Goal: Task Accomplishment & Management: Complete application form

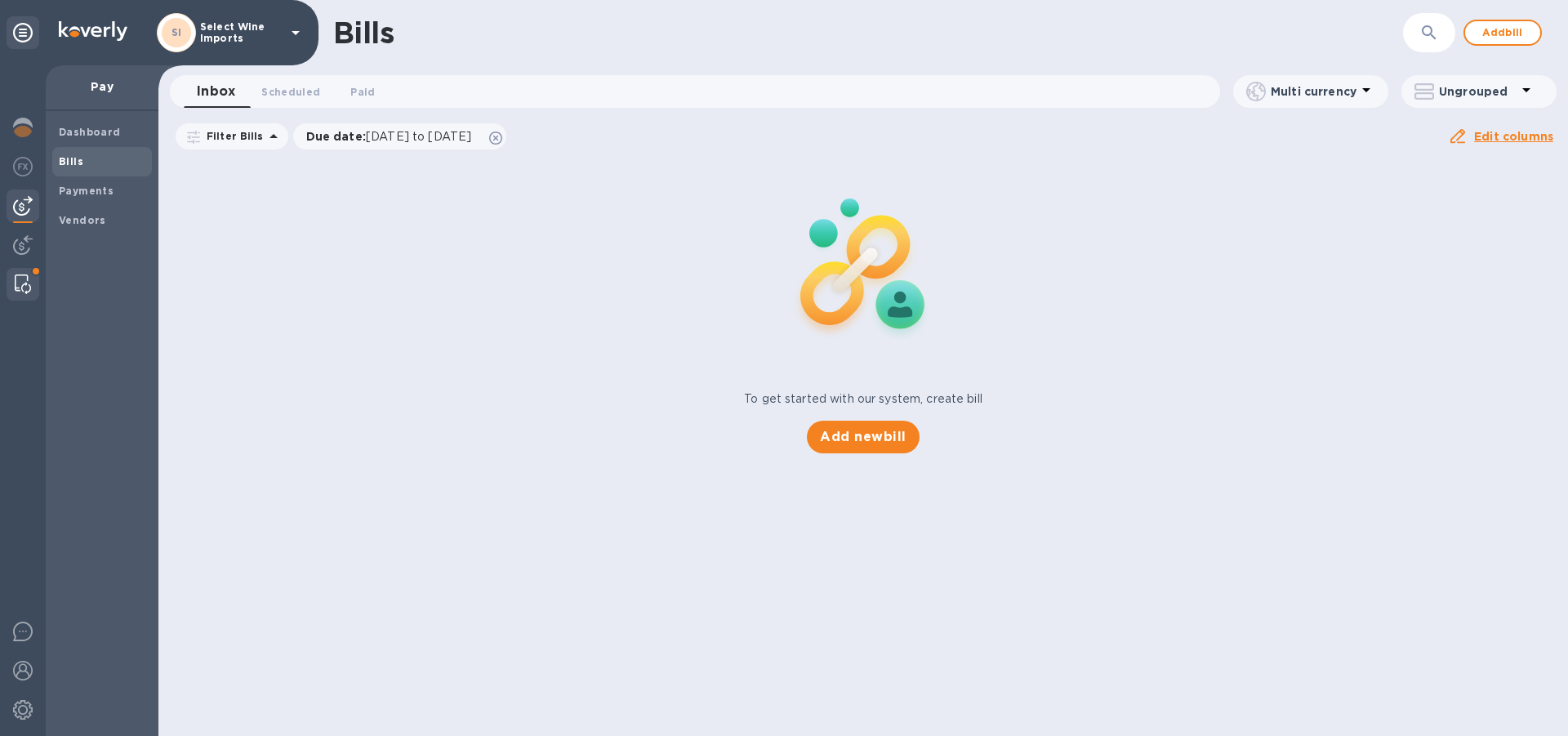
click at [26, 281] on img at bounding box center [23, 284] width 16 height 20
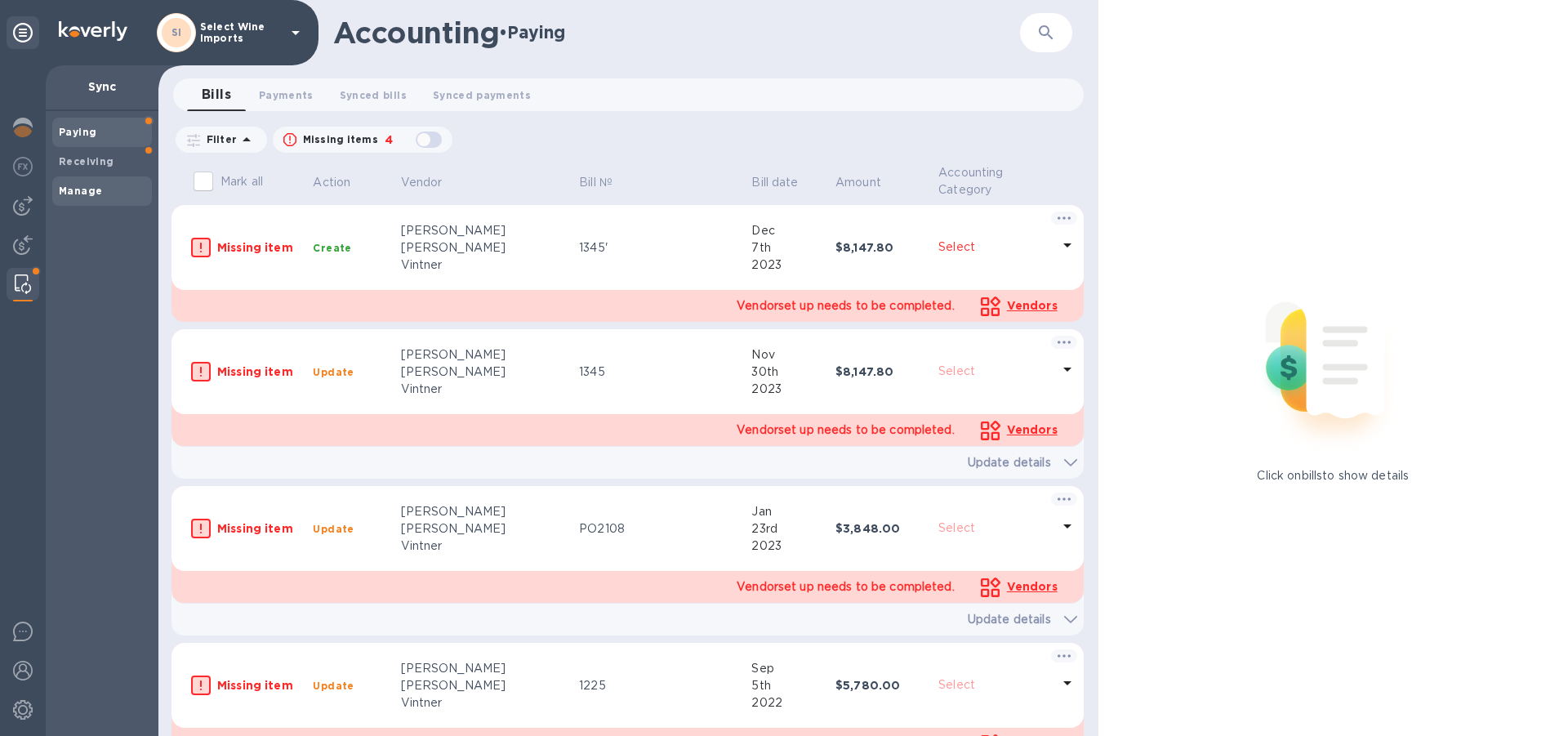
click at [87, 193] on b "Manage" at bounding box center [80, 190] width 44 height 12
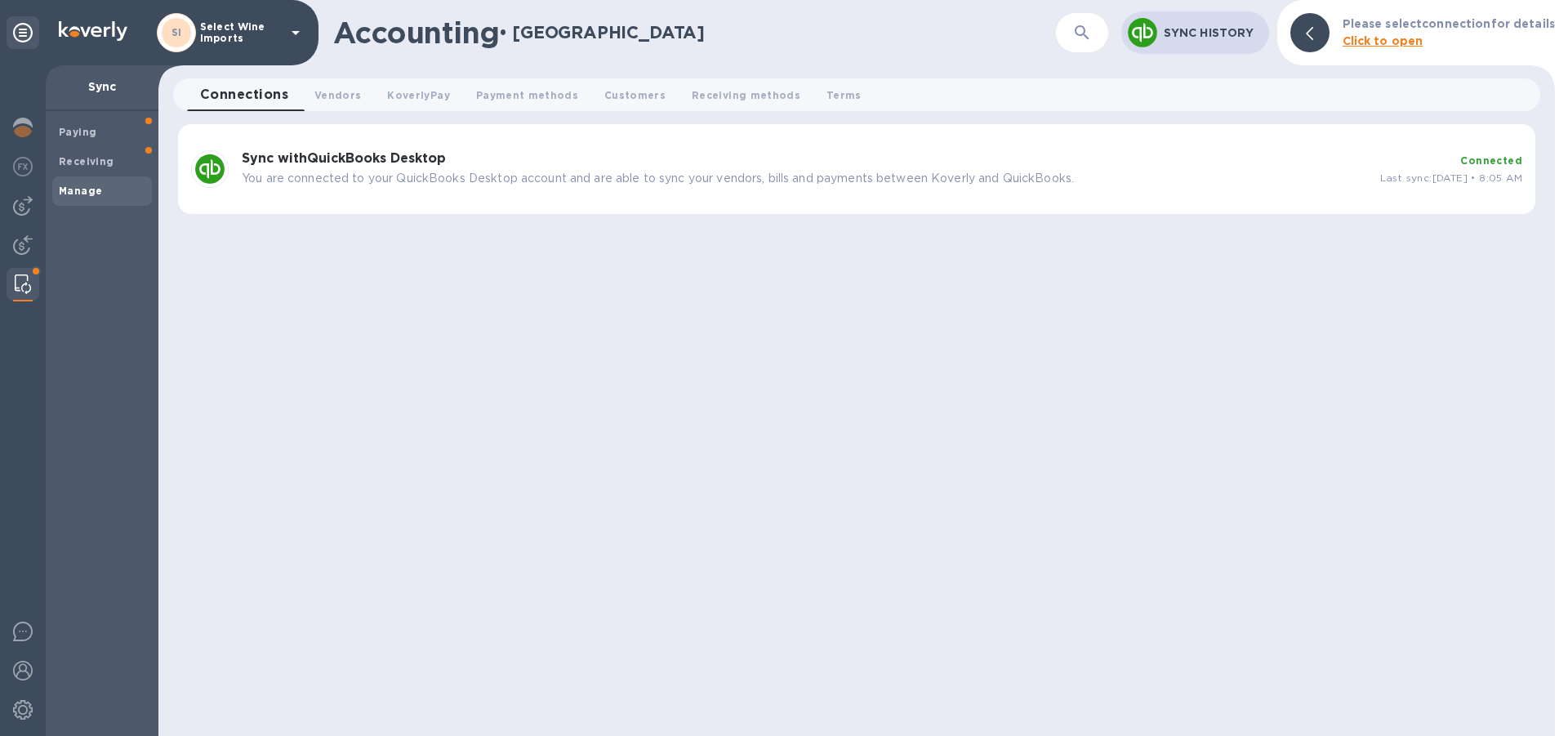
click at [623, 163] on h3 "Sync with QuickBooks Desktop" at bounding box center [804, 158] width 1126 height 16
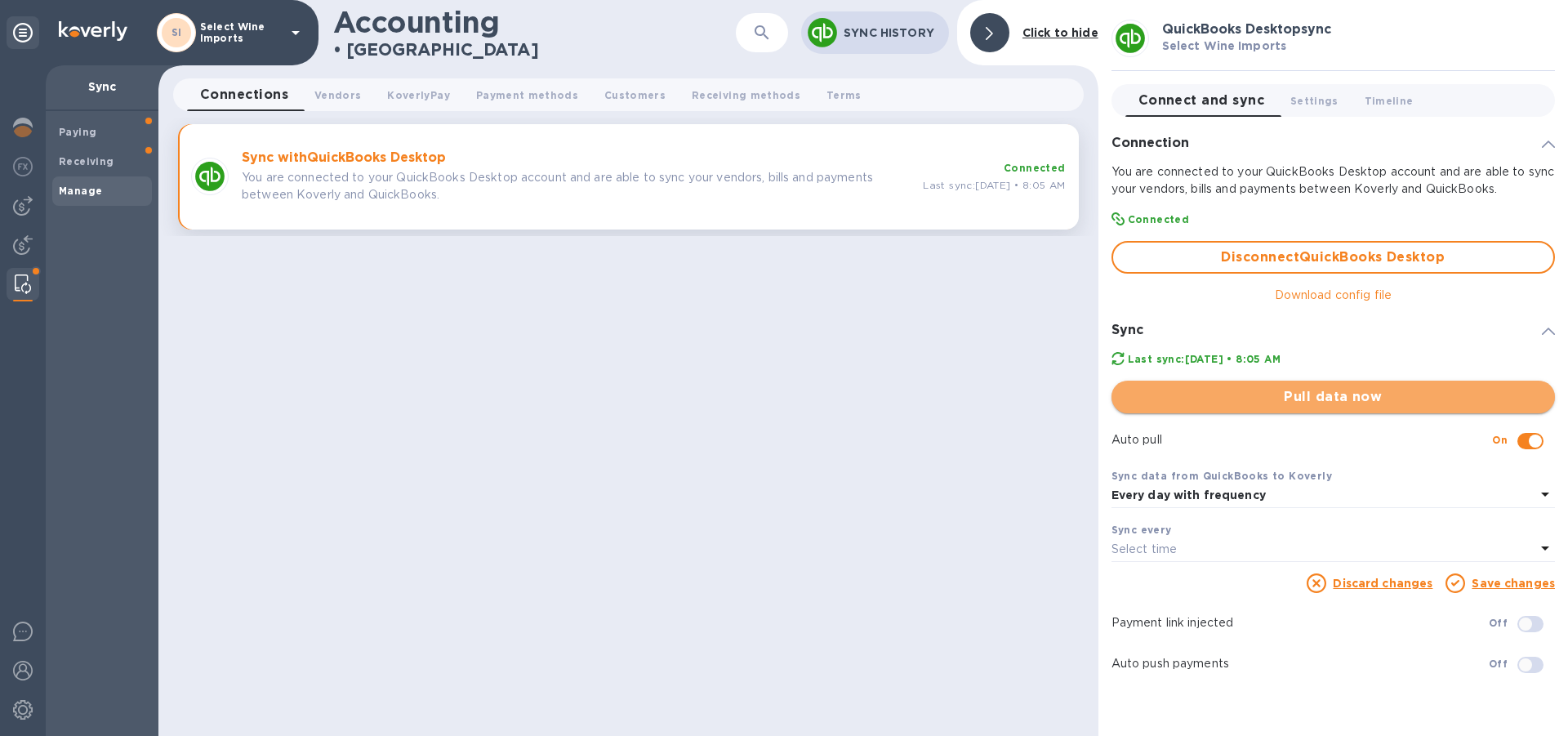
click at [1337, 396] on span "Pull data now" at bounding box center [1333, 397] width 417 height 20
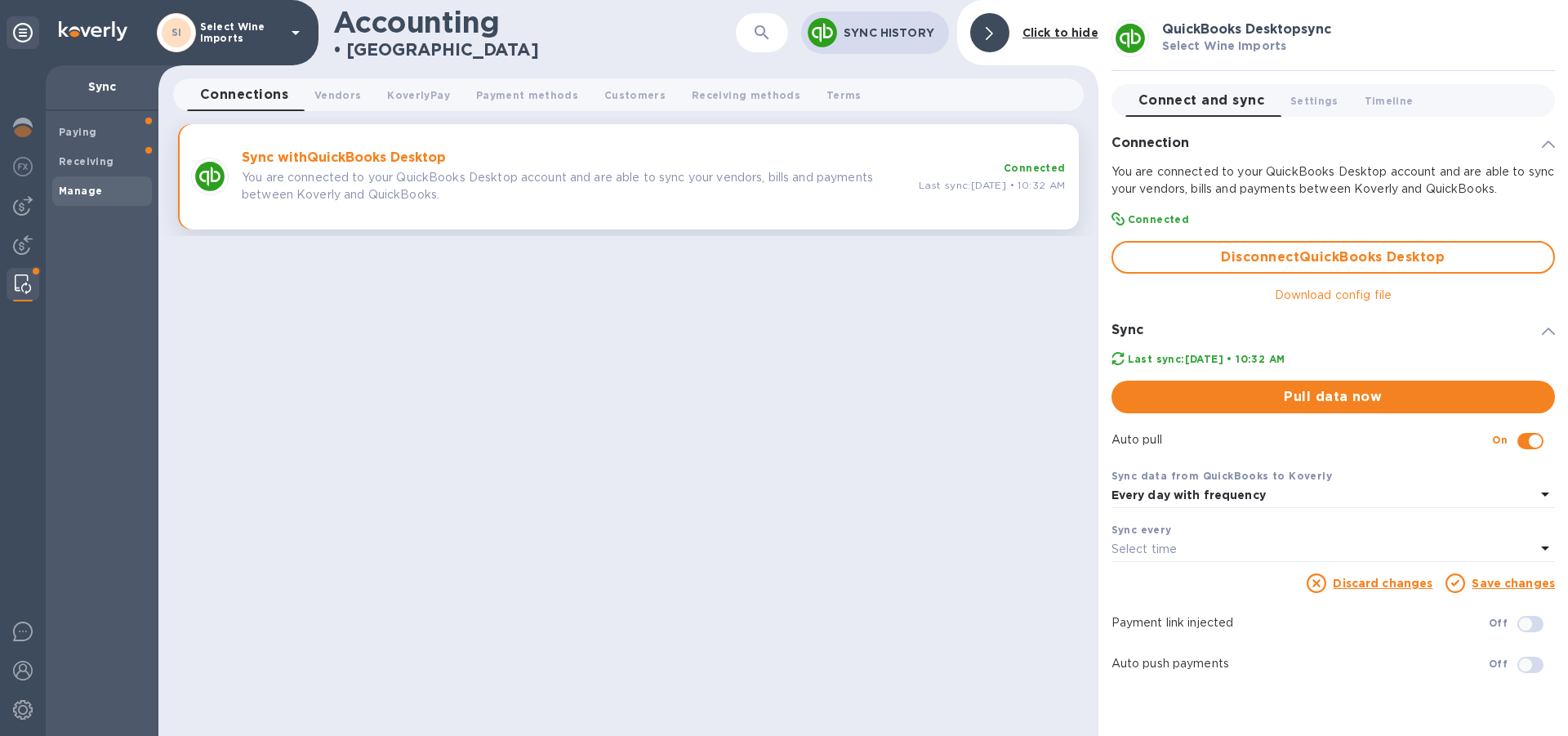
click at [752, 563] on div "Accounting • Manage ​ Sync History Click to hide Connections 0 Vendors 0 Koverl…" at bounding box center [628, 368] width 940 height 736
click at [21, 199] on img at bounding box center [23, 206] width 20 height 20
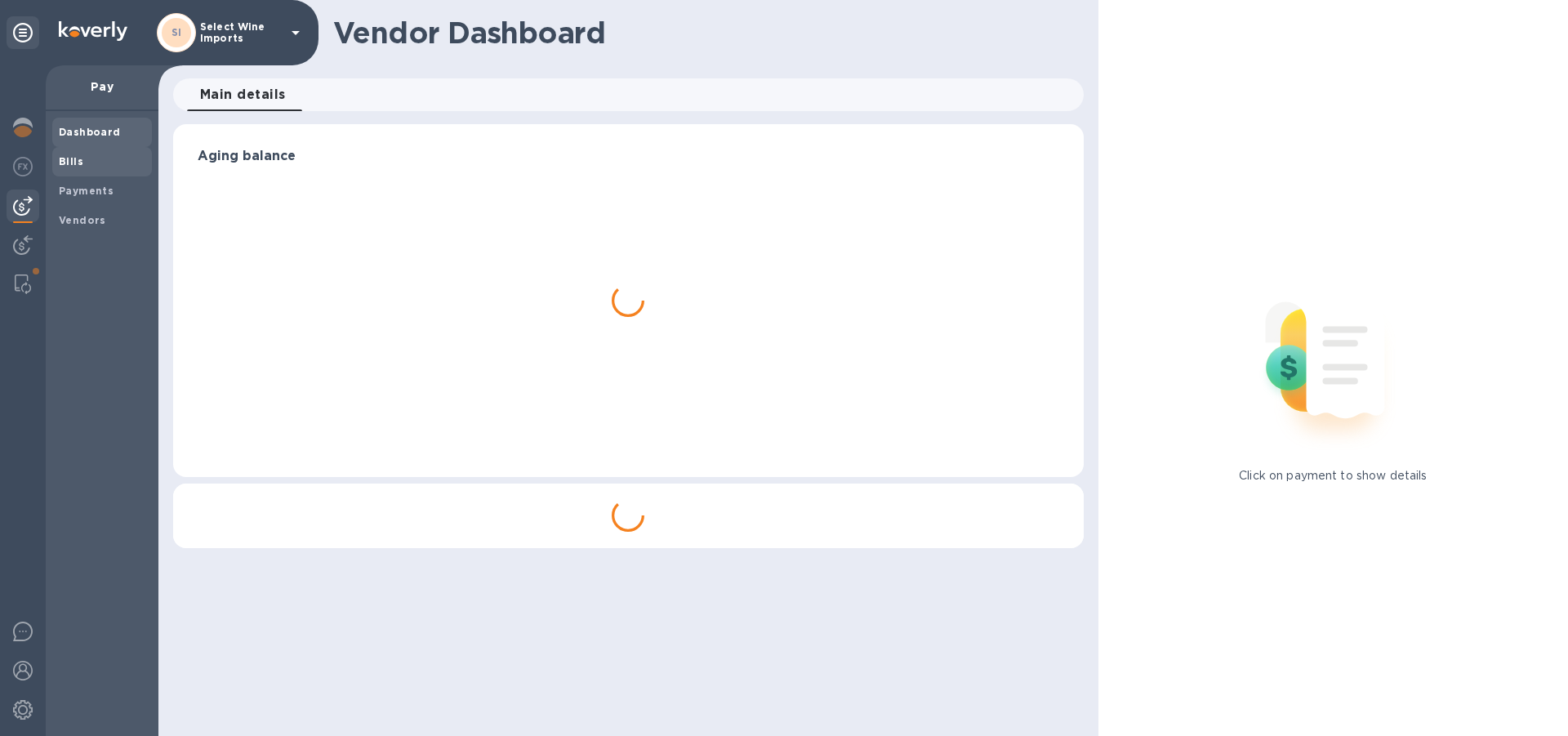
click at [72, 159] on b "Bills" at bounding box center [71, 161] width 25 height 12
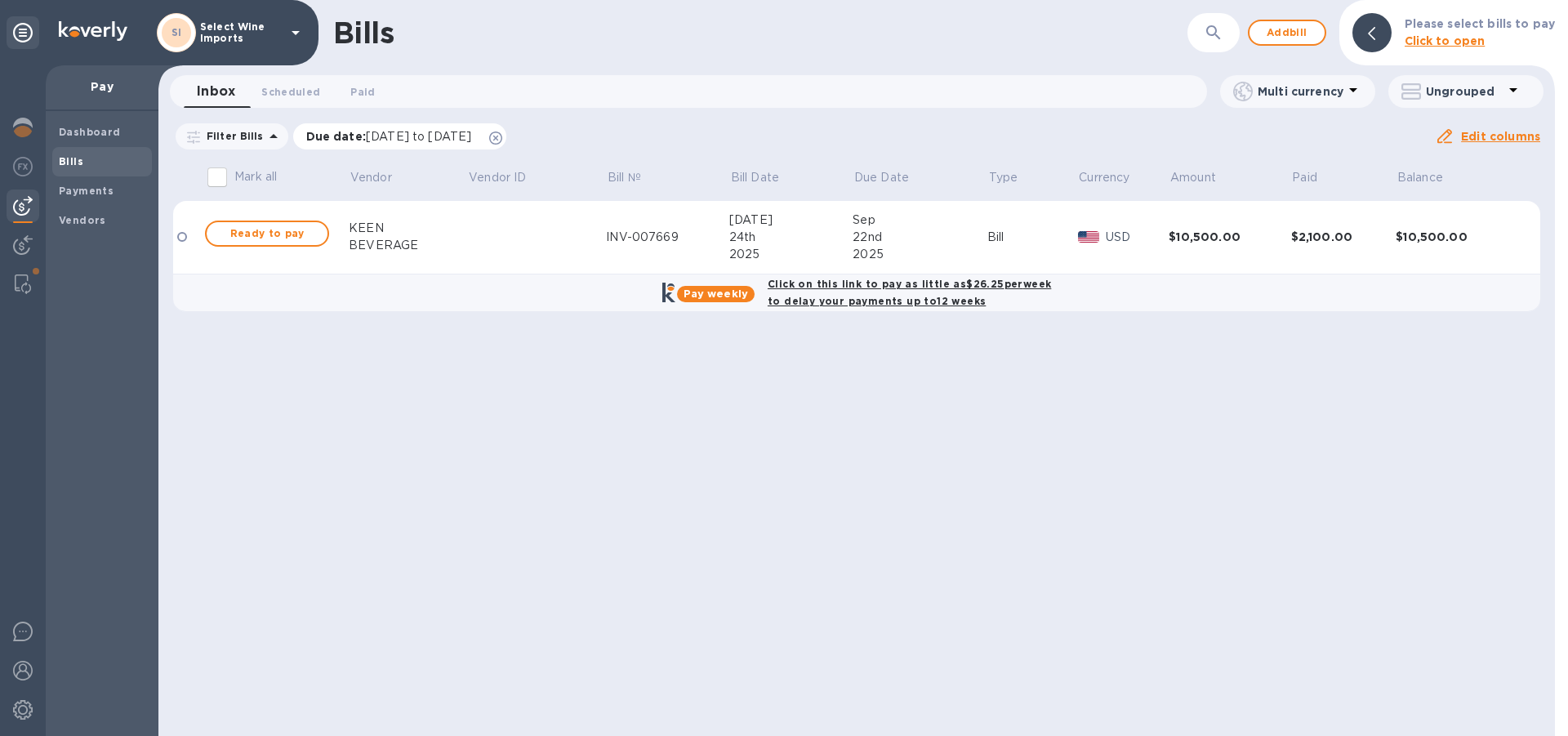
click at [503, 136] on icon at bounding box center [496, 138] width 13 height 13
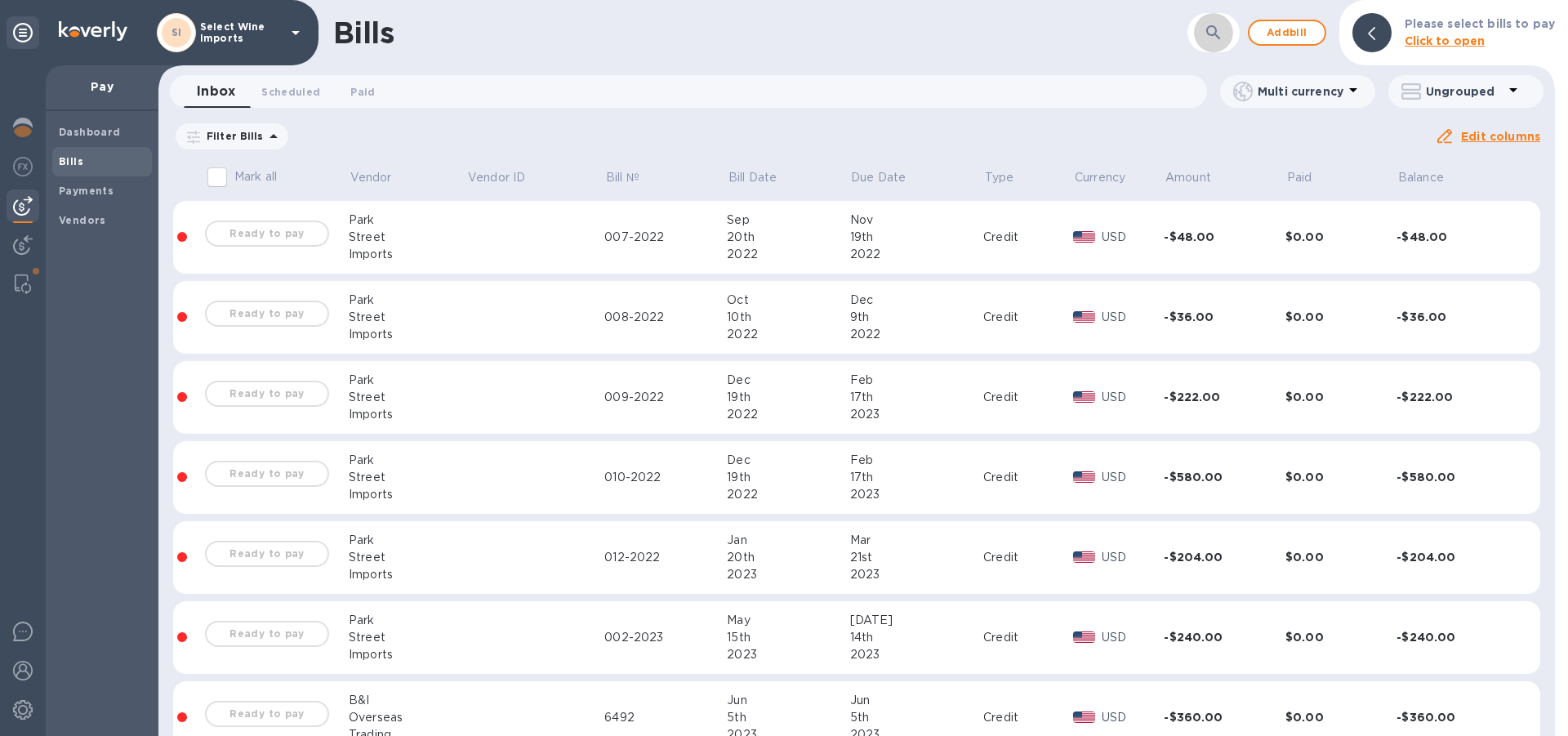
click at [1198, 31] on button "button" at bounding box center [1214, 33] width 40 height 40
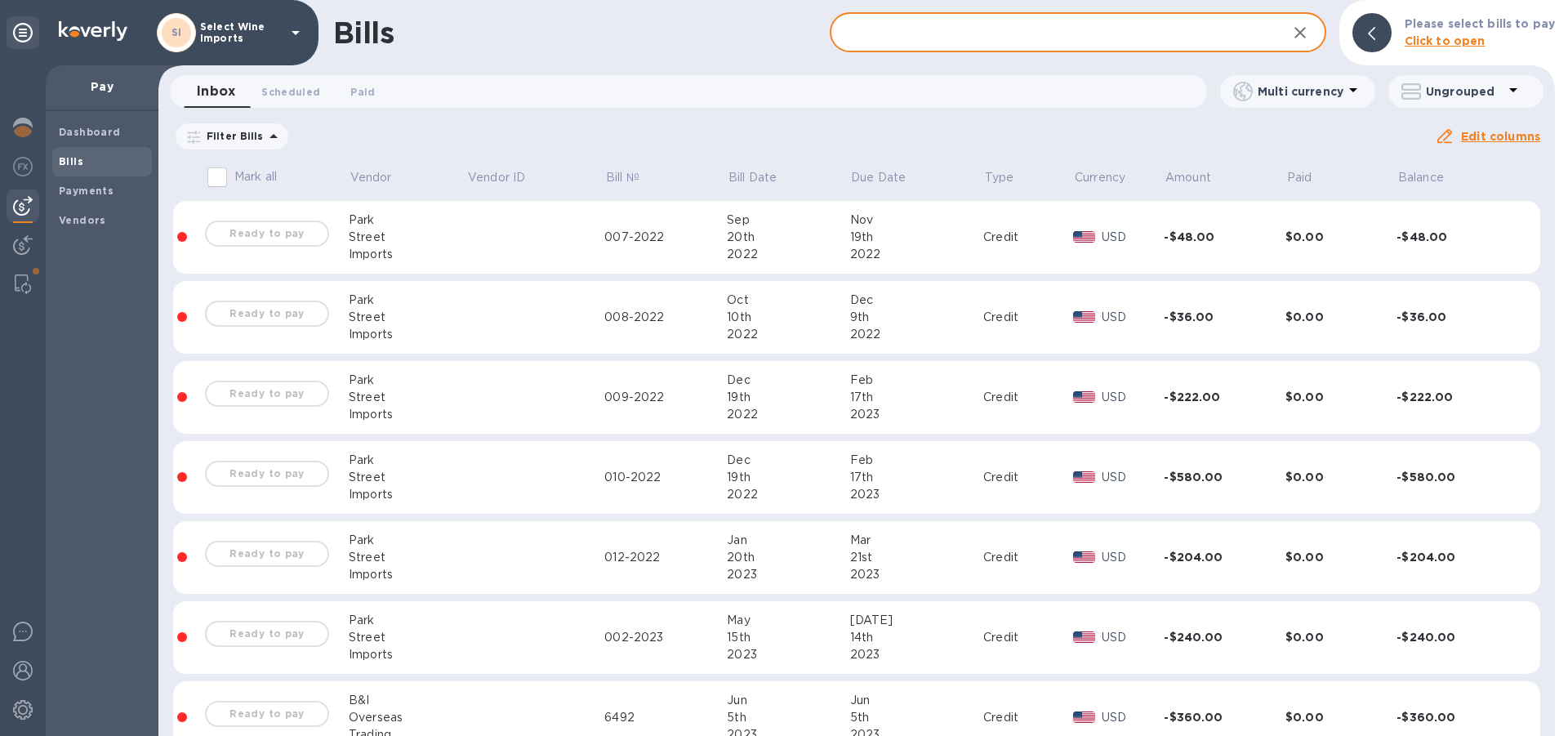
click at [1010, 23] on input "text" at bounding box center [1051, 33] width 444 height 40
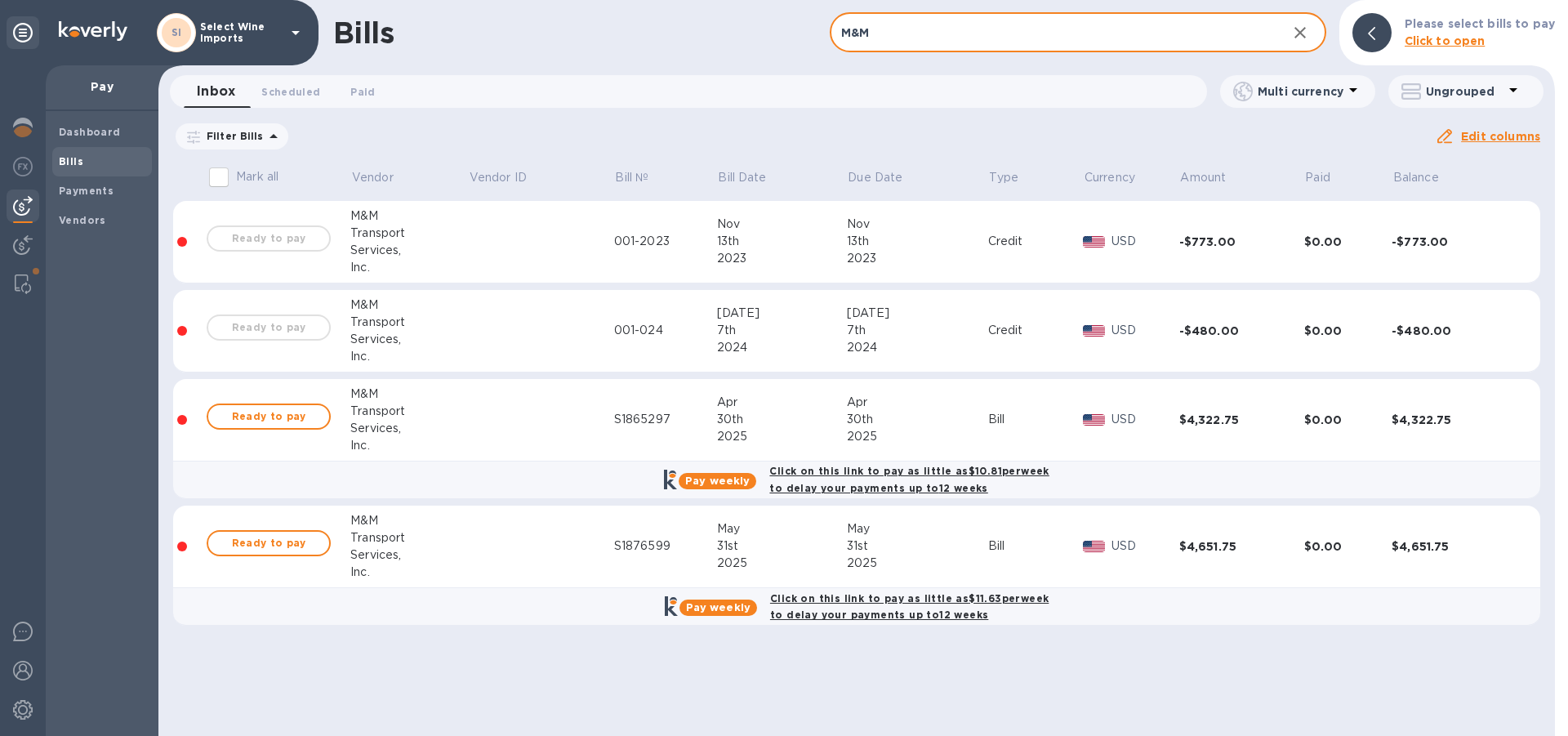
click at [884, 26] on input "M&M" at bounding box center [1051, 33] width 444 height 40
drag, startPoint x: 884, startPoint y: 26, endPoint x: 778, endPoint y: 26, distance: 106.0
click at [830, 26] on input "M&M" at bounding box center [1051, 33] width 444 height 40
type input "M&M"
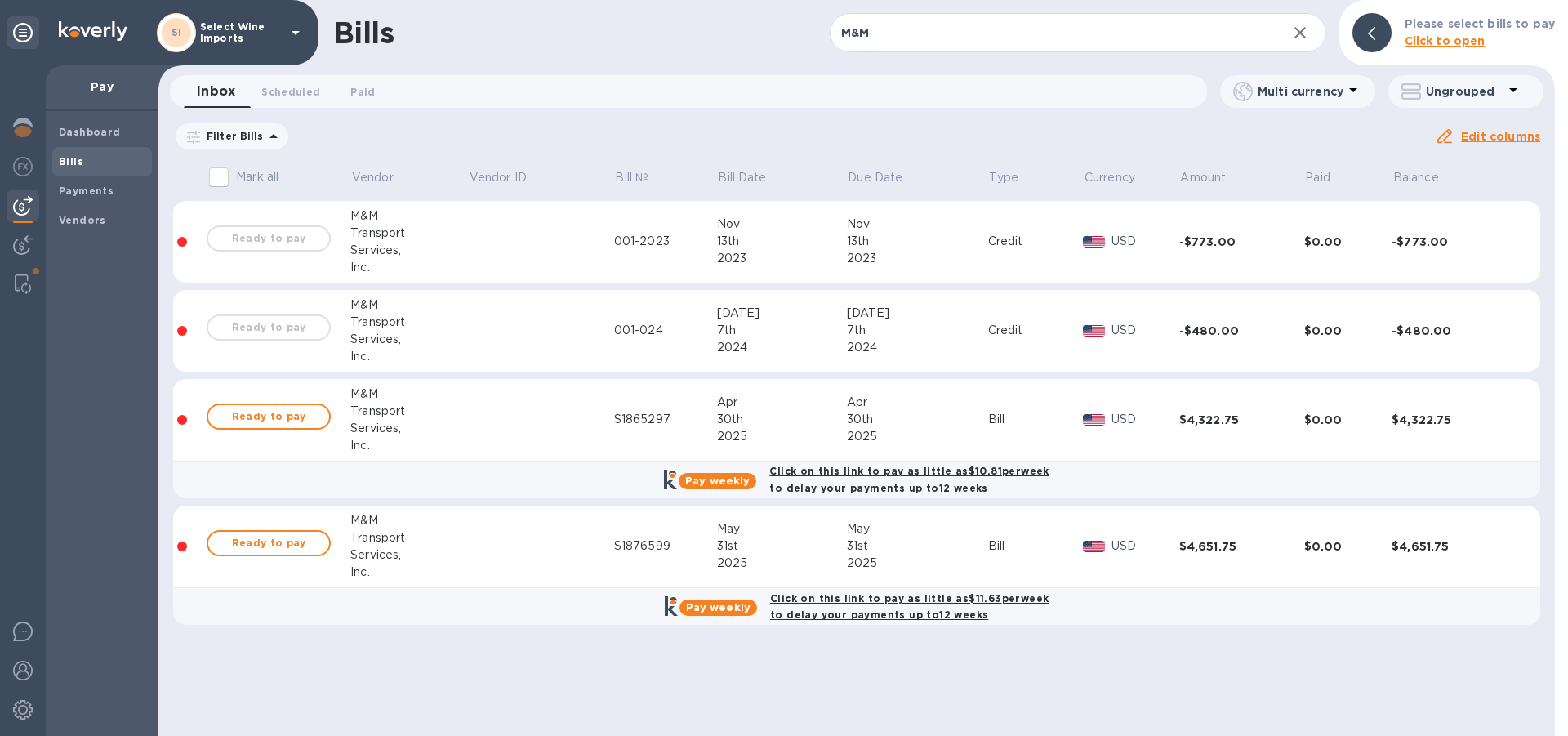
click at [68, 159] on b "Bills" at bounding box center [71, 161] width 25 height 12
click at [79, 224] on b "Vendors" at bounding box center [82, 220] width 47 height 12
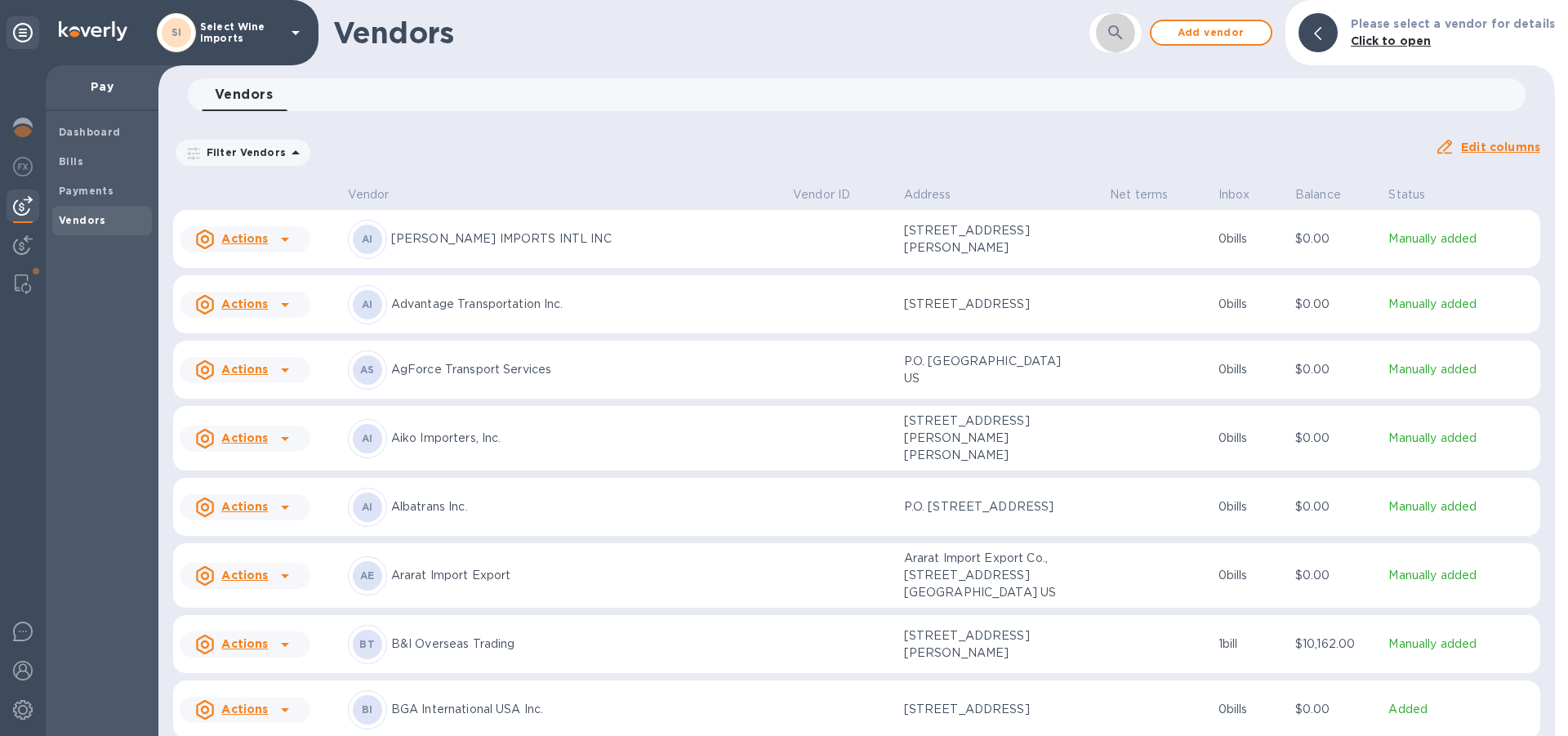
click at [1120, 34] on icon "button" at bounding box center [1116, 33] width 20 height 20
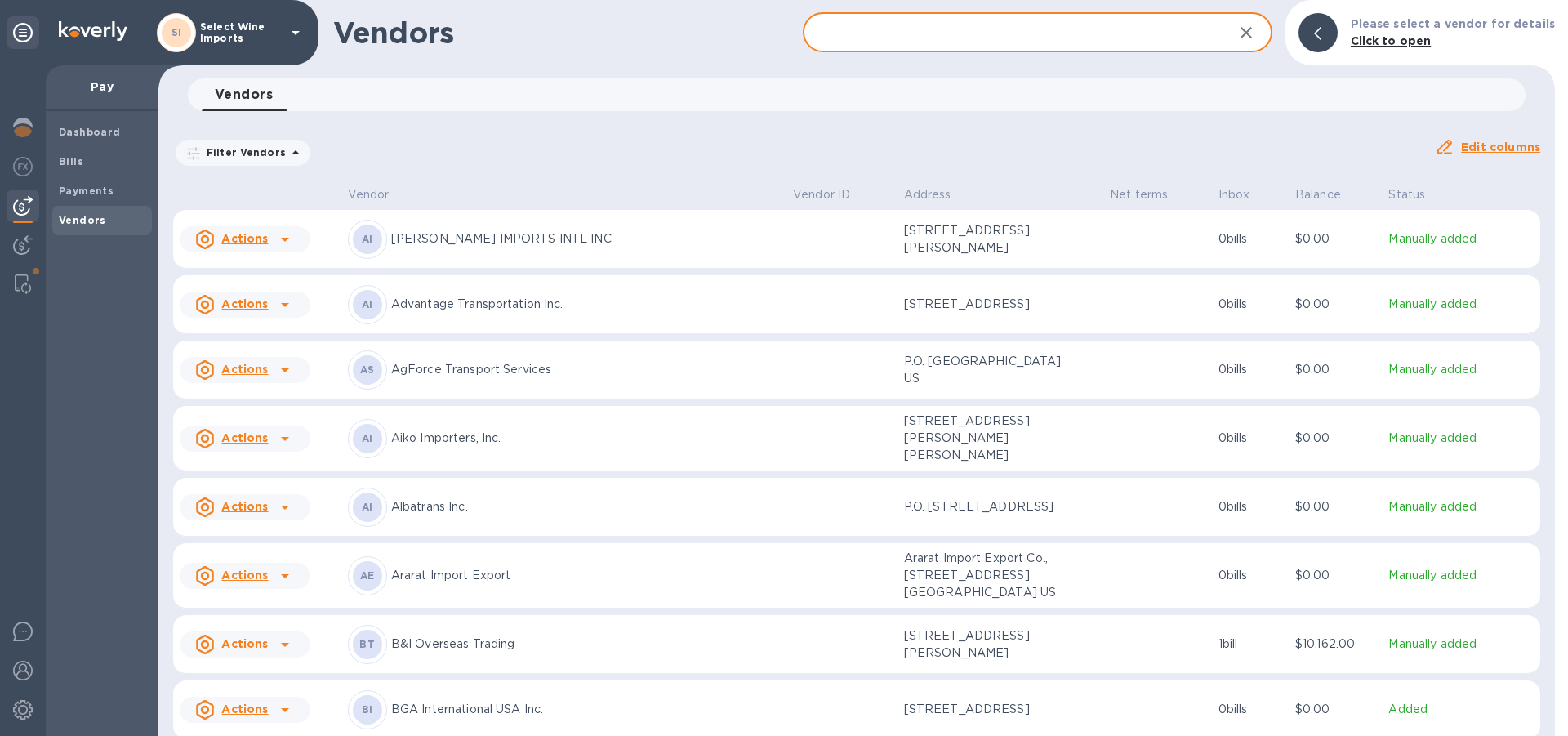
click at [1017, 31] on input "text" at bounding box center [1011, 33] width 417 height 40
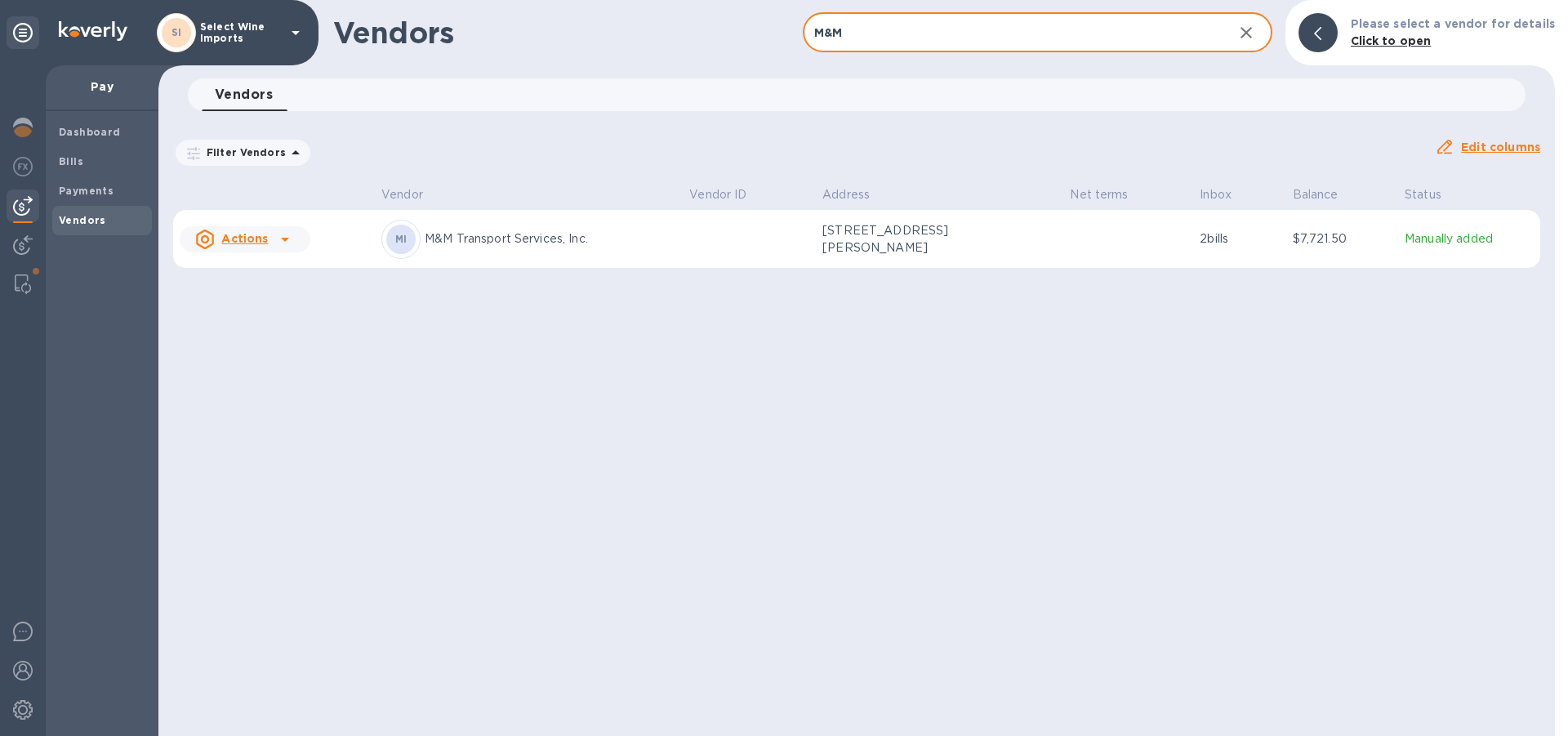
type input "M&M"
click at [18, 204] on img at bounding box center [23, 206] width 20 height 20
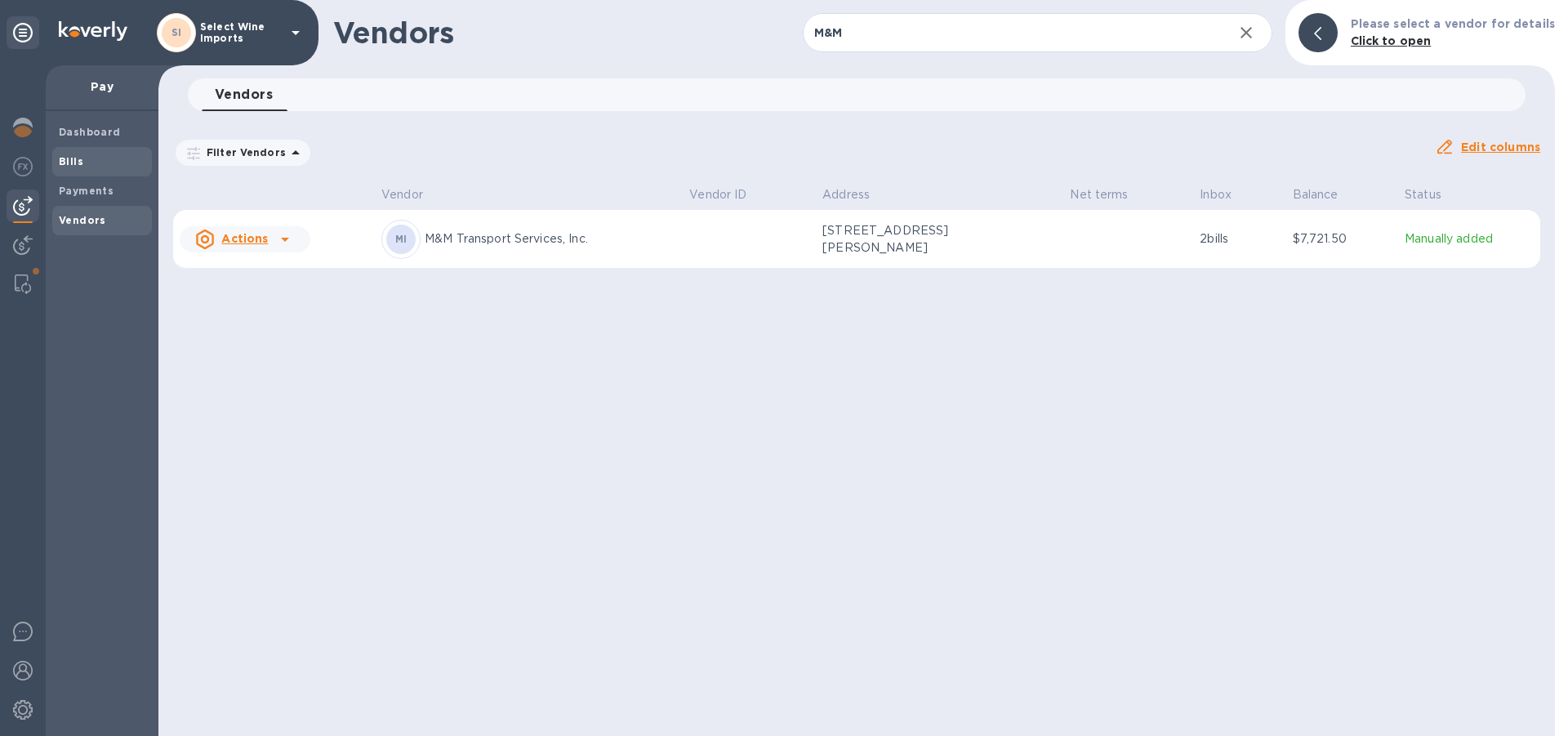
click at [70, 159] on b "Bills" at bounding box center [71, 161] width 25 height 12
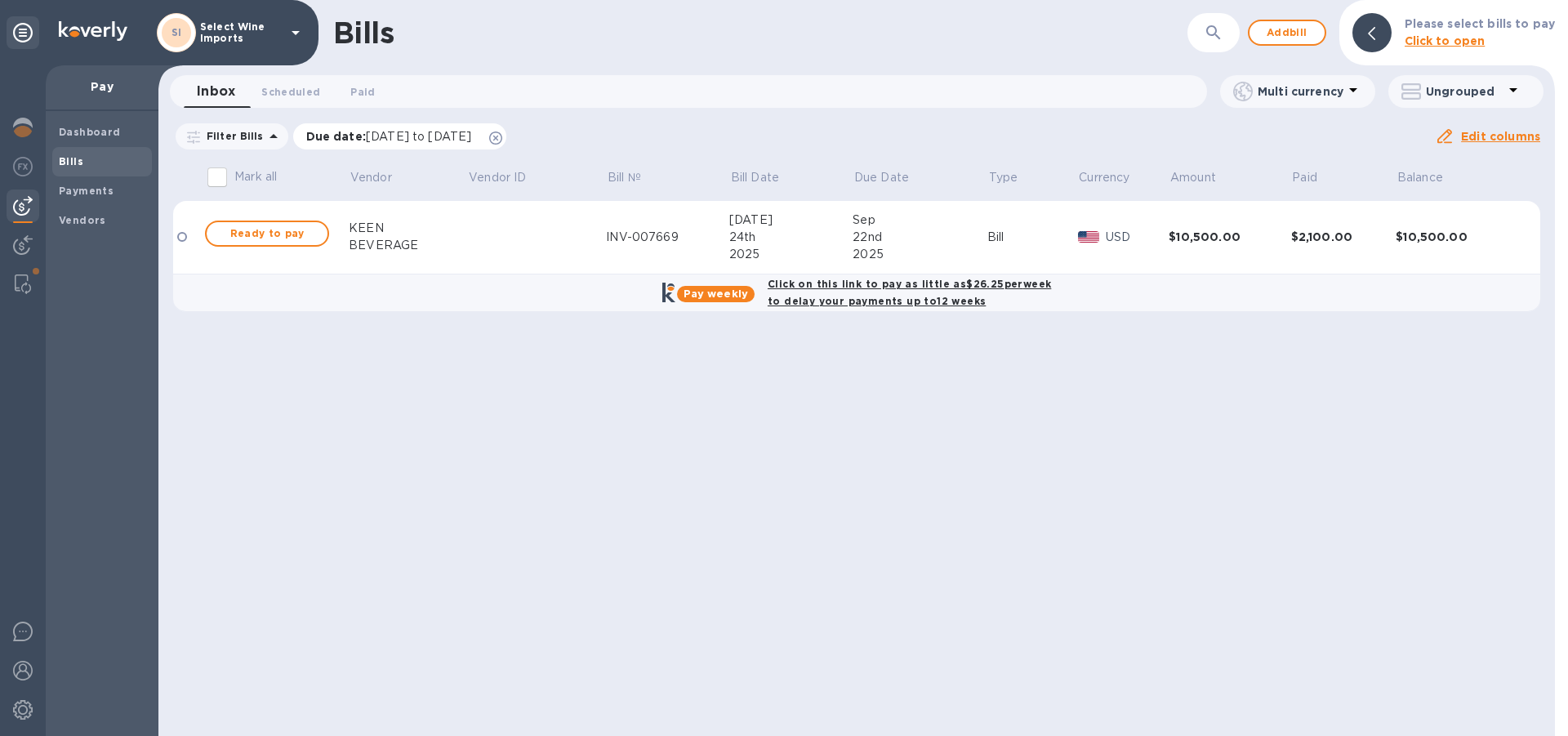
click at [503, 136] on icon at bounding box center [496, 138] width 13 height 13
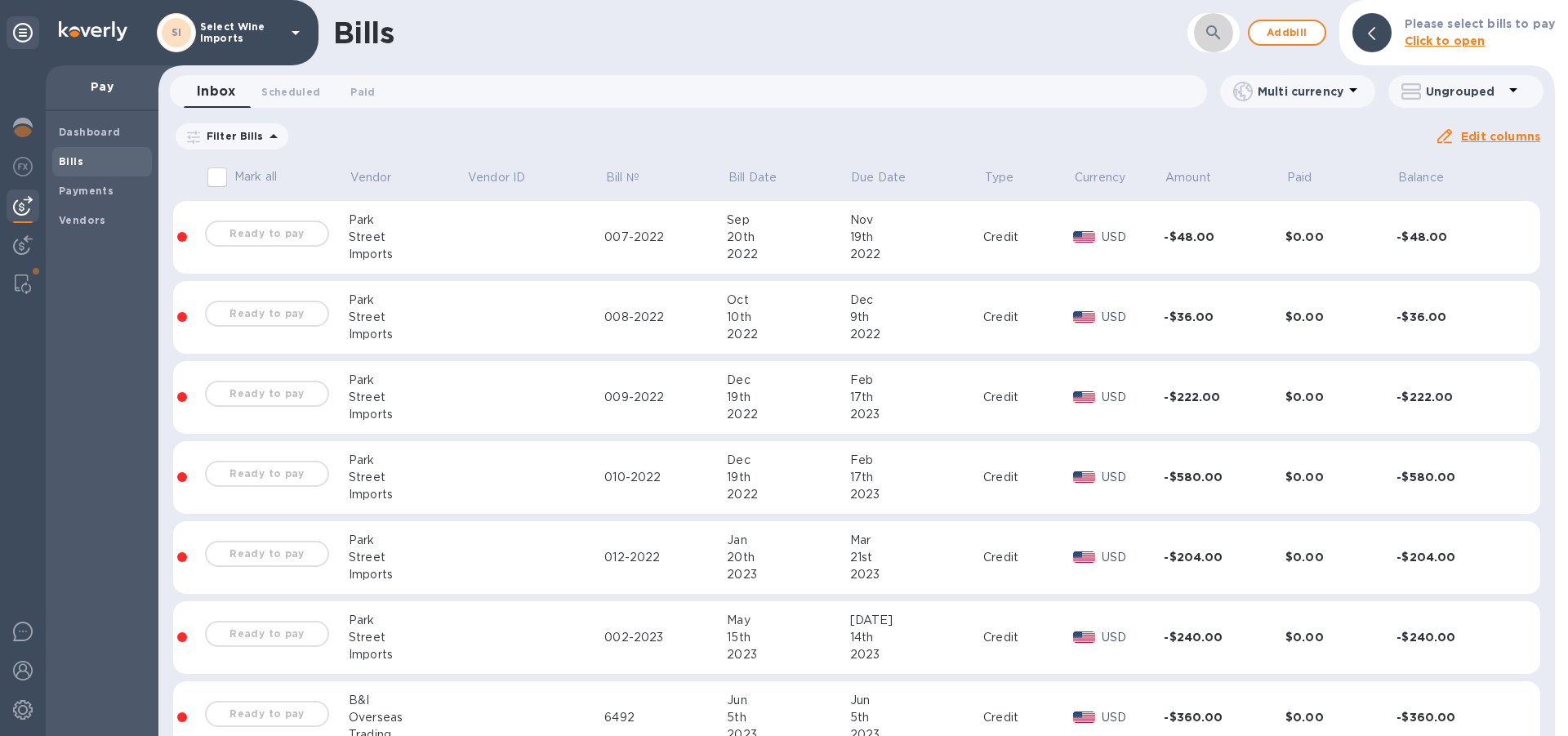
click at [1204, 28] on icon "button" at bounding box center [1214, 33] width 20 height 20
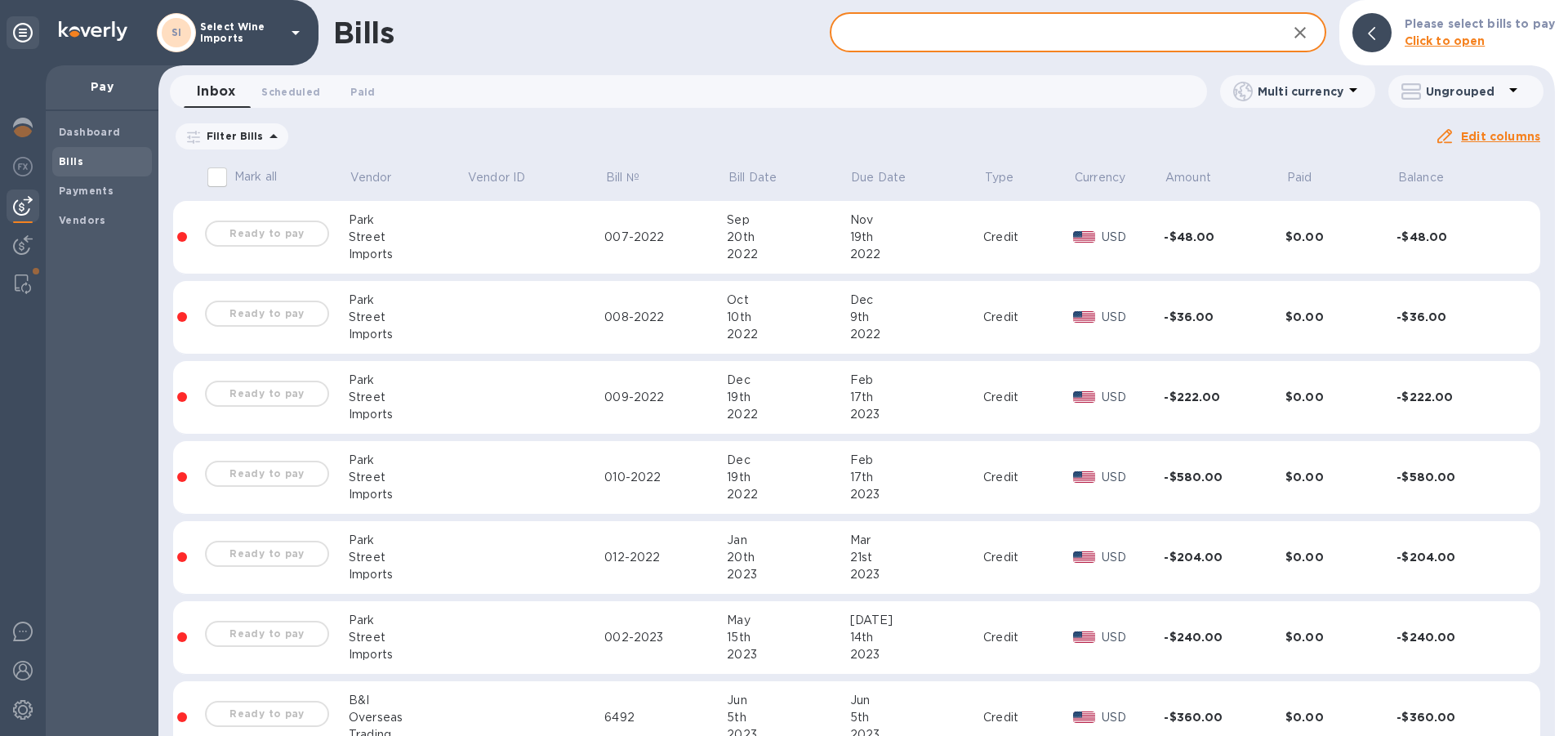
click at [1035, 32] on input "text" at bounding box center [1051, 33] width 444 height 40
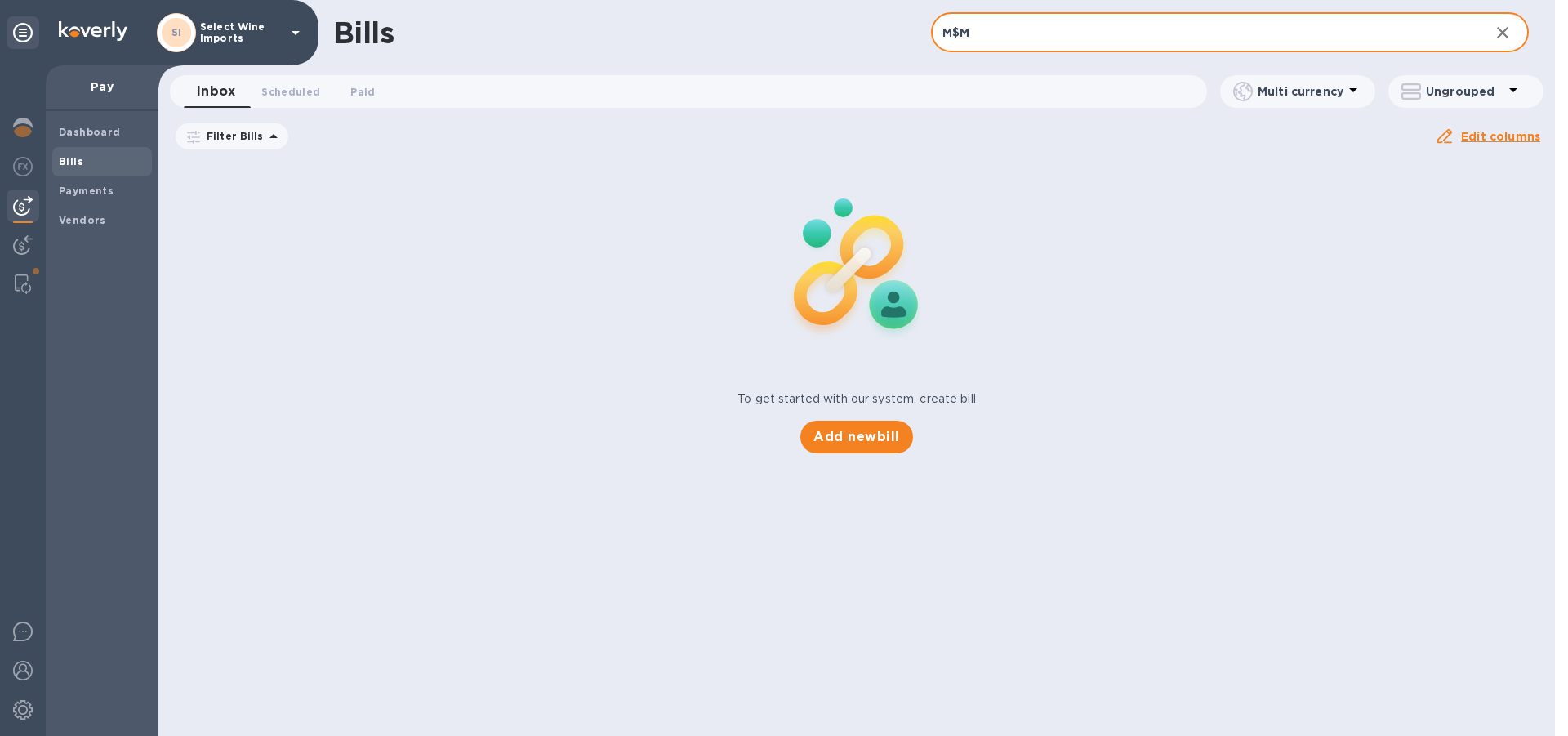
click at [953, 36] on input "M$M" at bounding box center [1204, 33] width 545 height 40
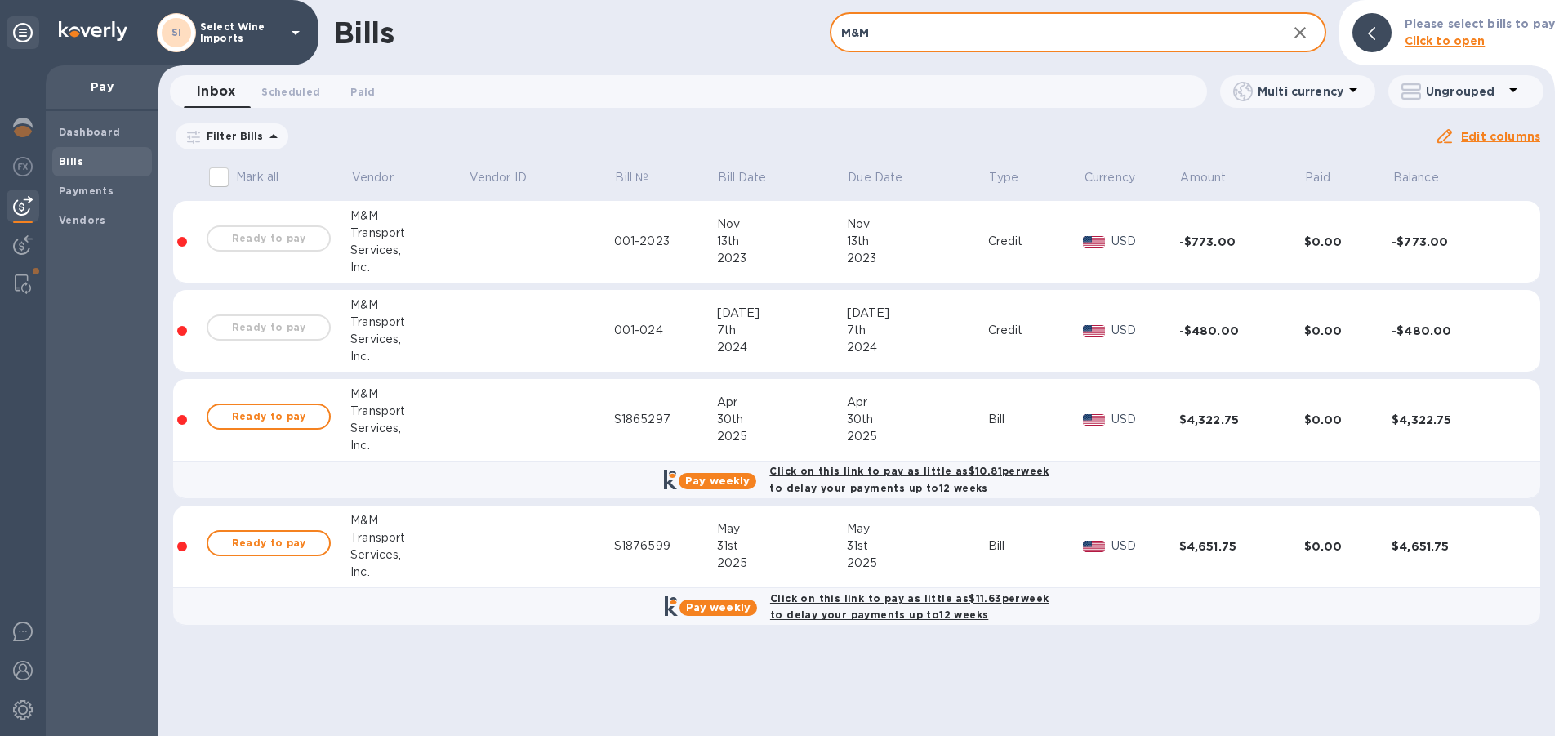
type input "M&M"
click at [77, 218] on b "Vendors" at bounding box center [82, 220] width 47 height 12
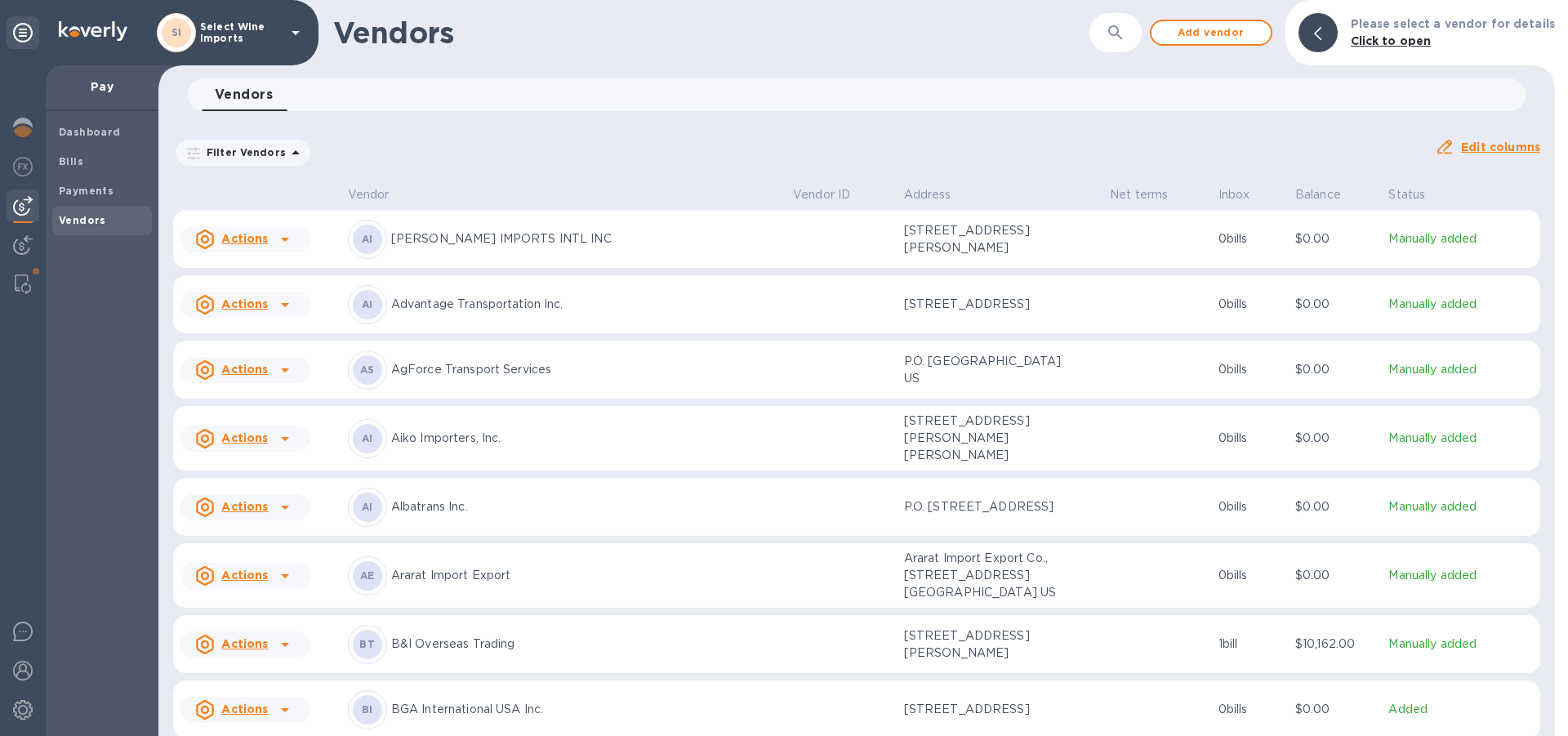
click at [19, 208] on img at bounding box center [23, 206] width 20 height 20
click at [72, 158] on b "Bills" at bounding box center [71, 161] width 25 height 12
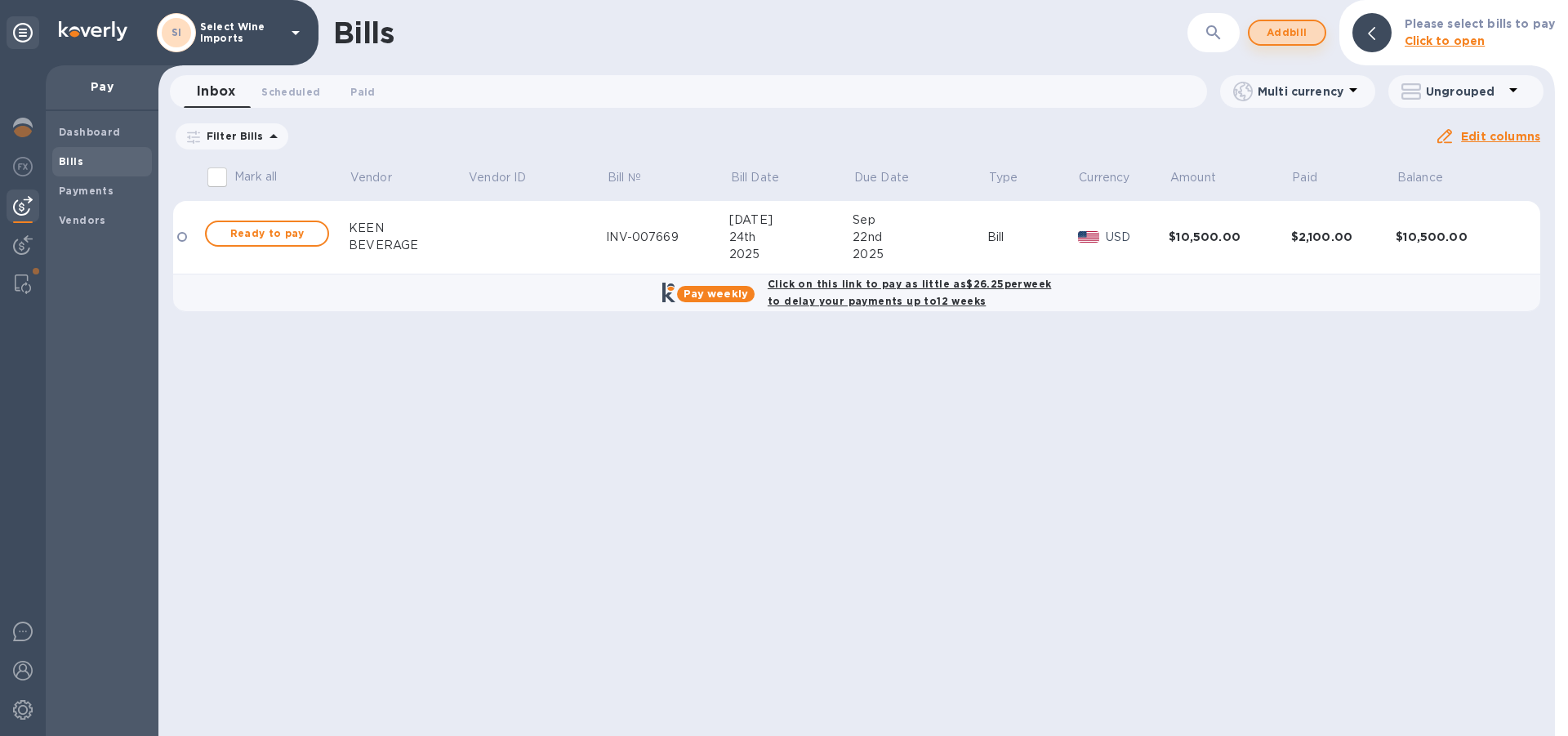
click at [1289, 30] on span "Add bill" at bounding box center [1286, 33] width 49 height 20
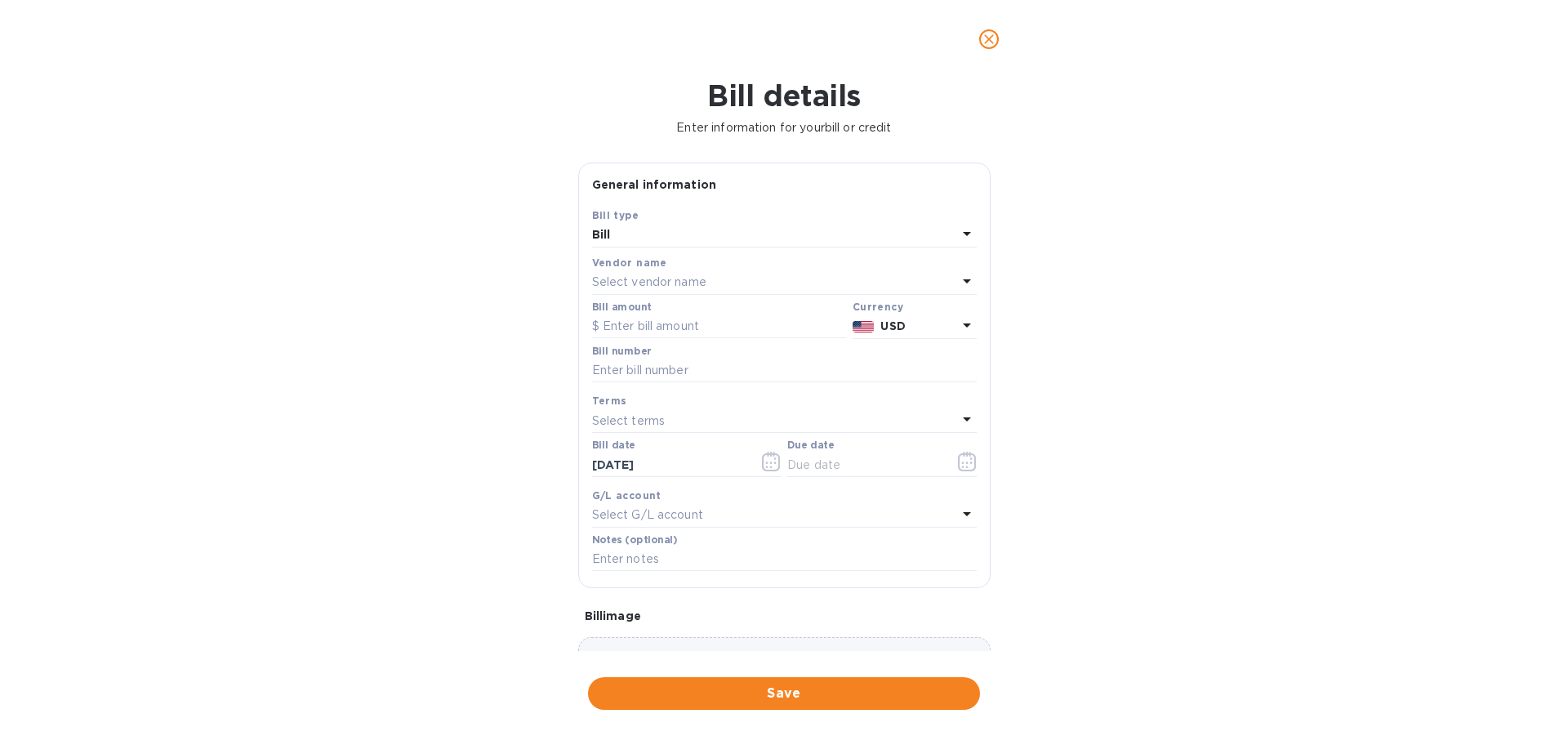
click at [648, 279] on p "Select vendor name" at bounding box center [649, 282] width 115 height 17
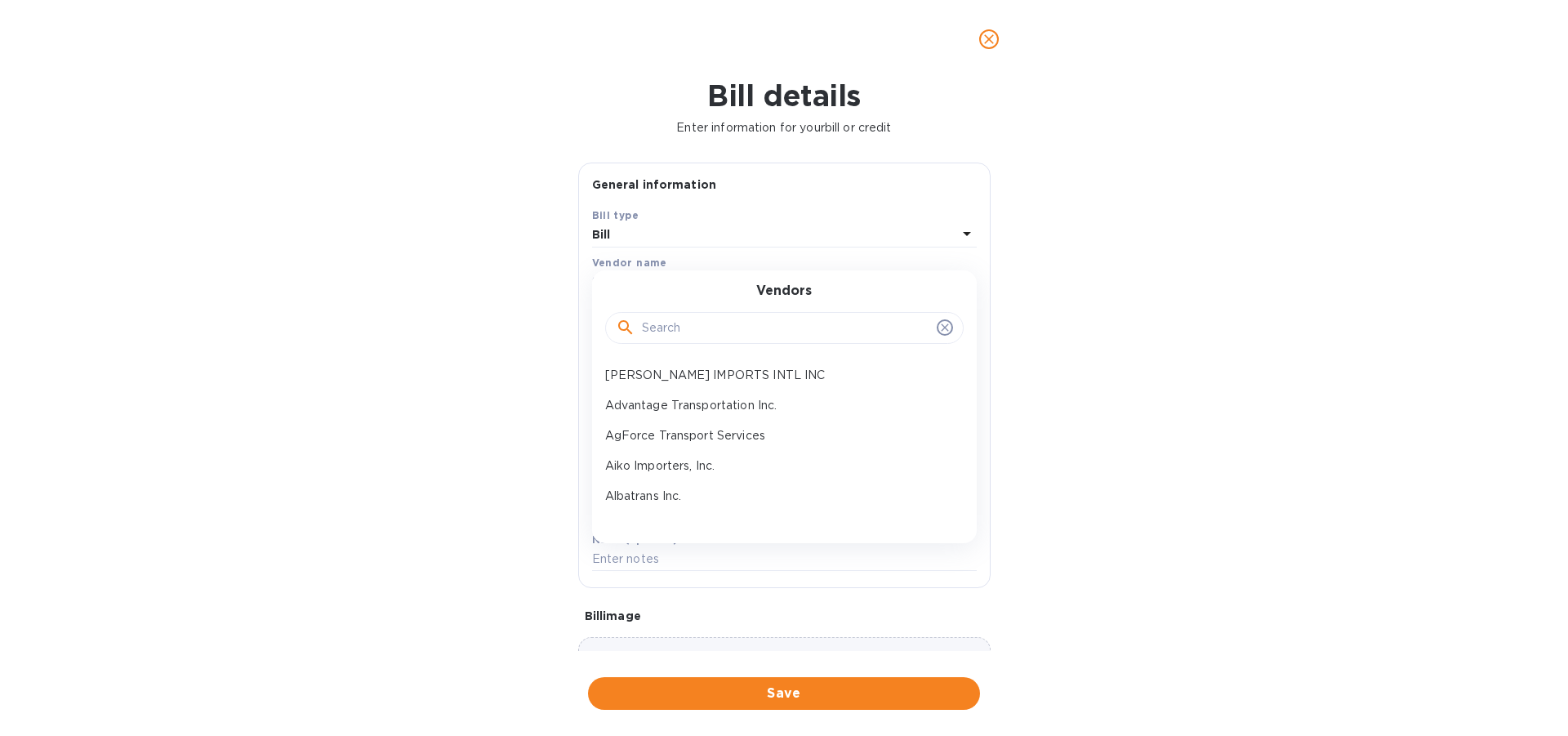
click at [676, 277] on div "Vendors ADAMBA IMPORTS INTL INC Advantage Transportation Inc. AgForce Transport…" at bounding box center [784, 406] width 385 height 273
click at [659, 285] on div "Vendors" at bounding box center [784, 318] width 345 height 70
click at [658, 322] on input "text" at bounding box center [786, 329] width 288 height 25
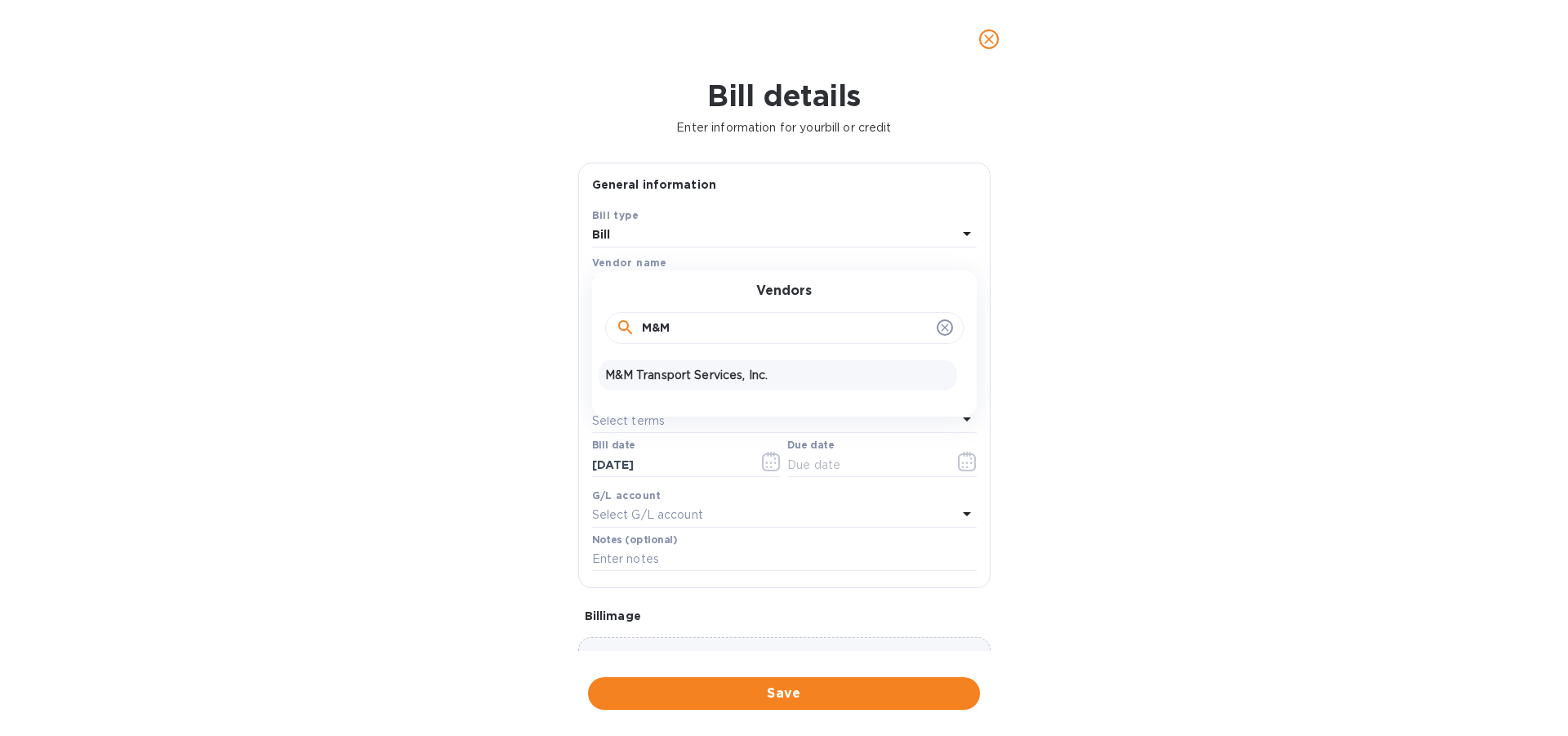
type input "M&M"
click at [636, 380] on p "M&M Transport Services, Inc." at bounding box center [777, 375] width 345 height 17
type input "[DATE]"
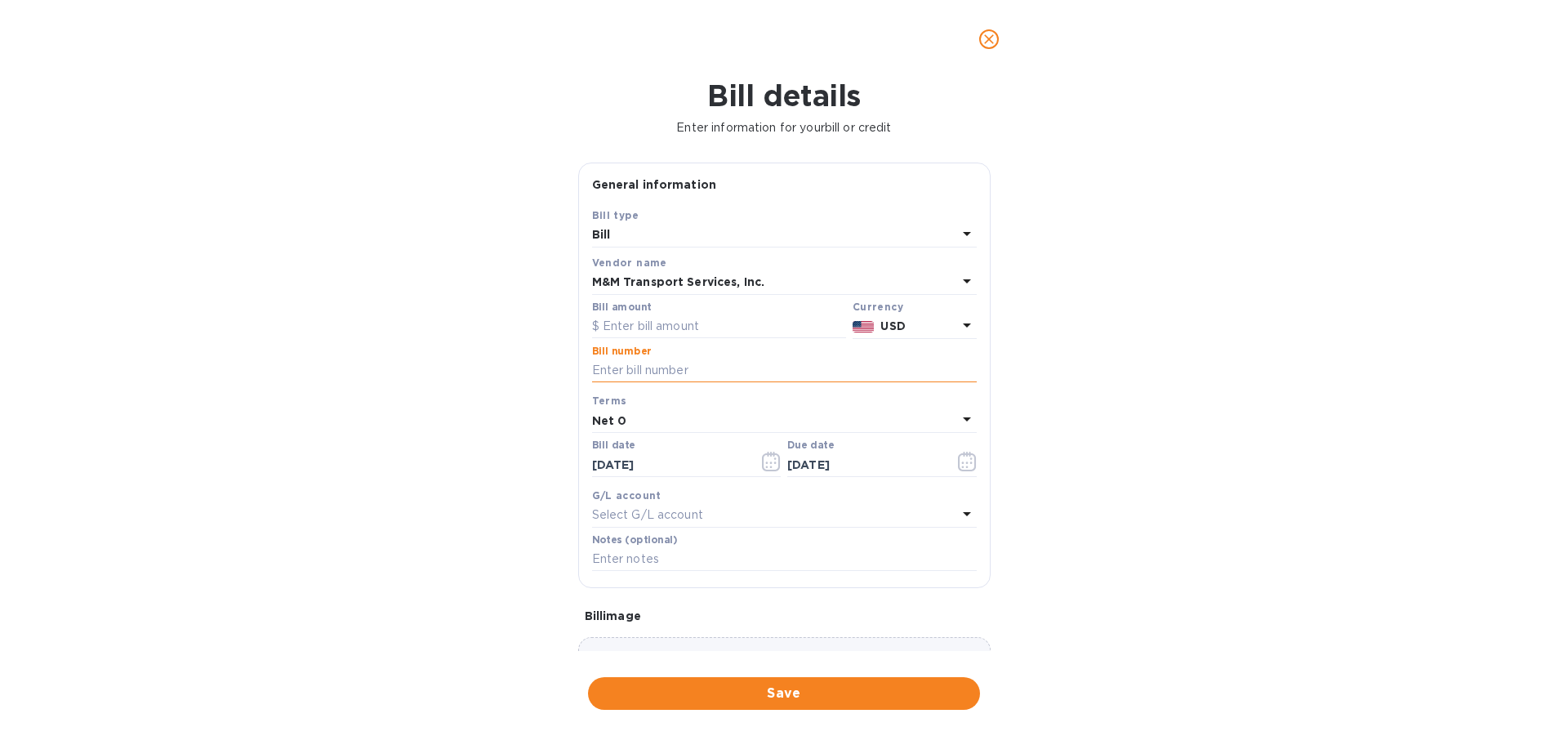
click at [629, 363] on input "text" at bounding box center [784, 371] width 385 height 25
paste input "S1830846"
type input "S1830846"
click at [621, 322] on input "text" at bounding box center [719, 327] width 254 height 25
paste input "3,957.75"
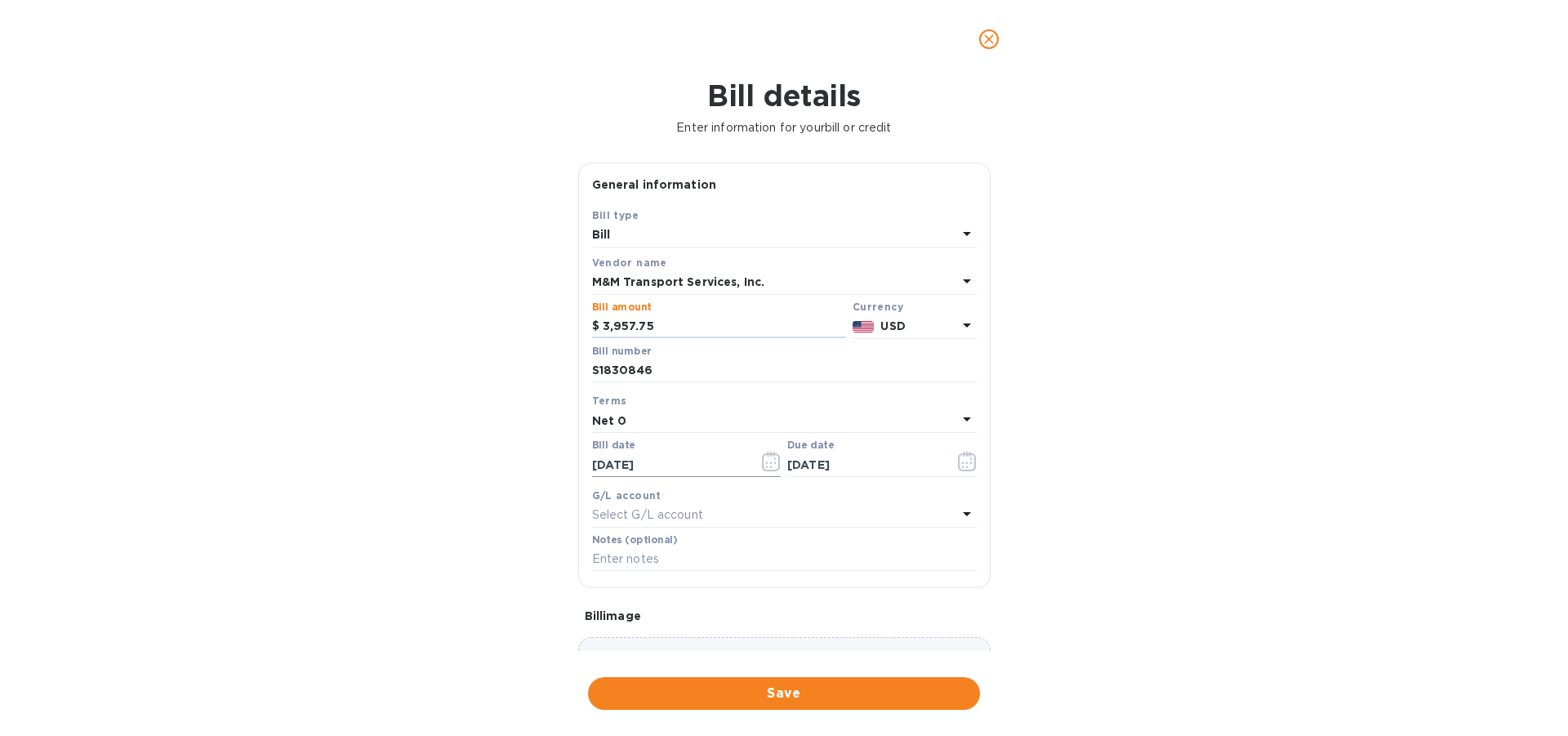
type input "3,957.75"
click at [765, 460] on icon "button" at bounding box center [771, 462] width 19 height 20
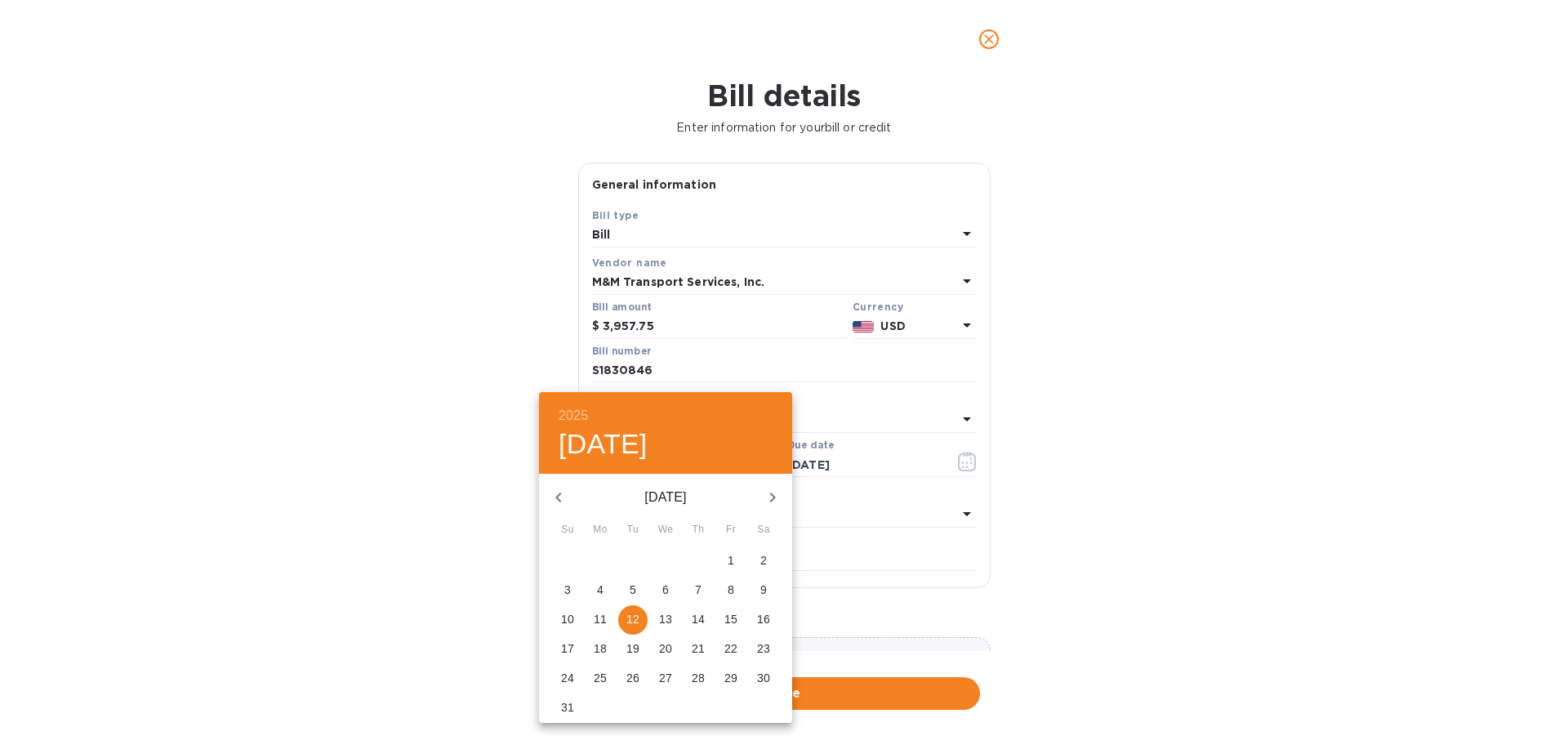
click at [556, 495] on icon "button" at bounding box center [559, 498] width 20 height 20
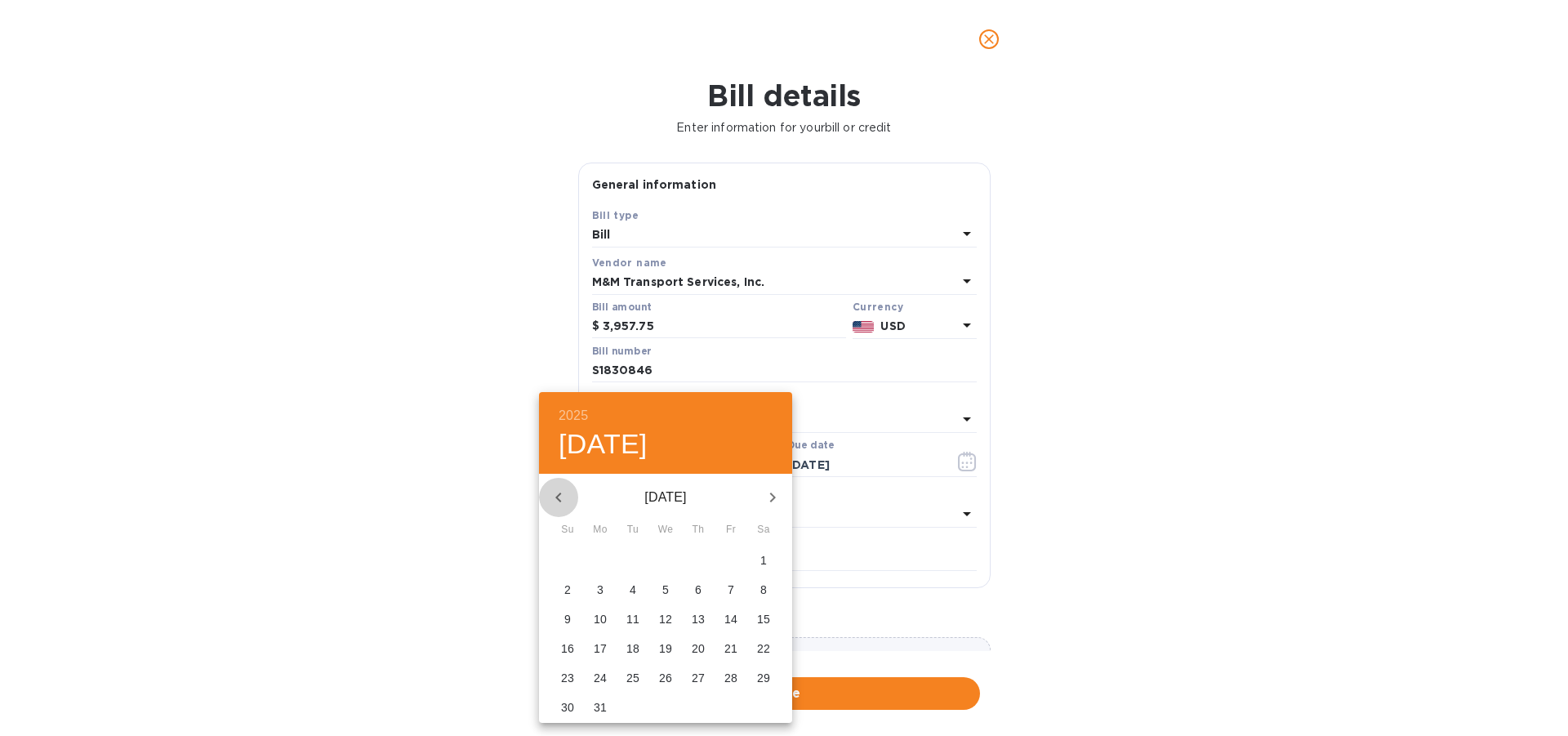
click at [556, 495] on icon "button" at bounding box center [559, 498] width 20 height 20
click at [728, 683] on p "31" at bounding box center [731, 678] width 13 height 16
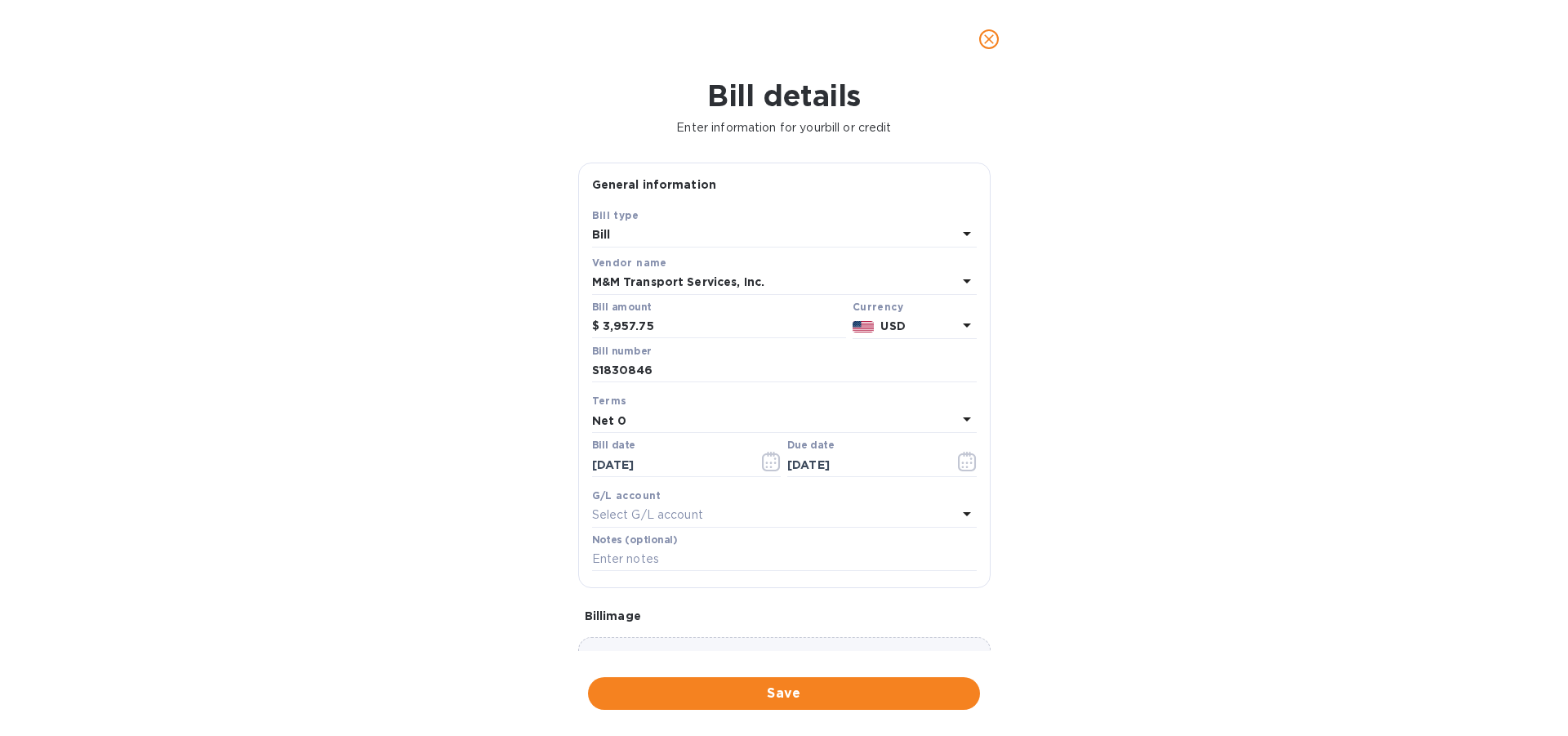
type input "[DATE]"
click at [620, 560] on input "text" at bounding box center [784, 560] width 385 height 25
type input "[DATE]"
click at [789, 696] on span "Save" at bounding box center [784, 694] width 366 height 20
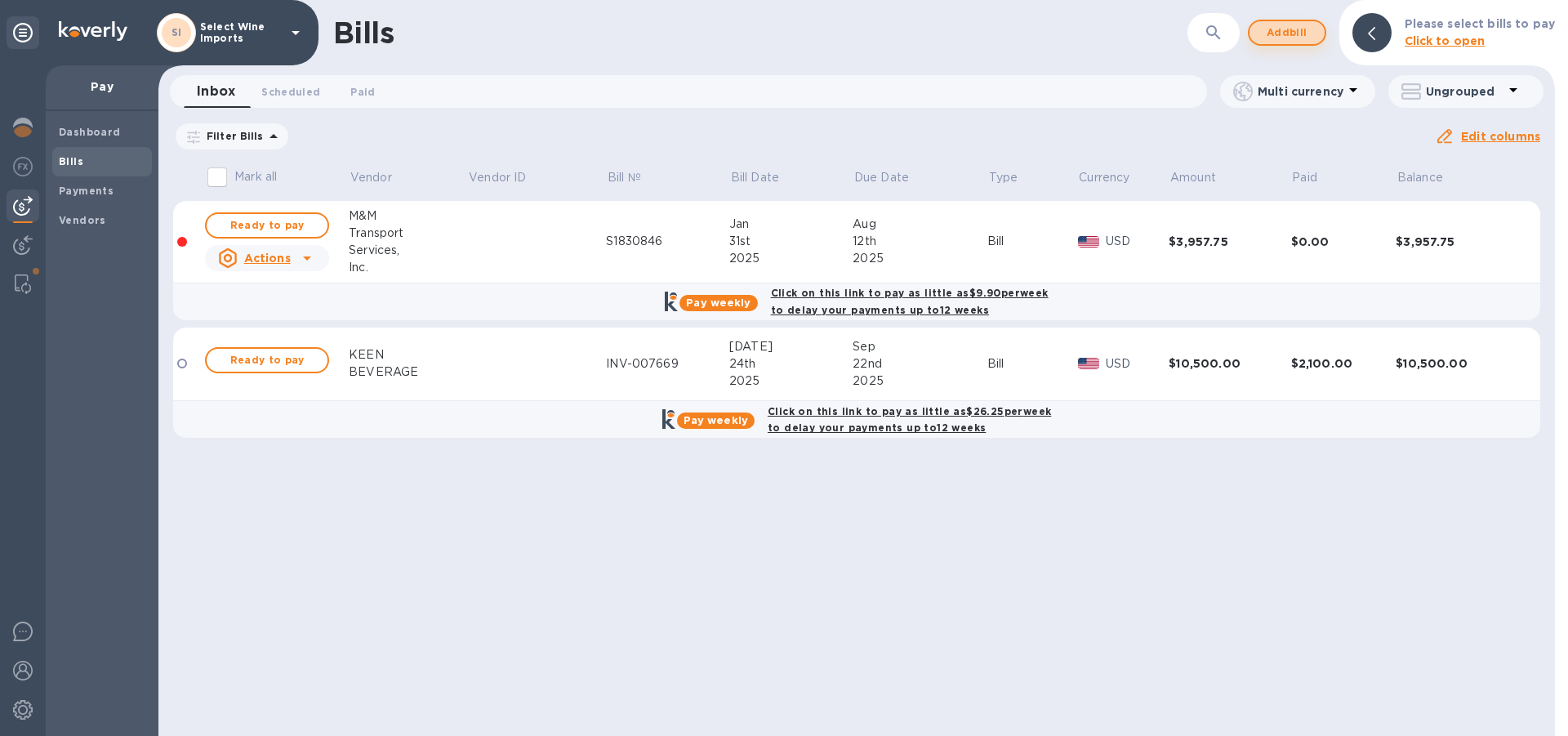
click at [1285, 35] on span "Add bill" at bounding box center [1286, 33] width 49 height 20
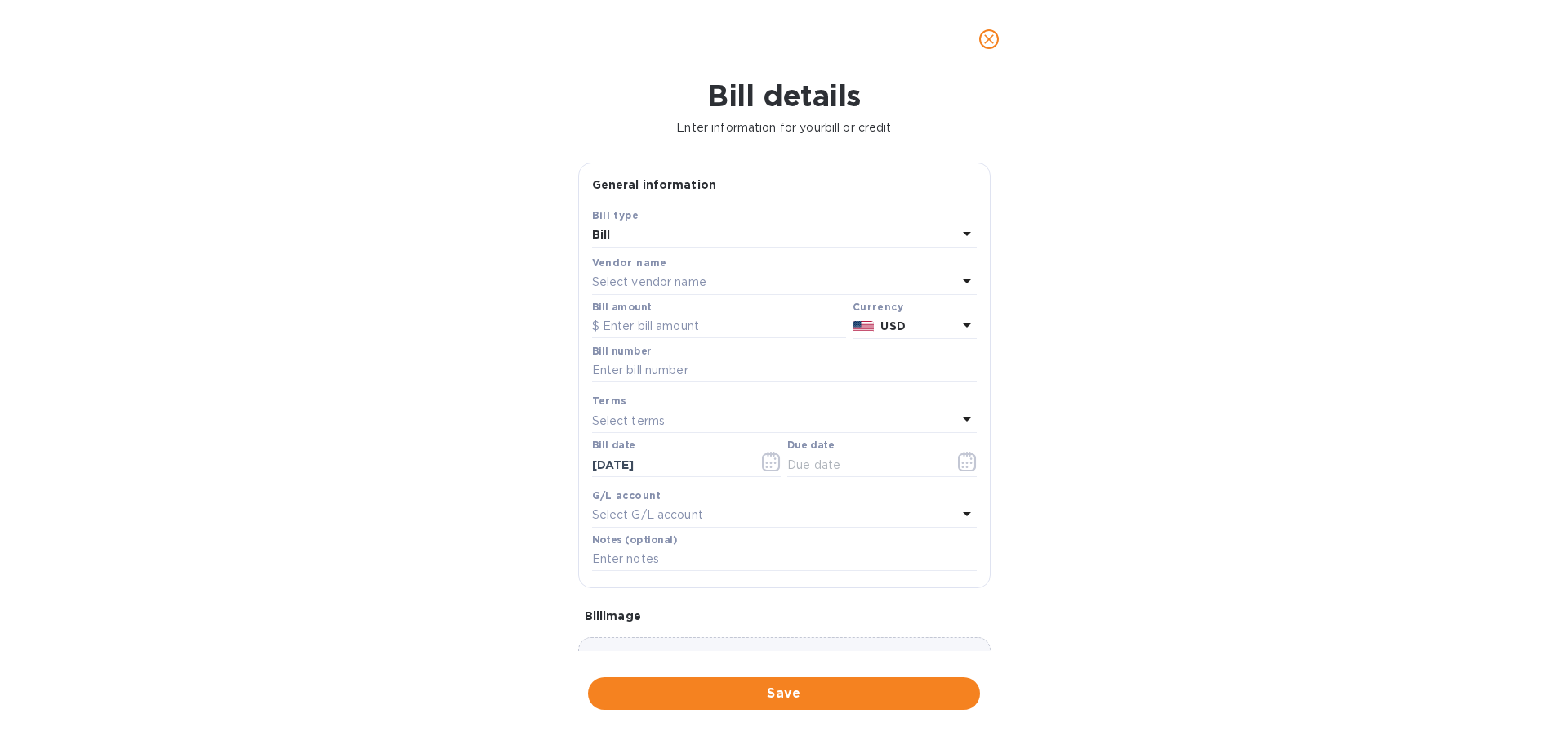
click at [674, 279] on p "Select vendor name" at bounding box center [649, 282] width 115 height 17
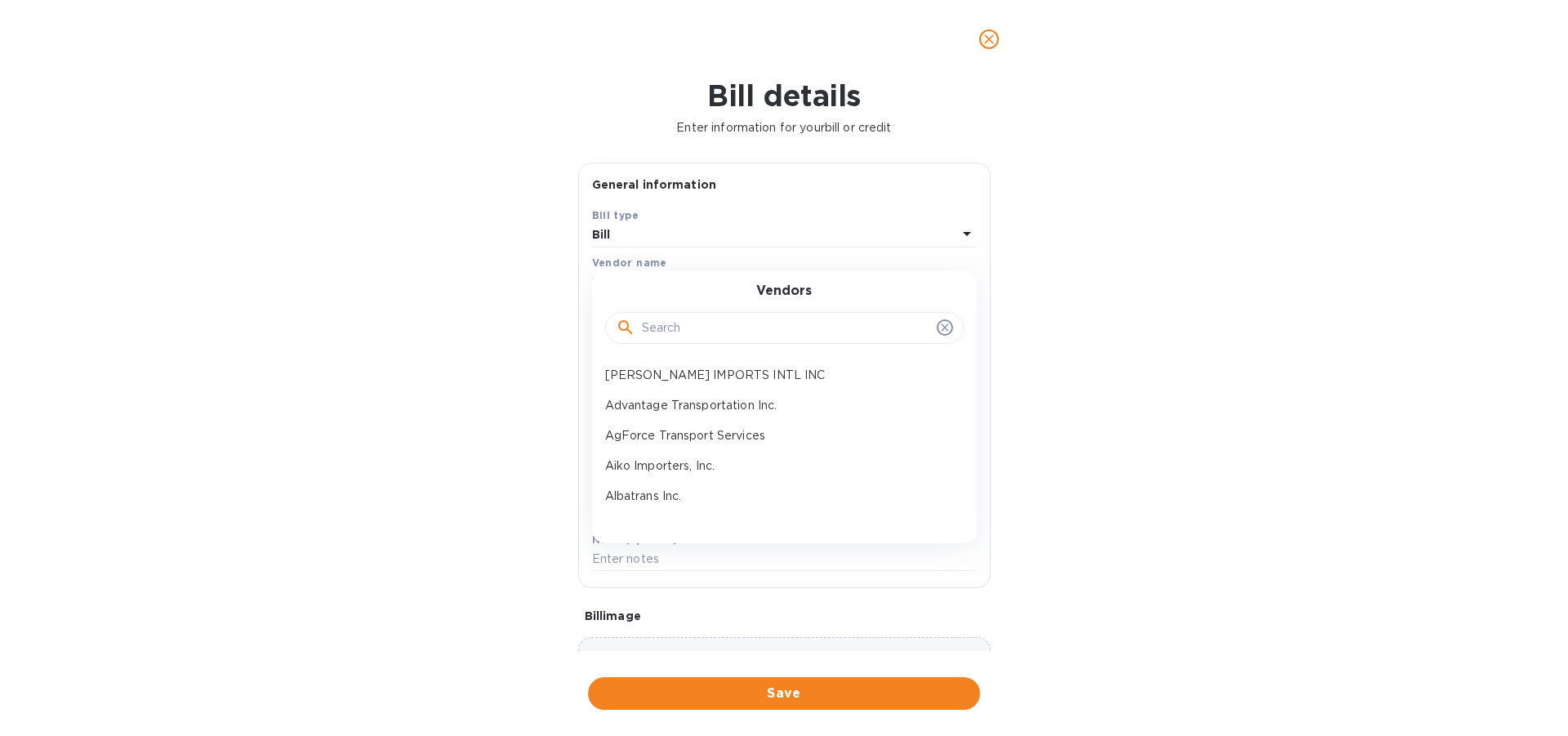
click at [681, 333] on input "text" at bounding box center [786, 329] width 288 height 25
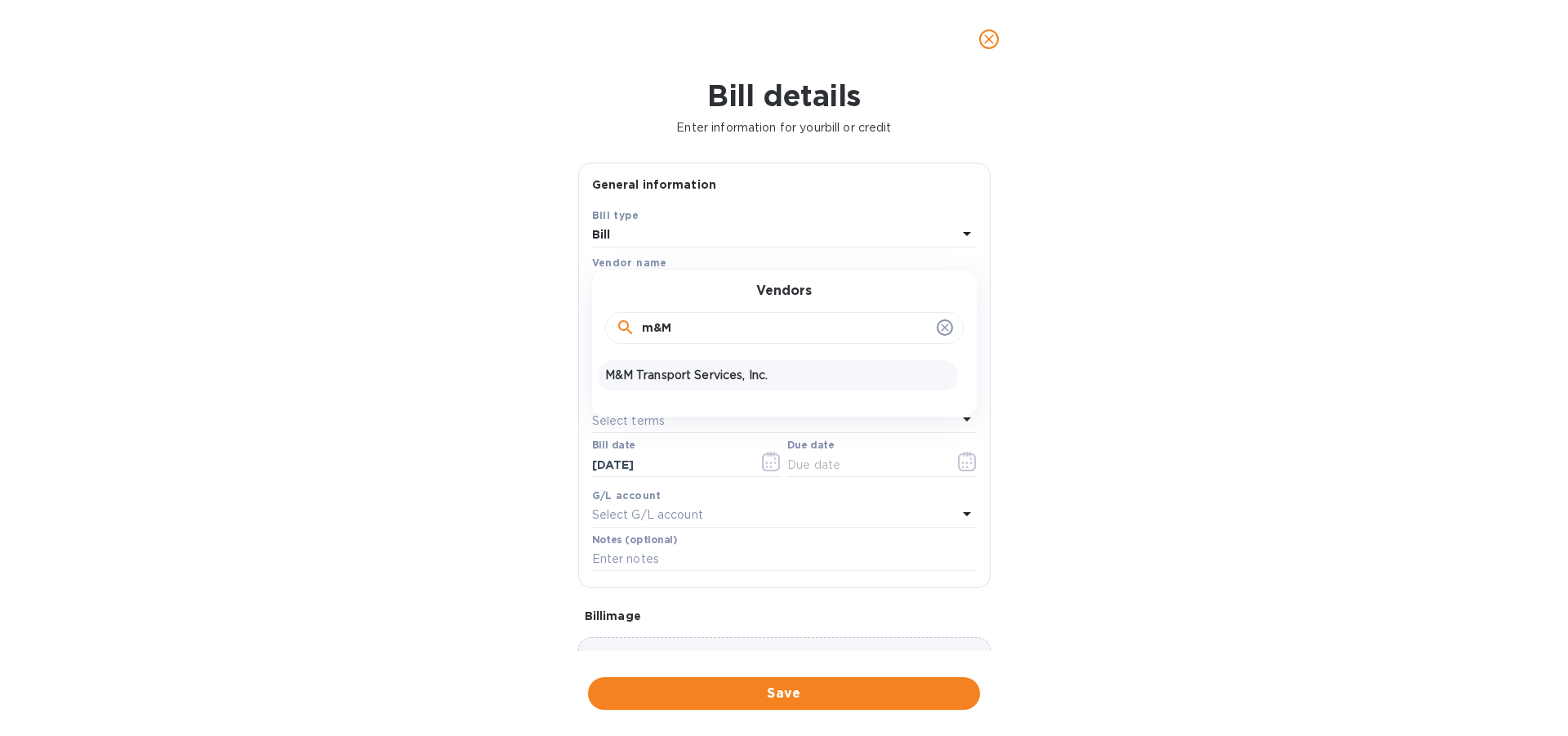
type input "m&M"
click at [709, 369] on p "M&M Transport Services, Inc." at bounding box center [777, 375] width 345 height 17
type input "[DATE]"
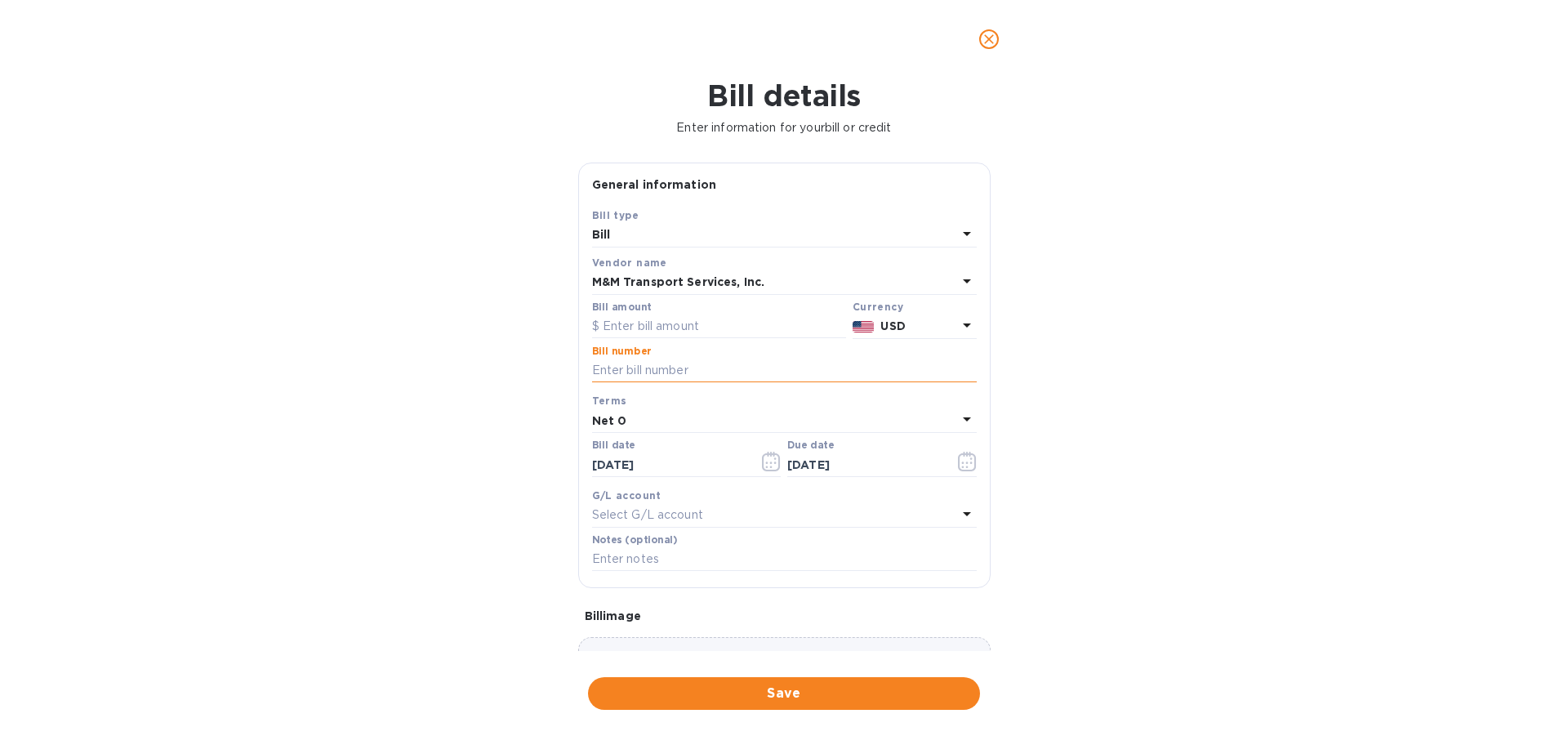
click at [643, 362] on input "text" at bounding box center [784, 371] width 385 height 25
paste input "S1840896"
type input "S1840896"
click at [765, 460] on icon "button" at bounding box center [771, 462] width 19 height 20
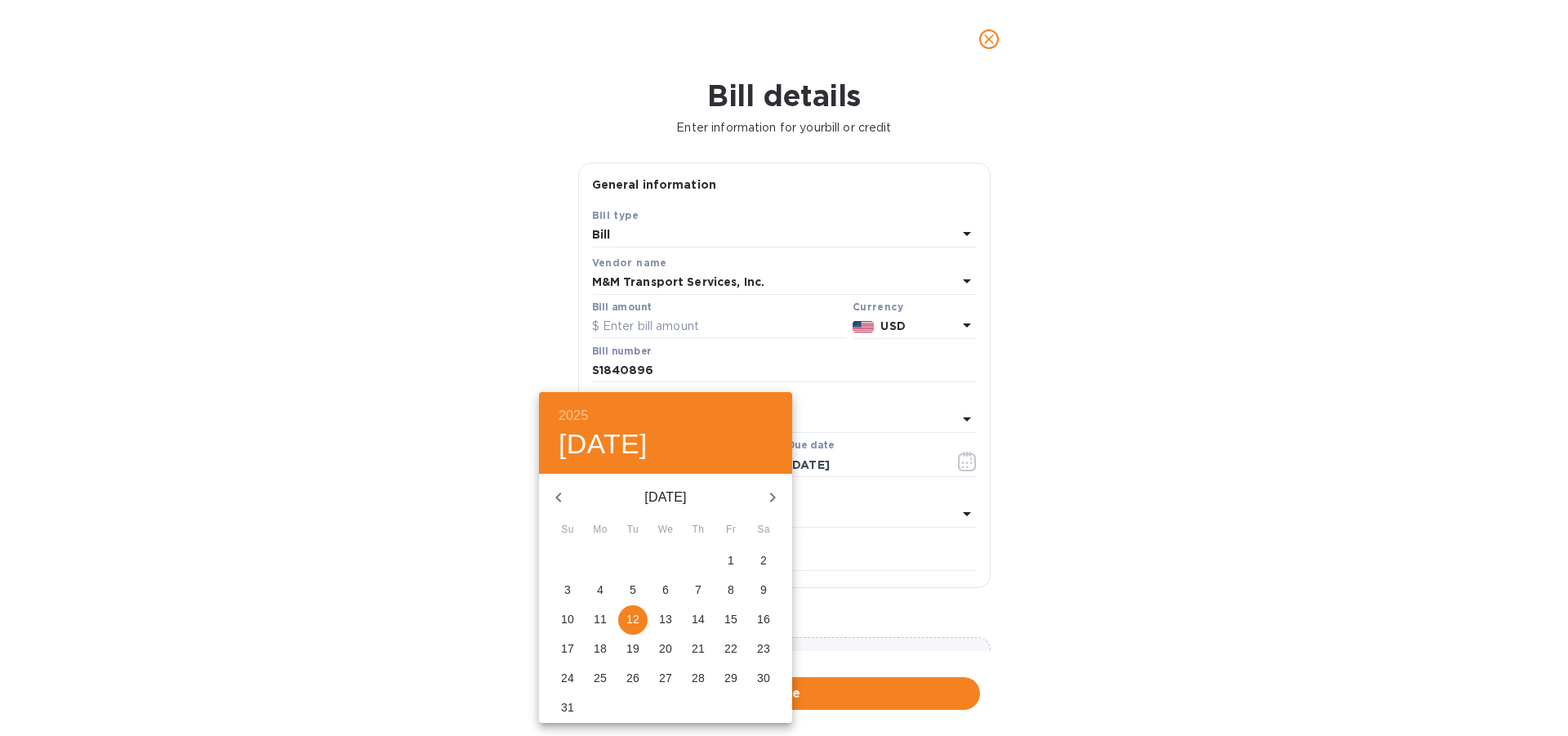
click at [559, 499] on icon "button" at bounding box center [559, 498] width 20 height 20
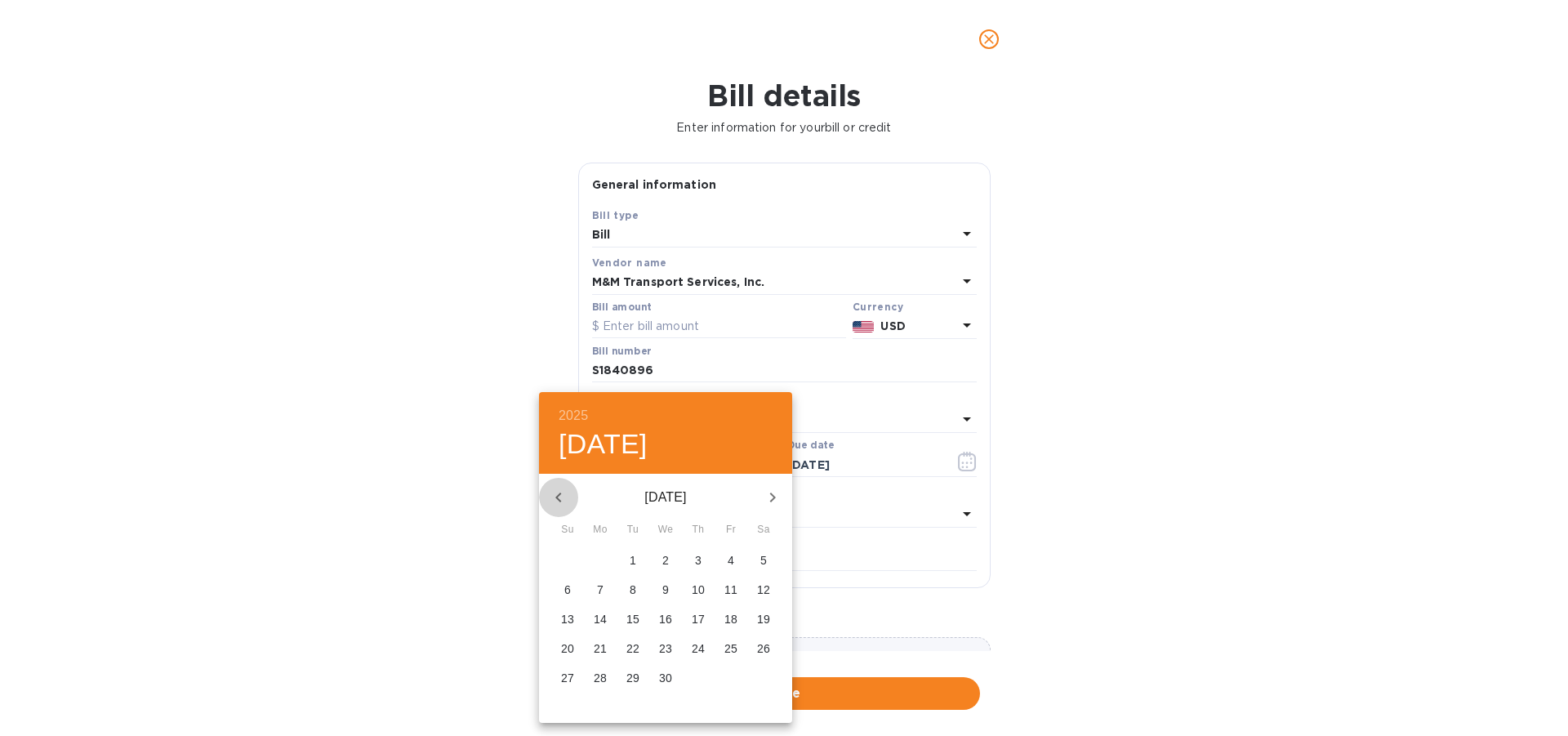
click at [559, 499] on icon "button" at bounding box center [559, 498] width 20 height 20
click at [730, 674] on p "28" at bounding box center [731, 678] width 13 height 16
type input "[DATE]"
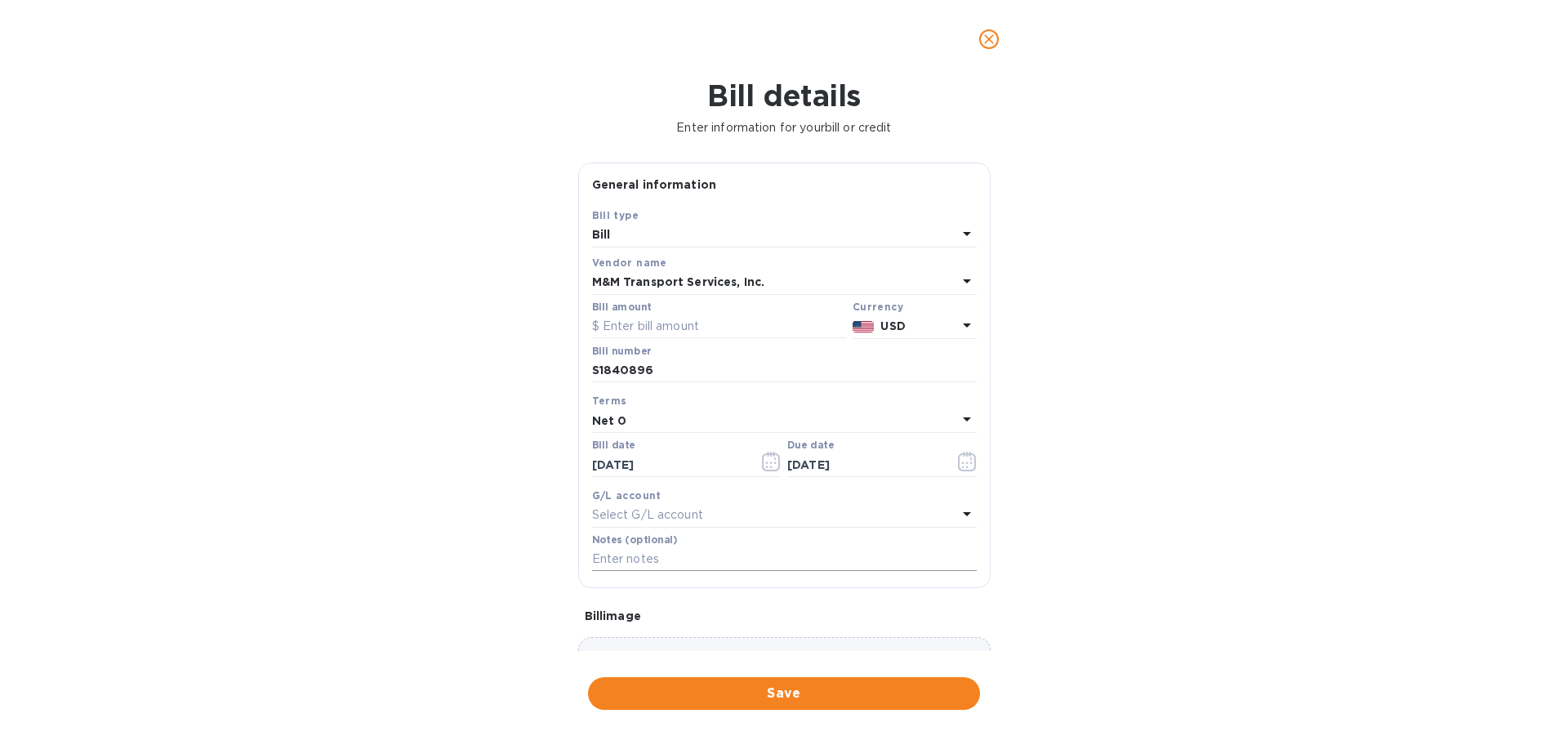
click at [635, 569] on input "text" at bounding box center [784, 560] width 385 height 25
type input "[DATE]"
click at [625, 329] on input "text" at bounding box center [719, 327] width 254 height 25
paste input "3,739.00"
type input "3,739.00"
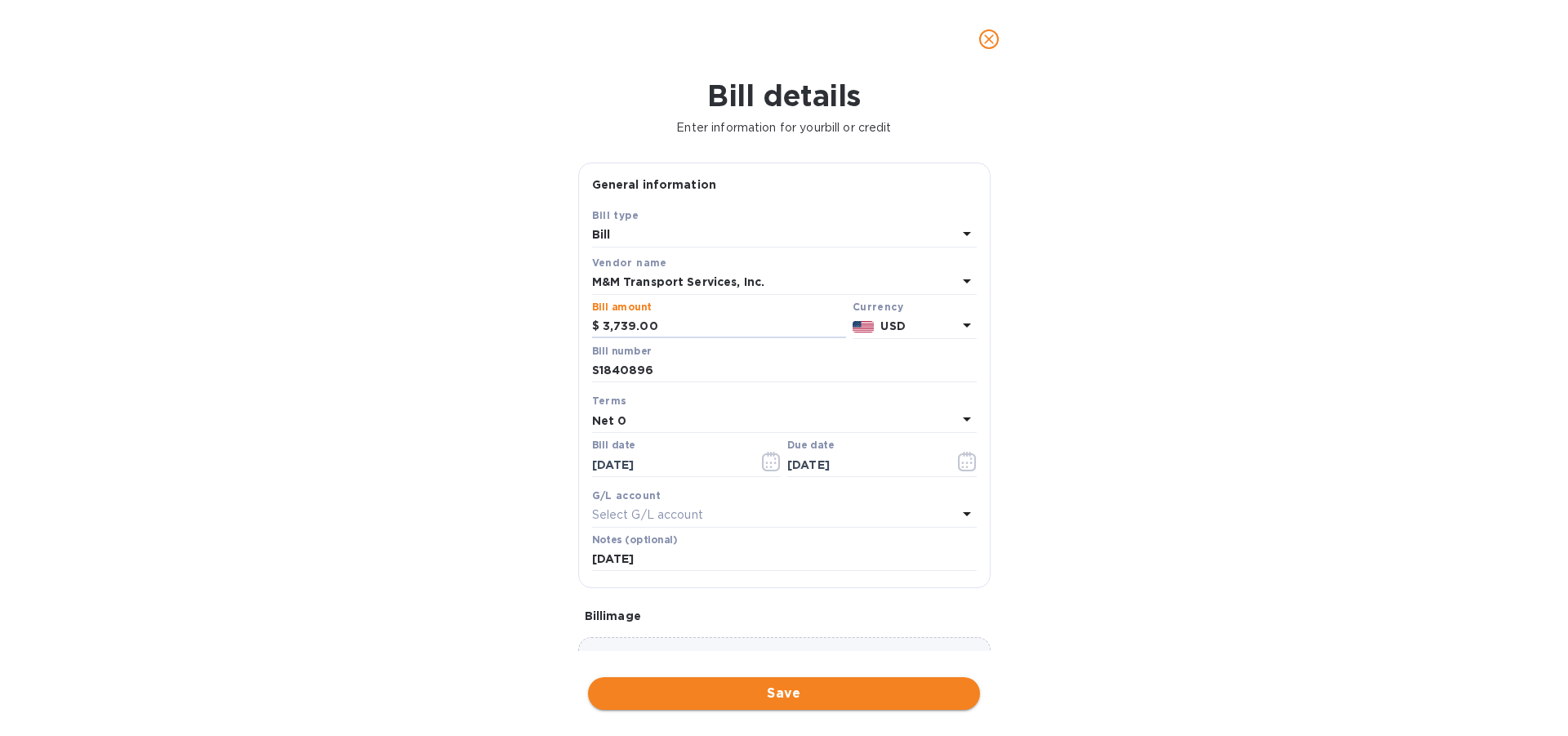
click at [778, 694] on span "Save" at bounding box center [784, 694] width 366 height 20
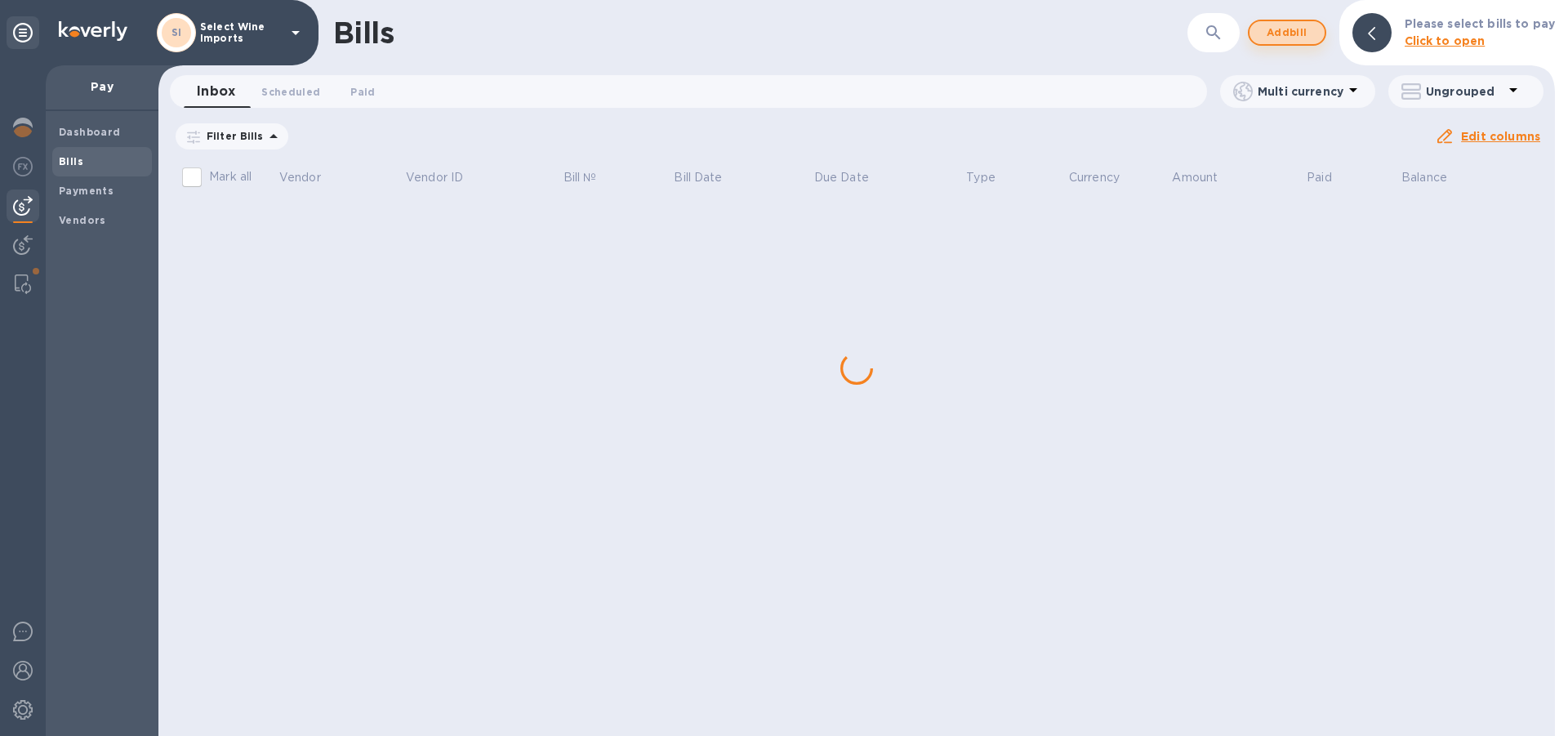
click at [1276, 27] on span "Add bill" at bounding box center [1286, 33] width 49 height 20
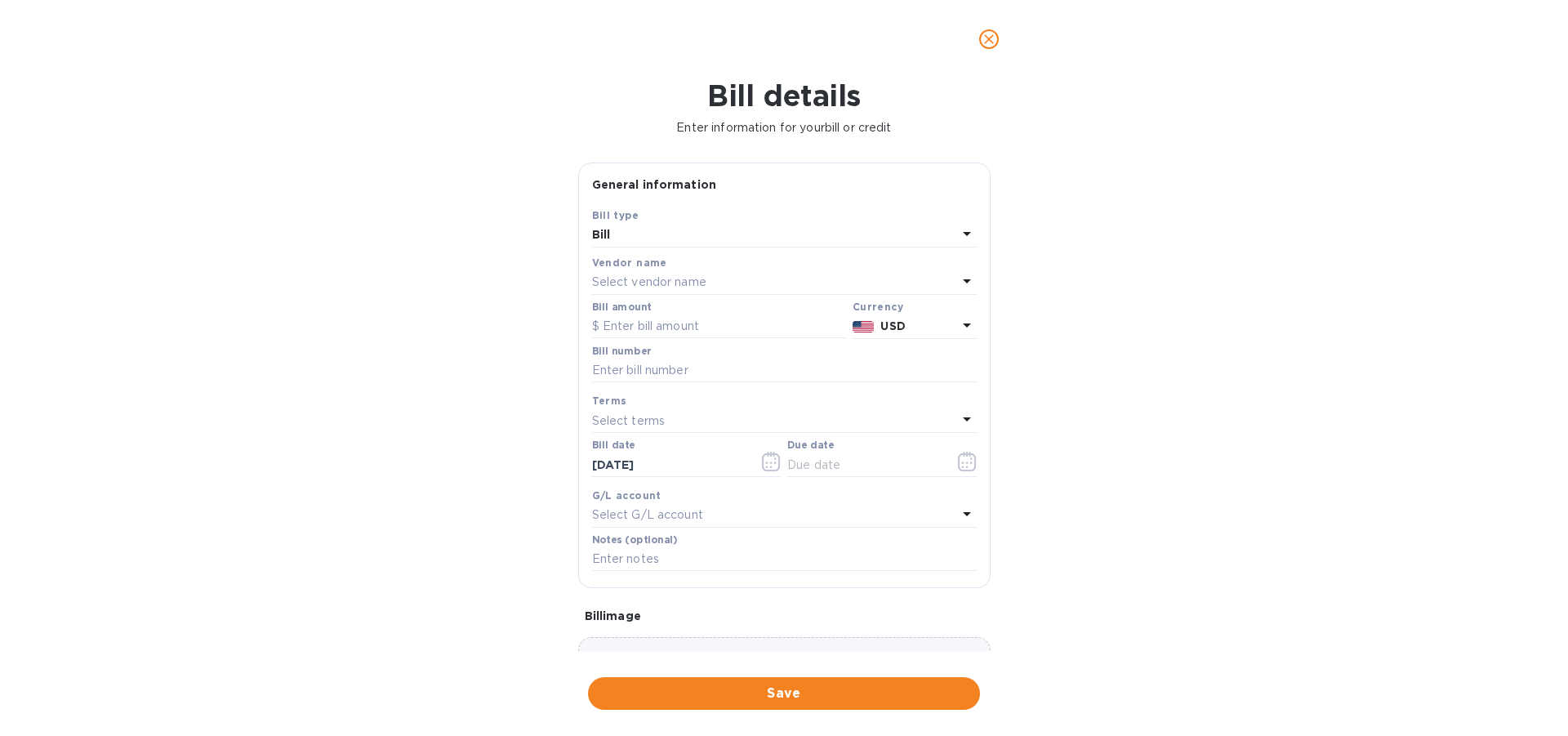
click at [656, 278] on p "Select vendor name" at bounding box center [649, 282] width 115 height 17
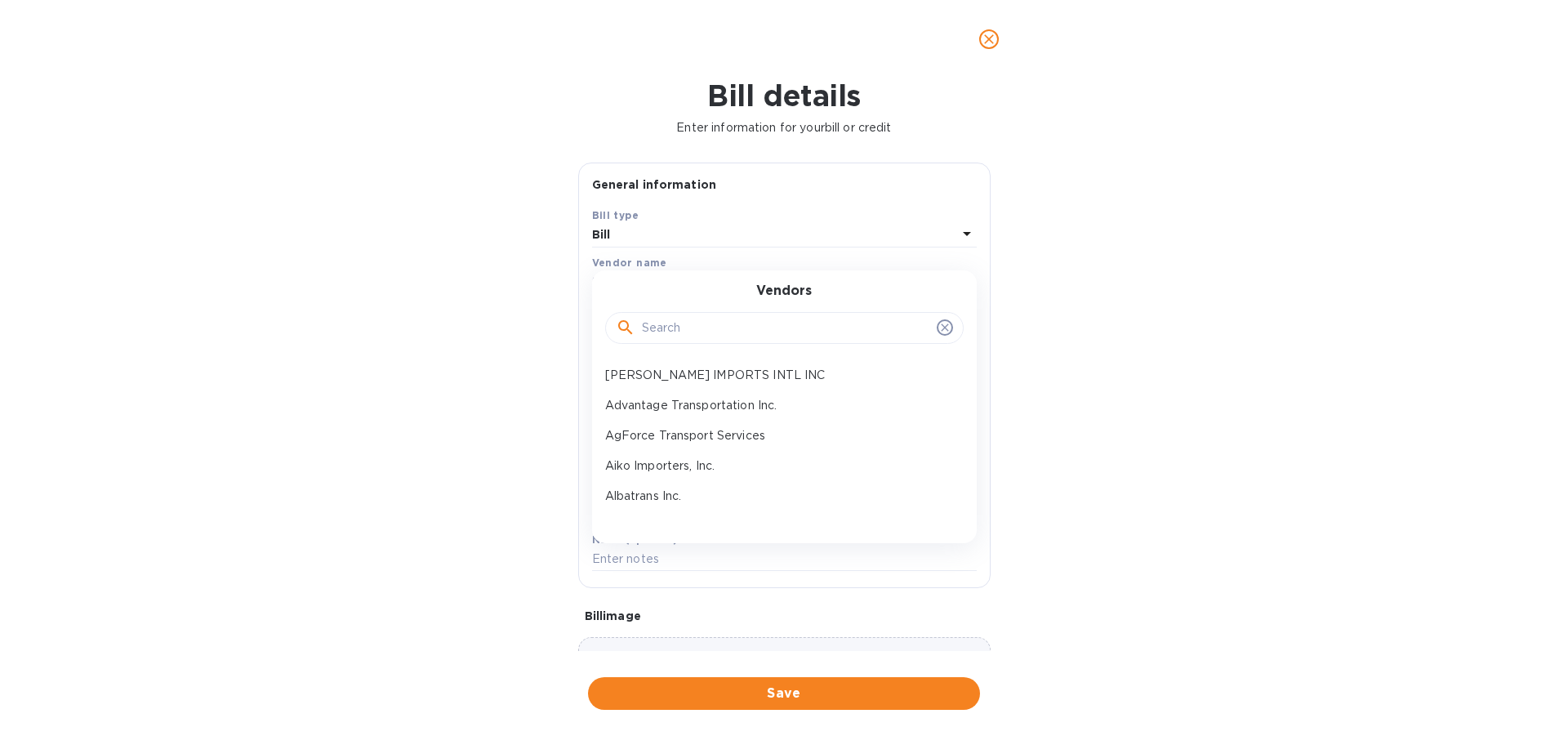
click at [639, 325] on div at bounding box center [784, 329] width 337 height 25
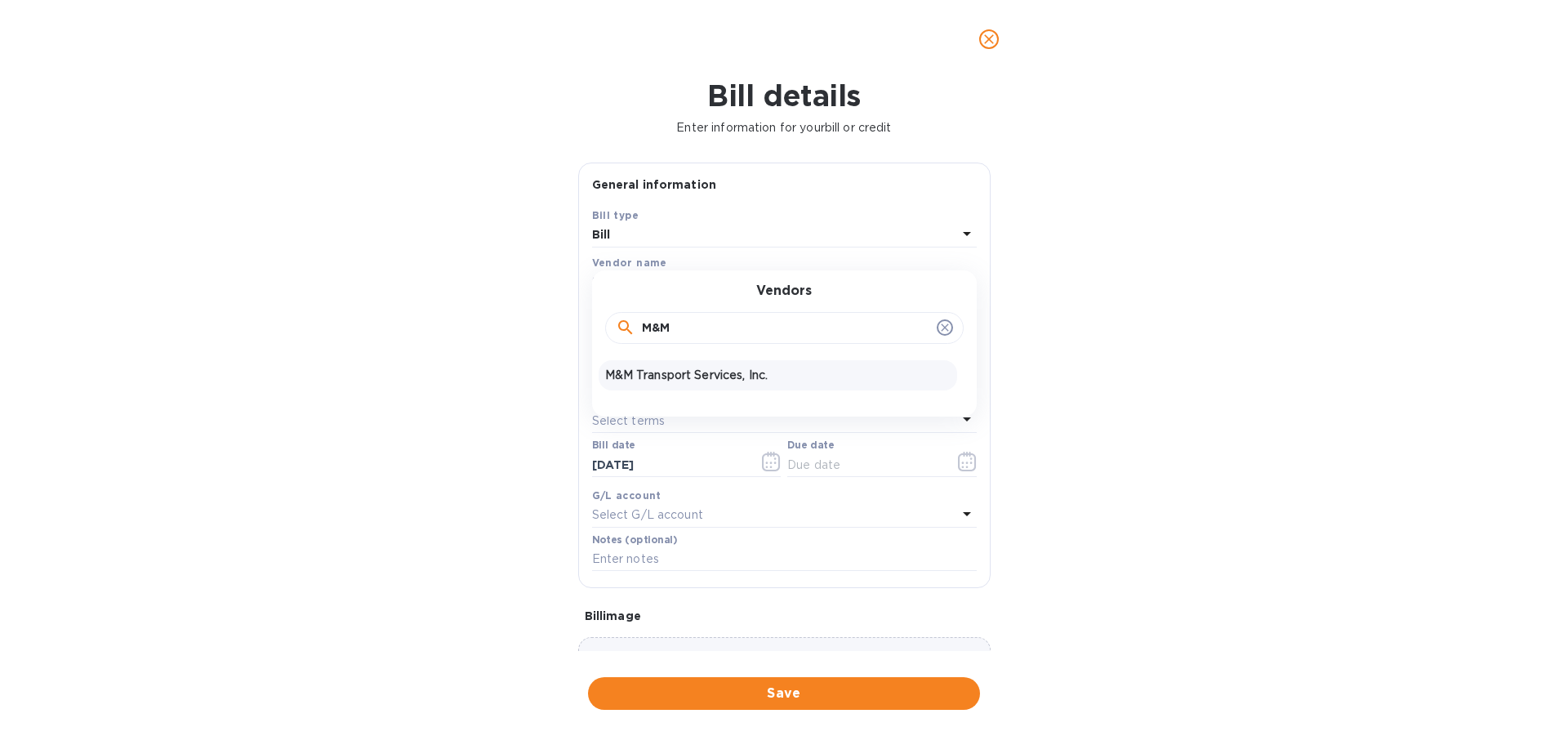
type input "M&M"
click at [695, 372] on p "M&M Transport Services, Inc." at bounding box center [777, 375] width 345 height 17
type input "[DATE]"
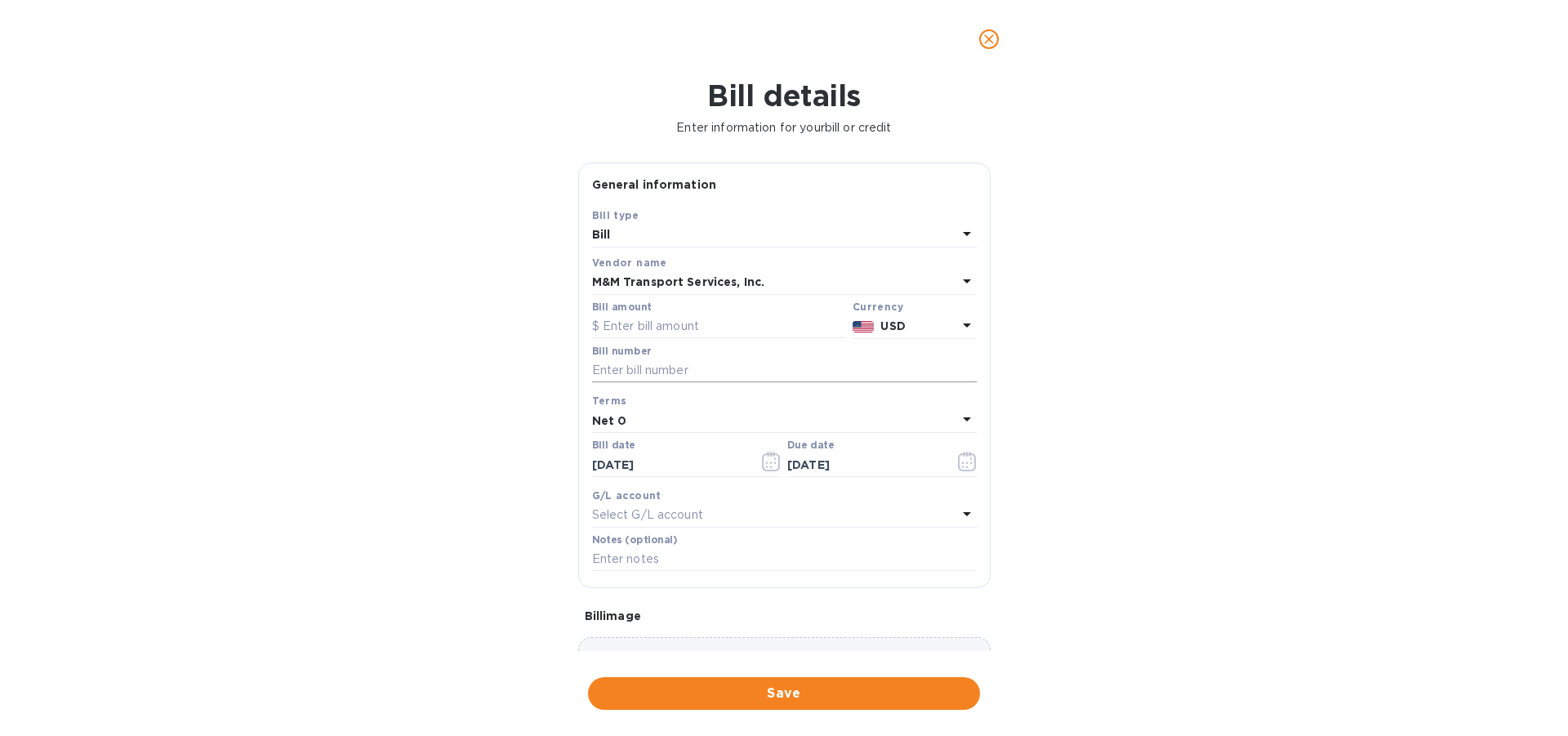
click at [653, 364] on input "text" at bounding box center [784, 371] width 385 height 25
click at [765, 459] on icon "button" at bounding box center [771, 462] width 19 height 20
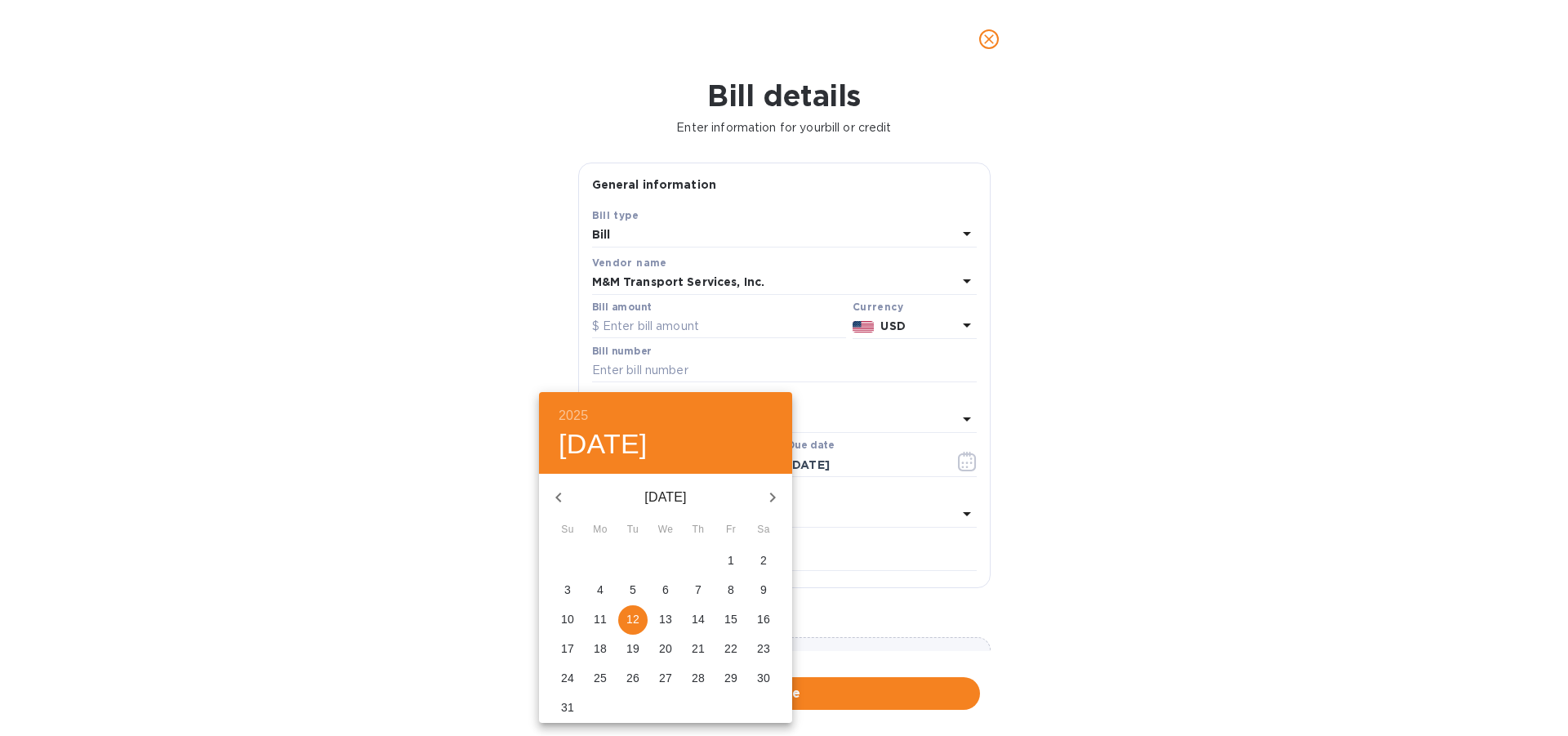
click at [555, 499] on icon "button" at bounding box center [559, 498] width 20 height 20
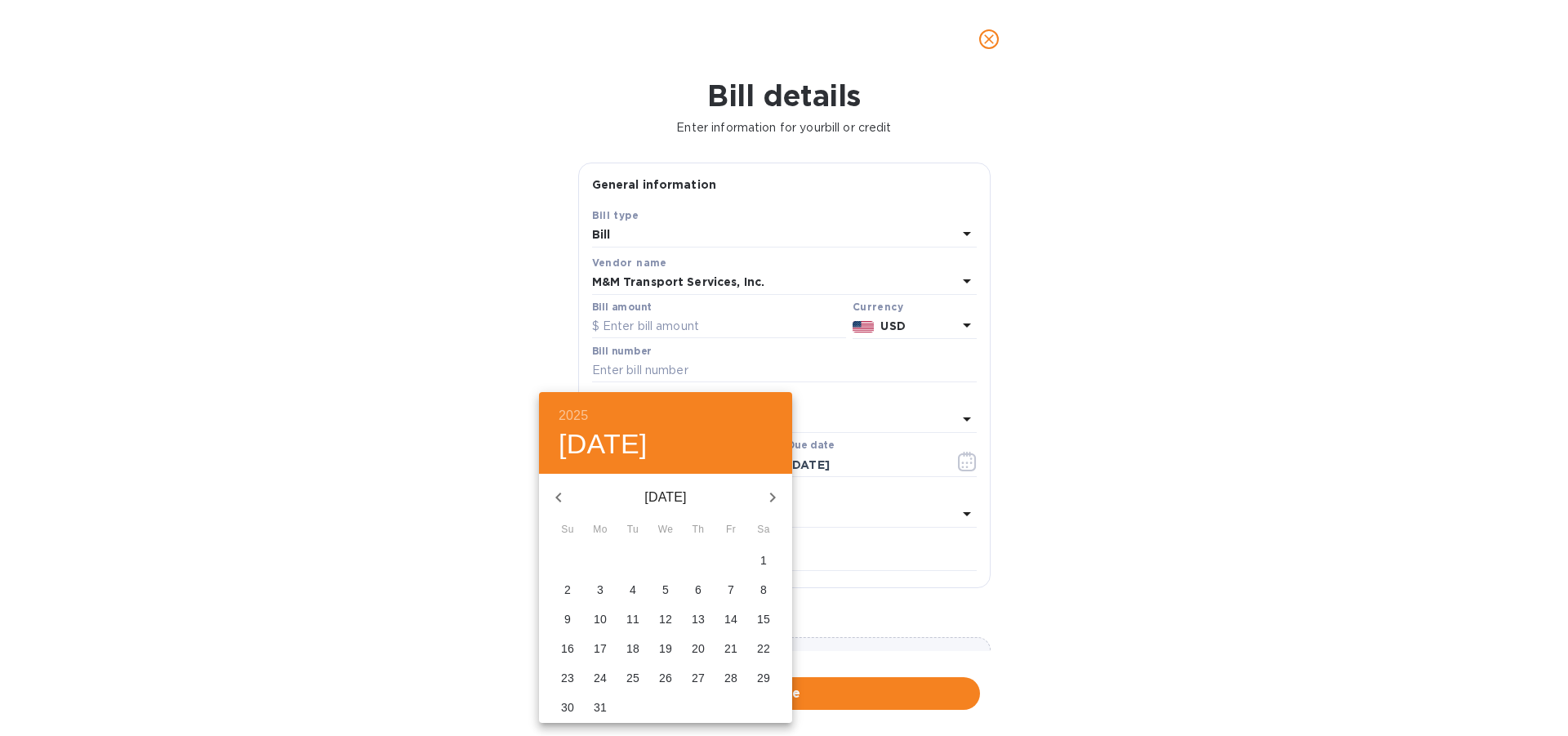
click at [601, 705] on p "31" at bounding box center [601, 707] width 13 height 16
type input "[DATE]"
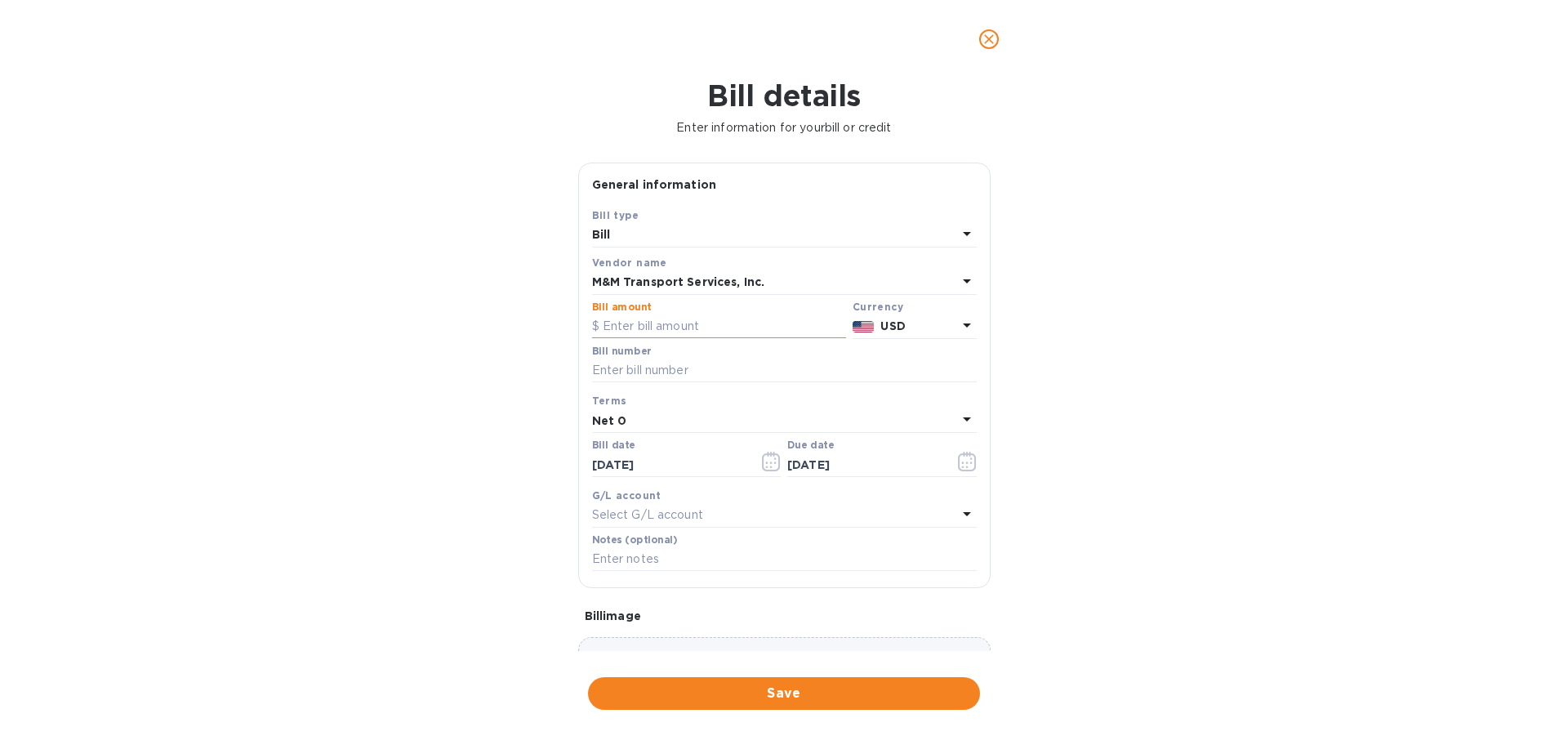
click at [691, 317] on input "text" at bounding box center [719, 327] width 254 height 25
click at [640, 373] on input "text" at bounding box center [784, 371] width 385 height 25
click at [635, 316] on input "text" at bounding box center [719, 327] width 254 height 25
paste input "4,387.75"
type input "4,387.75"
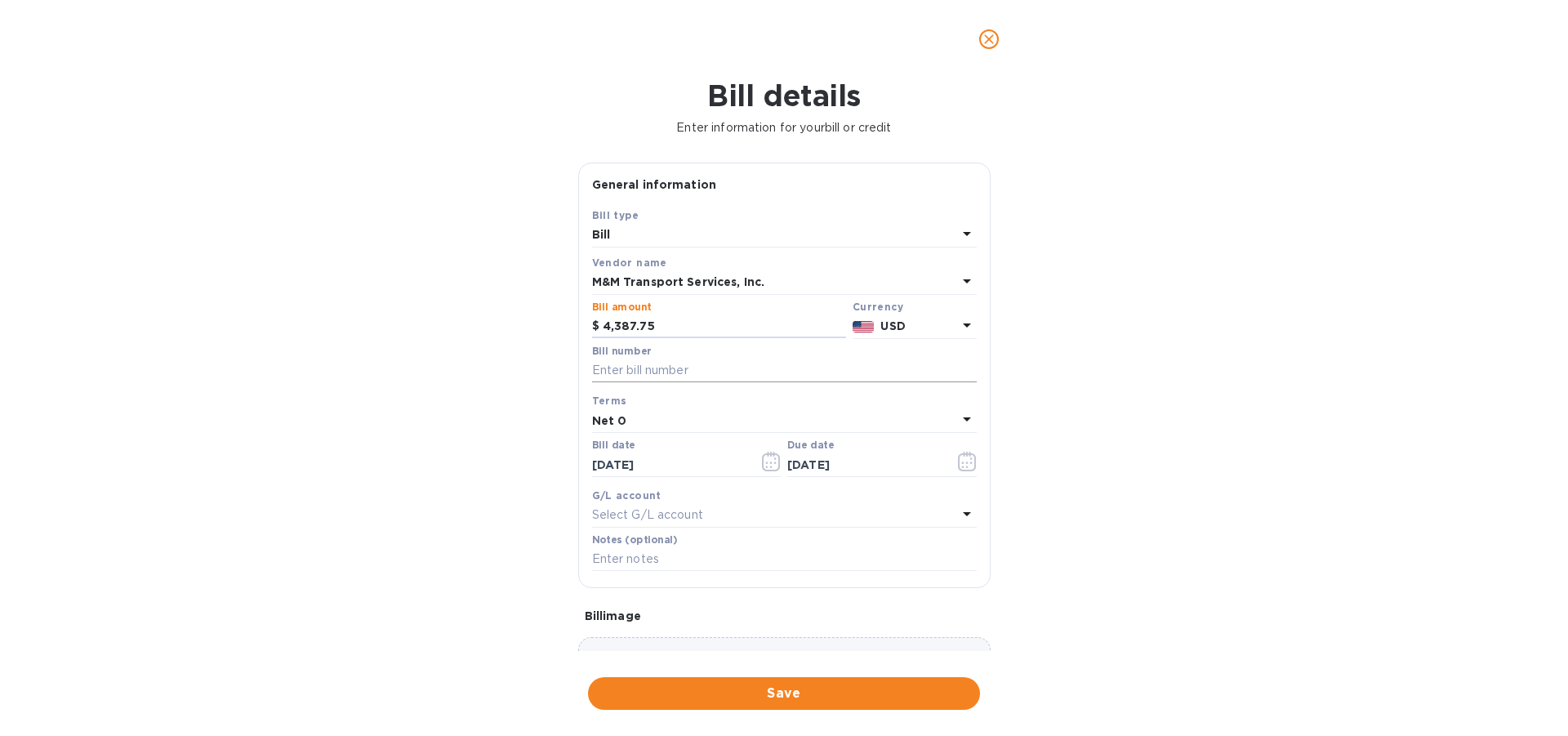
click at [622, 366] on input "text" at bounding box center [784, 371] width 385 height 25
click at [617, 368] on input "text" at bounding box center [784, 371] width 385 height 25
paste input "S1853228"
type input "S1853228"
click at [630, 567] on input "text" at bounding box center [784, 560] width 385 height 25
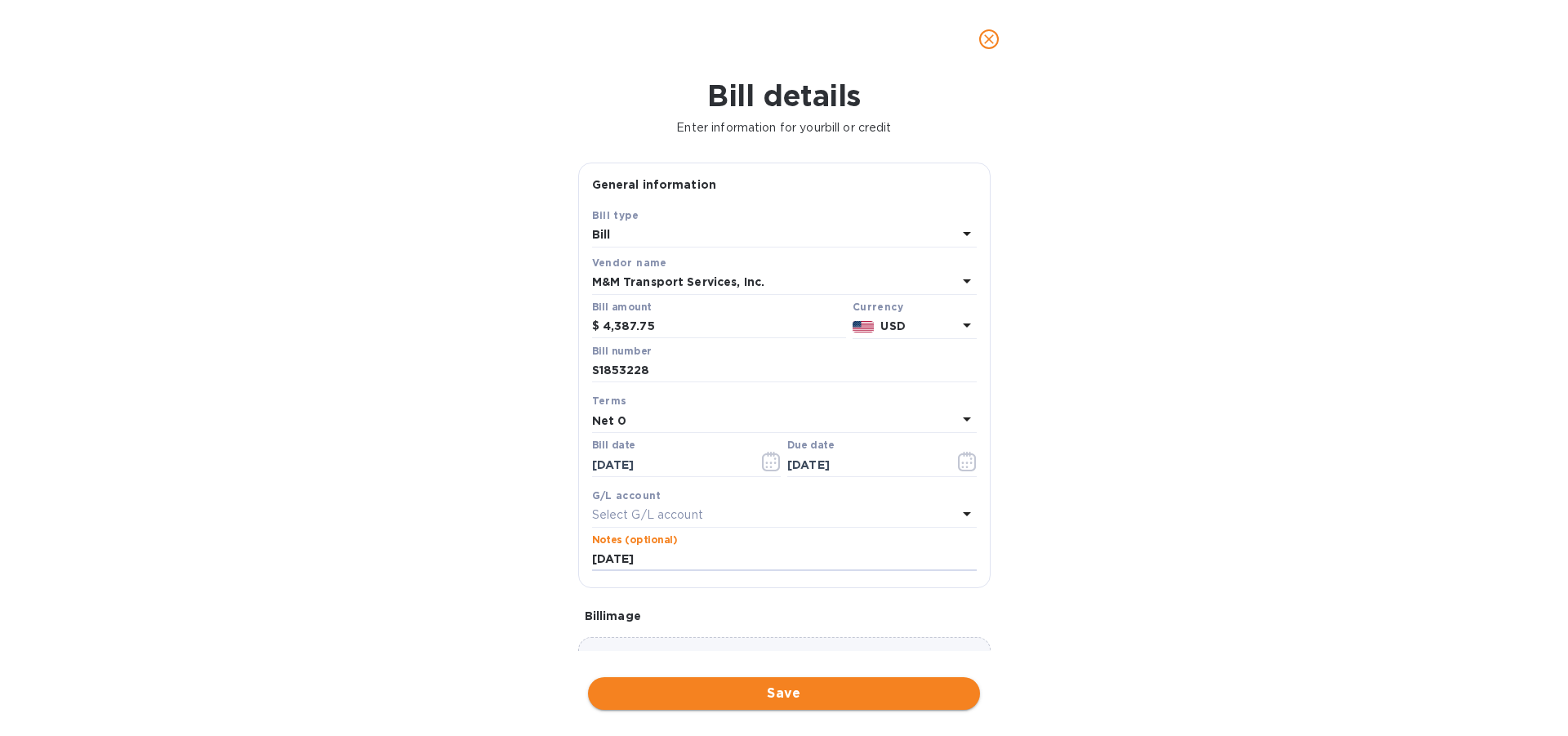
type input "[DATE]"
click at [794, 693] on span "Save" at bounding box center [784, 694] width 366 height 20
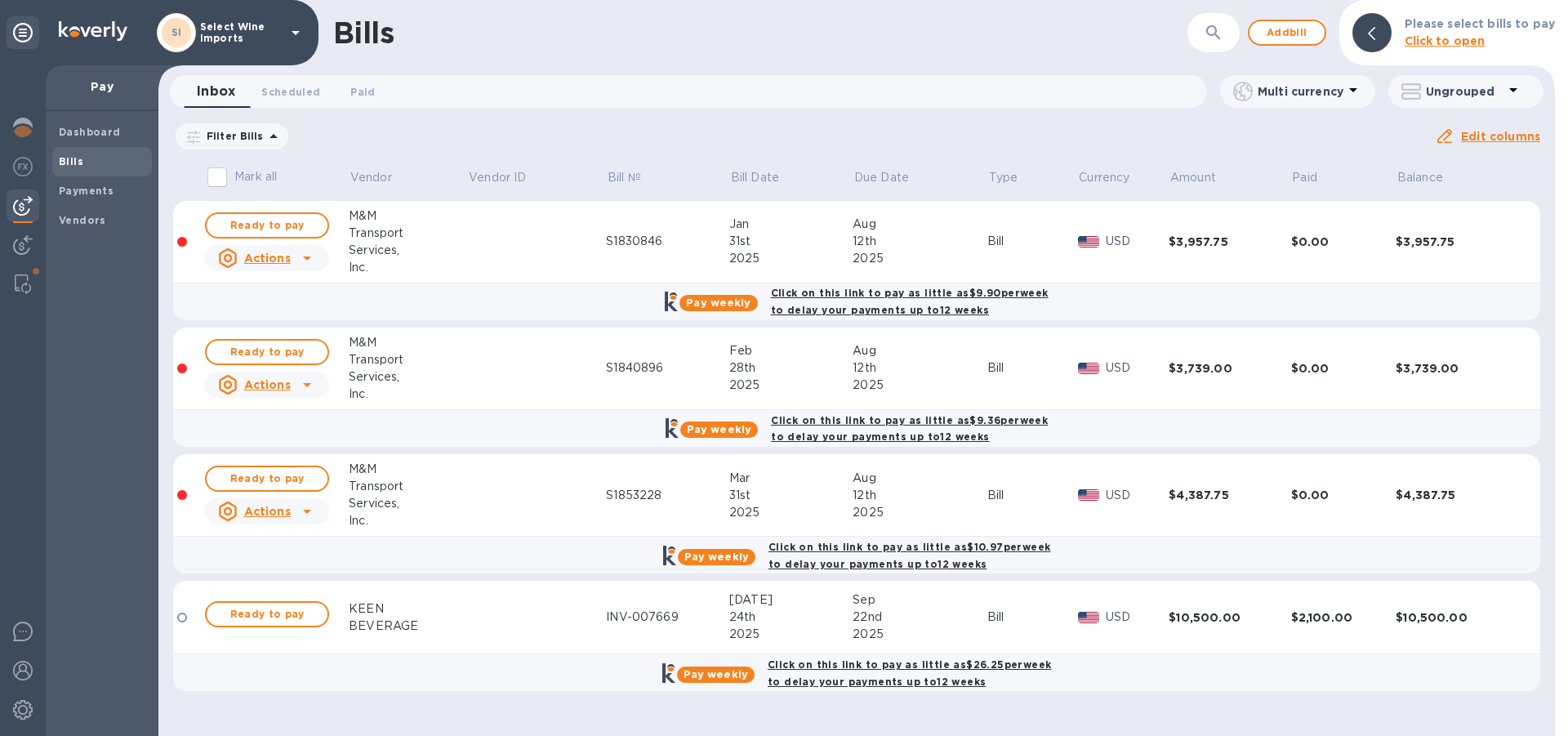
click at [0, 0] on icon at bounding box center [0, 0] width 0 height 0
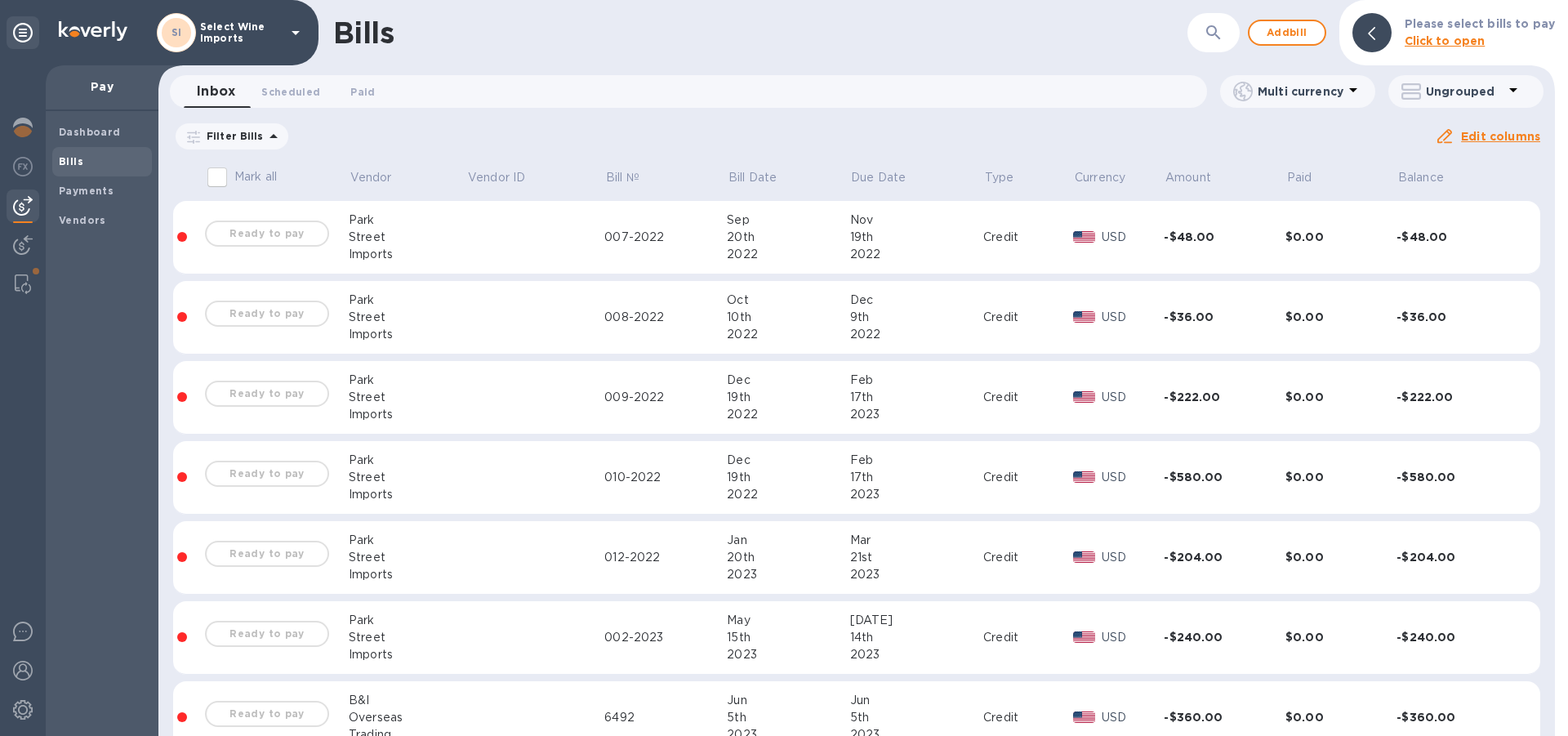
click at [1204, 28] on icon "button" at bounding box center [1214, 33] width 20 height 20
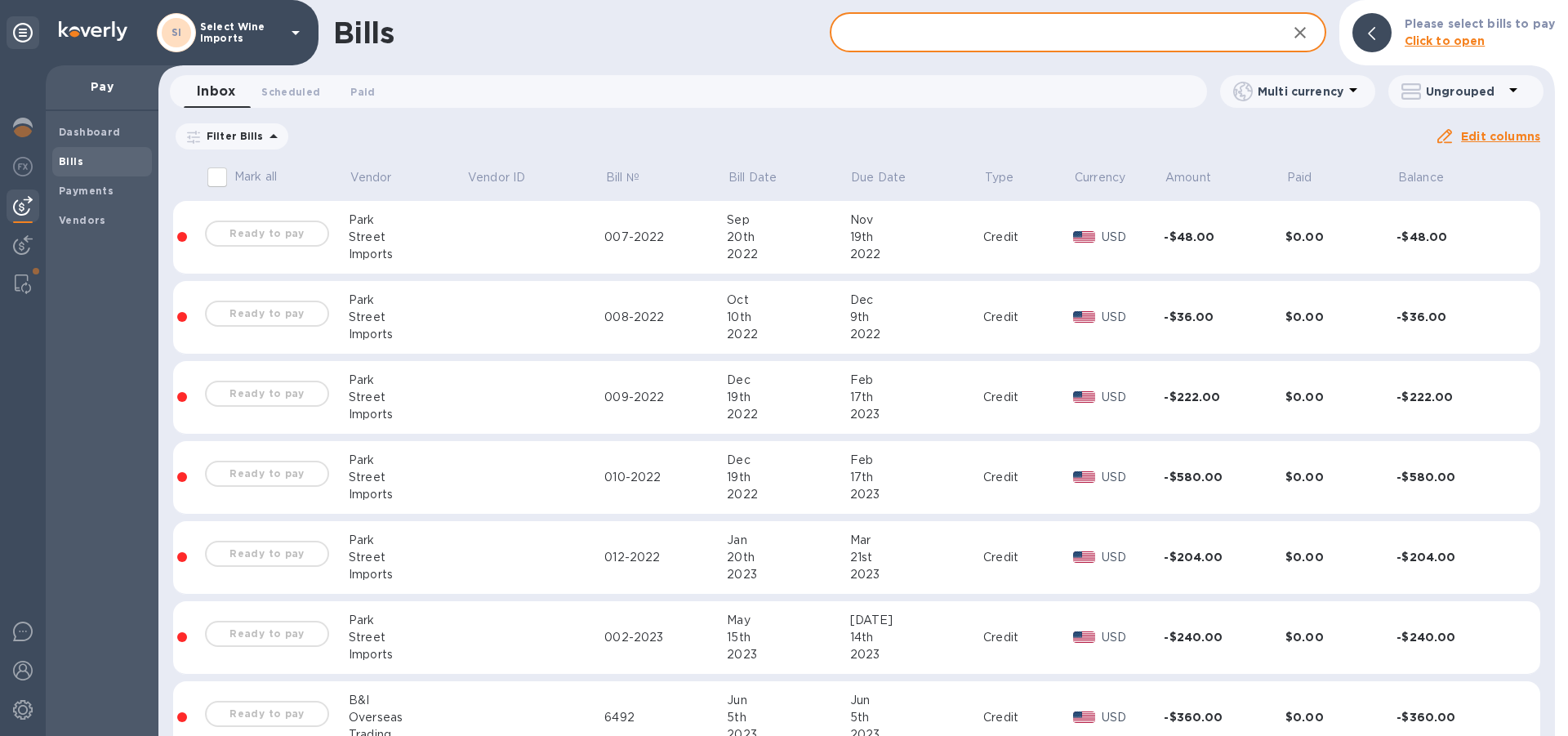
click at [1149, 31] on input "text" at bounding box center [1051, 33] width 444 height 40
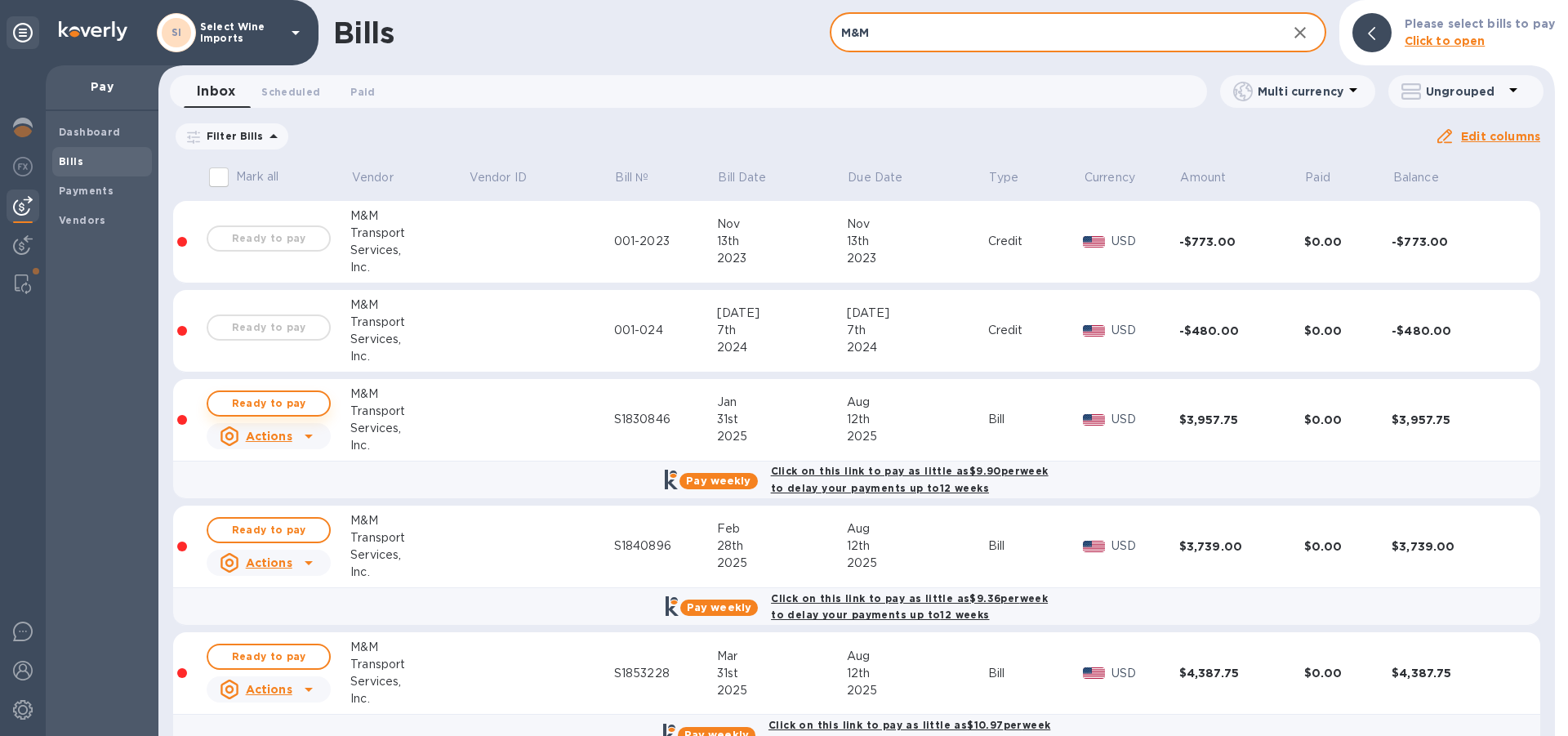
type input "M&M"
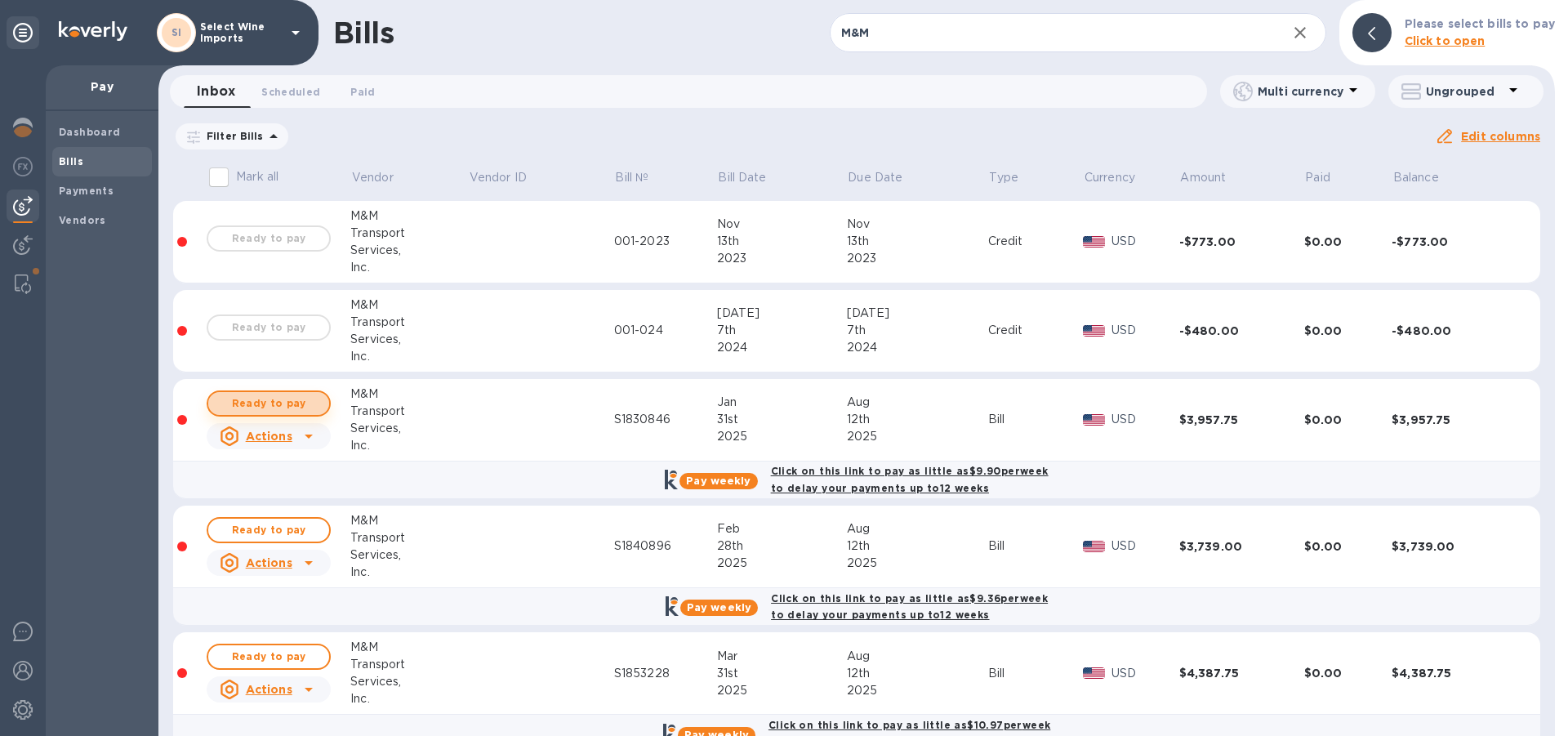
click at [257, 405] on span "Ready to pay" at bounding box center [269, 404] width 95 height 20
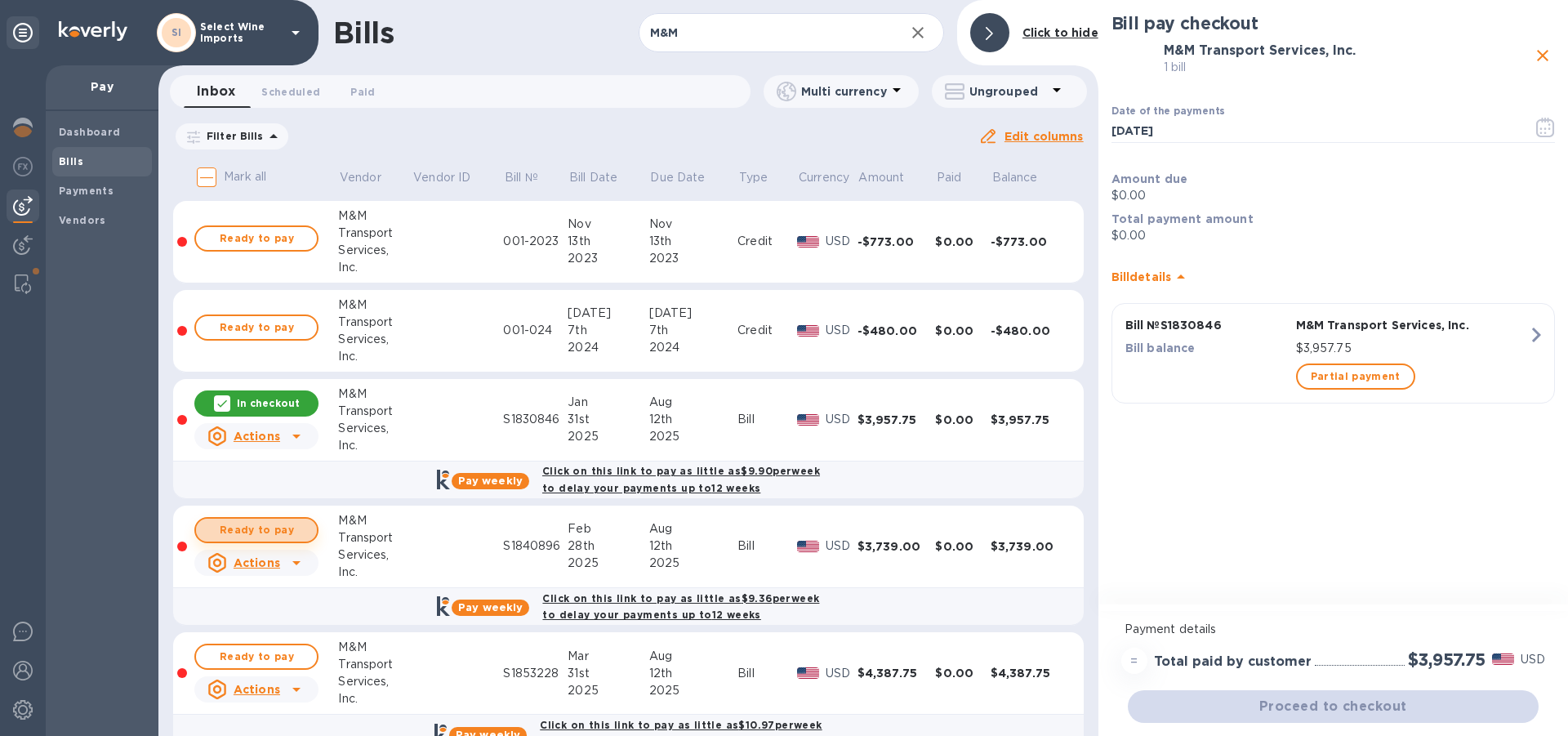
click at [236, 529] on span "Ready to pay" at bounding box center [256, 530] width 95 height 20
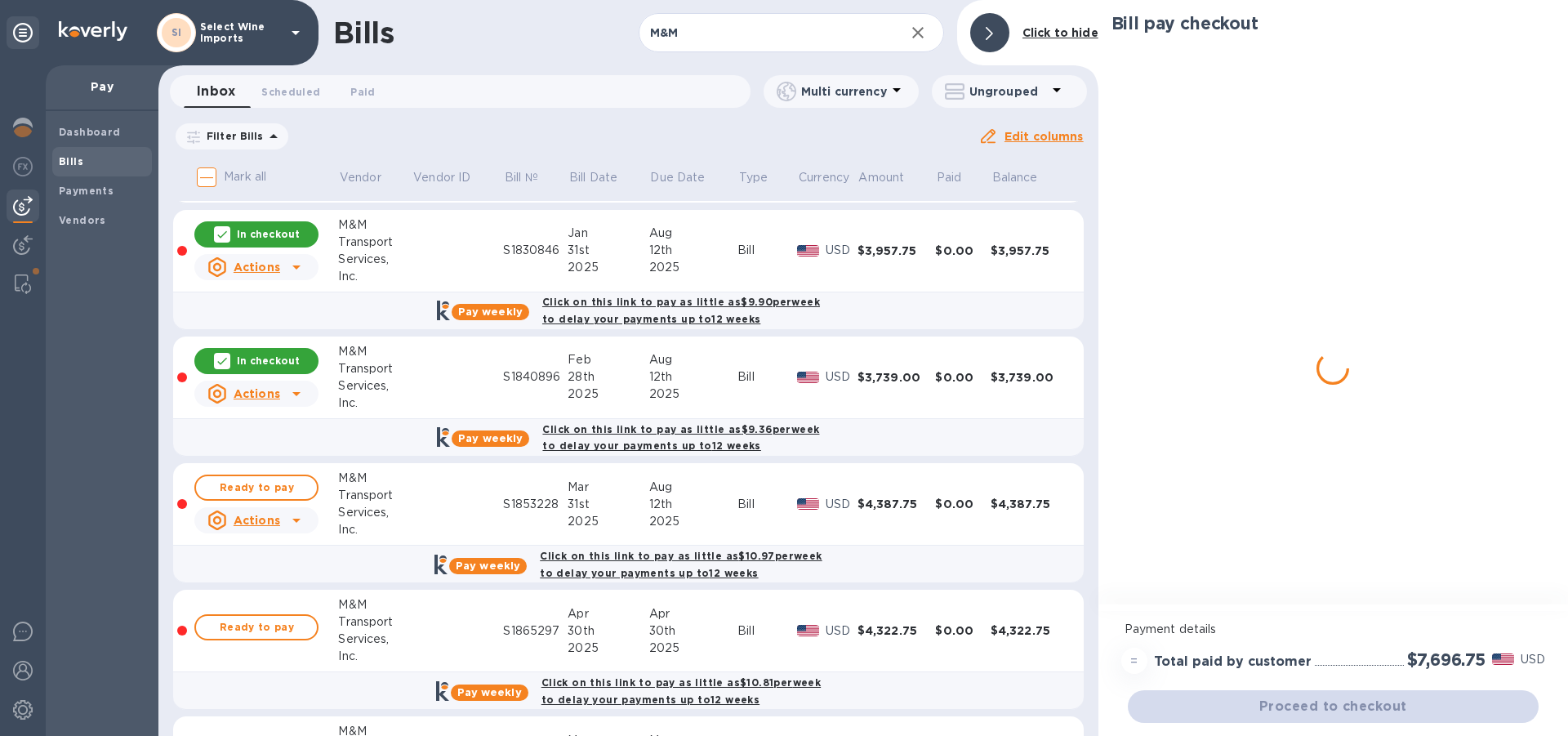
scroll to position [186, 0]
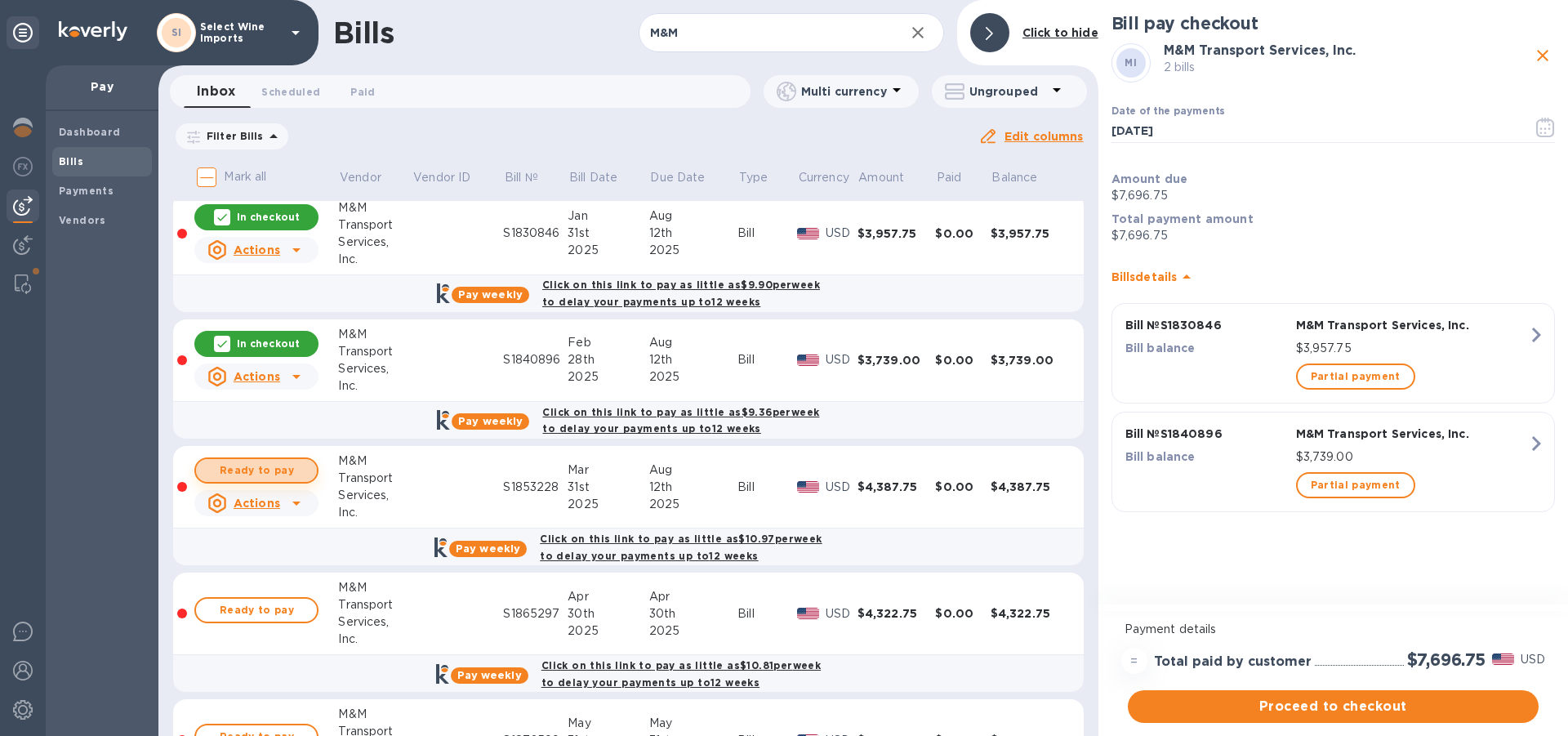
click at [247, 468] on span "Ready to pay" at bounding box center [256, 471] width 95 height 20
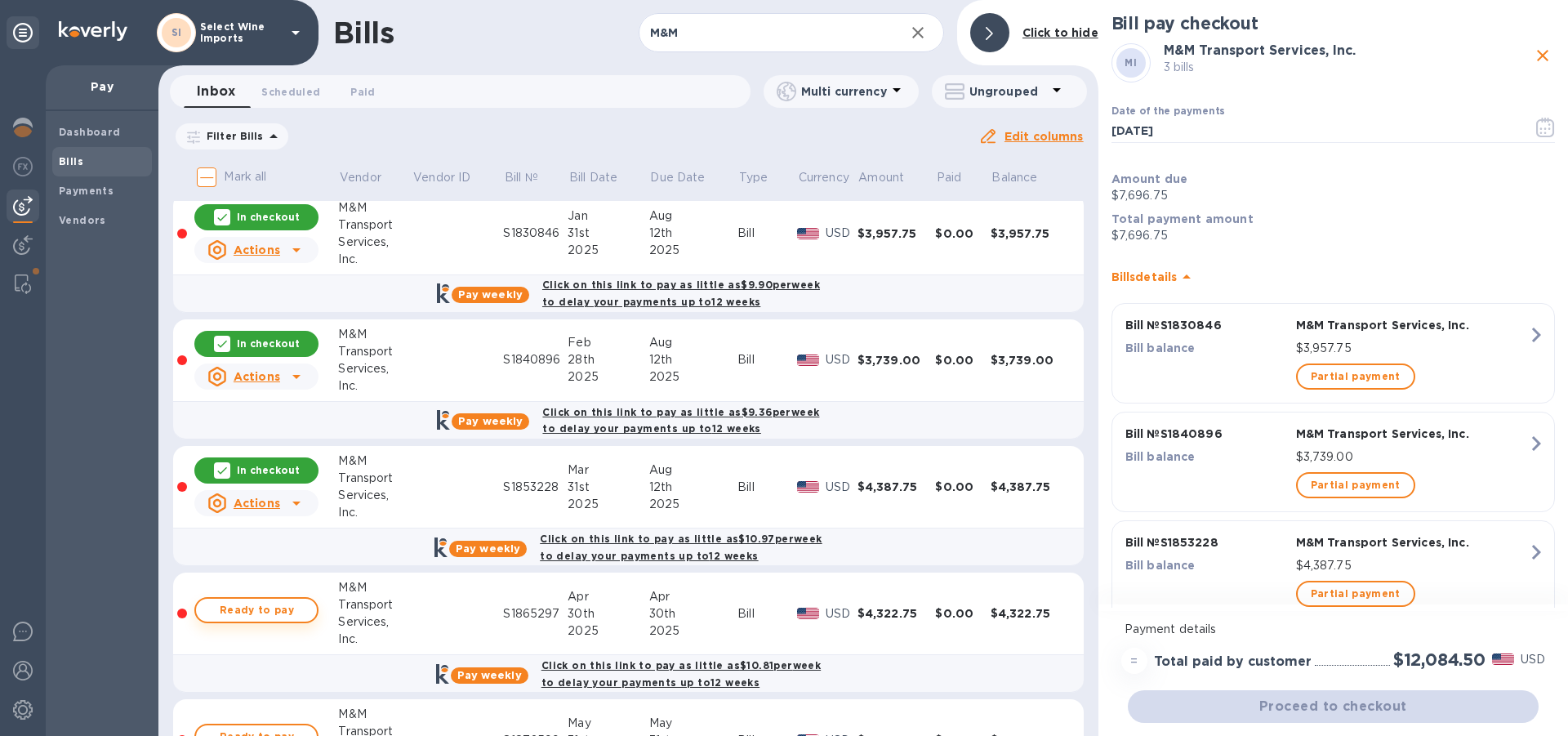
click at [253, 610] on span "Ready to pay" at bounding box center [256, 611] width 95 height 20
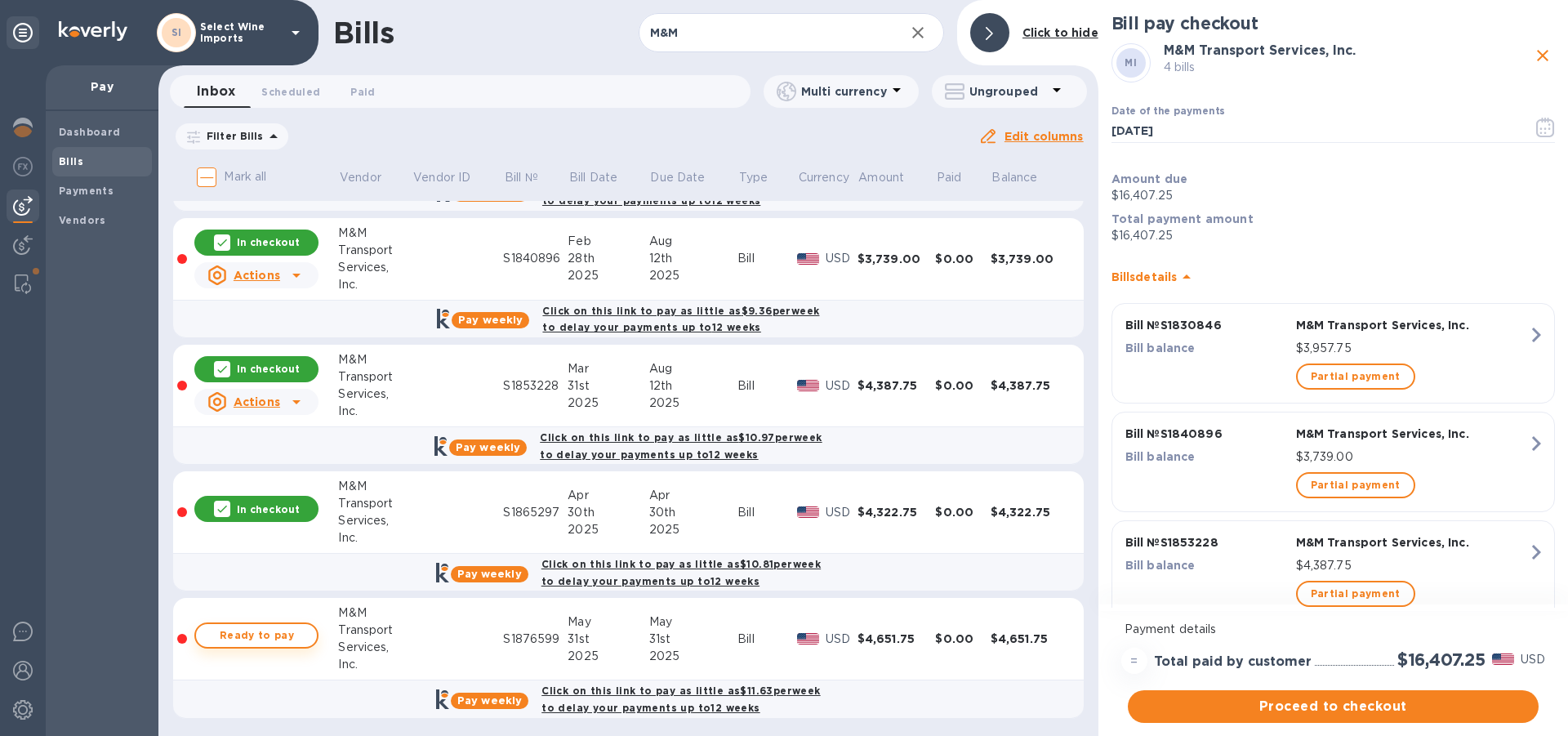
click at [253, 635] on span "Ready to pay" at bounding box center [256, 635] width 95 height 20
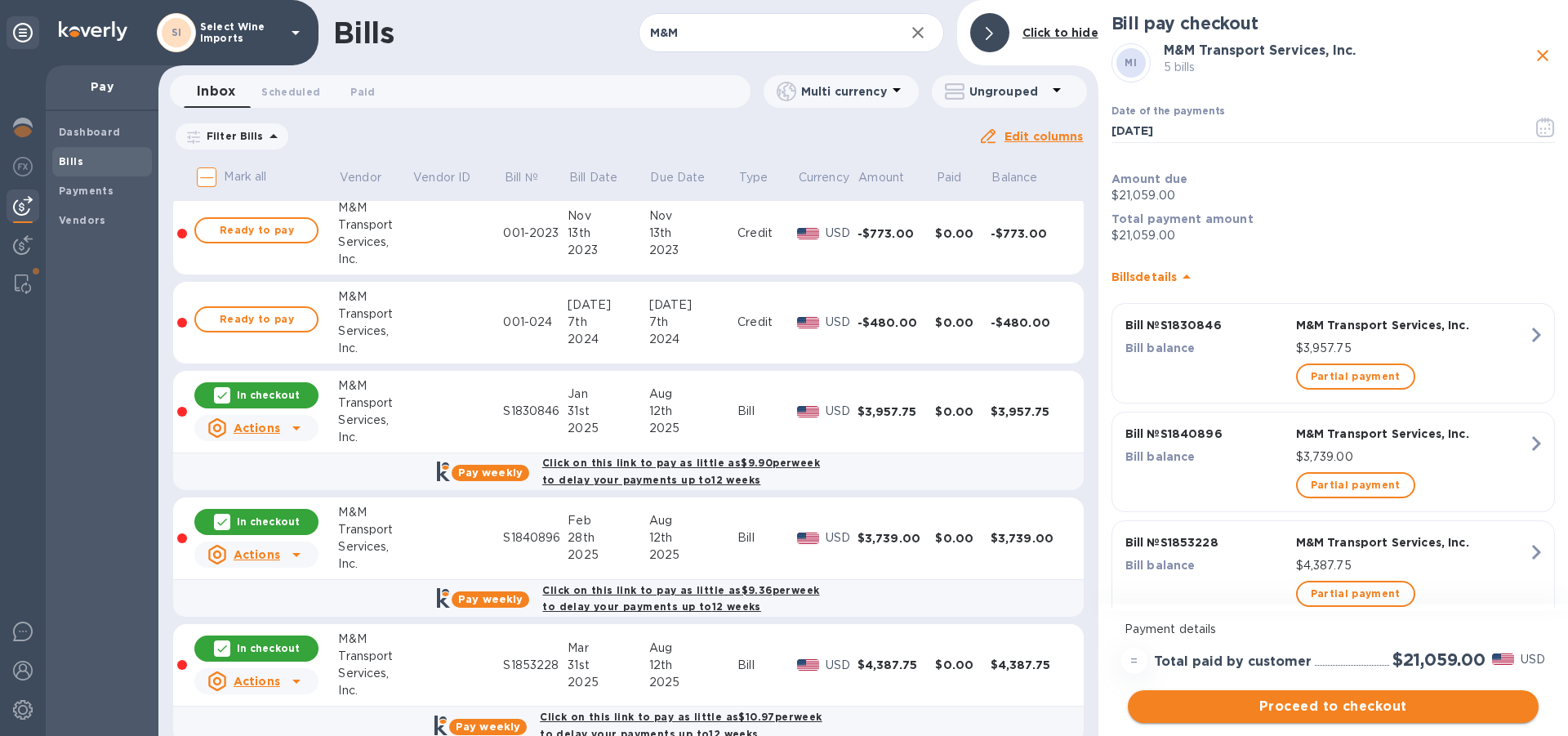
click at [1334, 706] on span "Proceed to checkout" at bounding box center [1333, 706] width 385 height 20
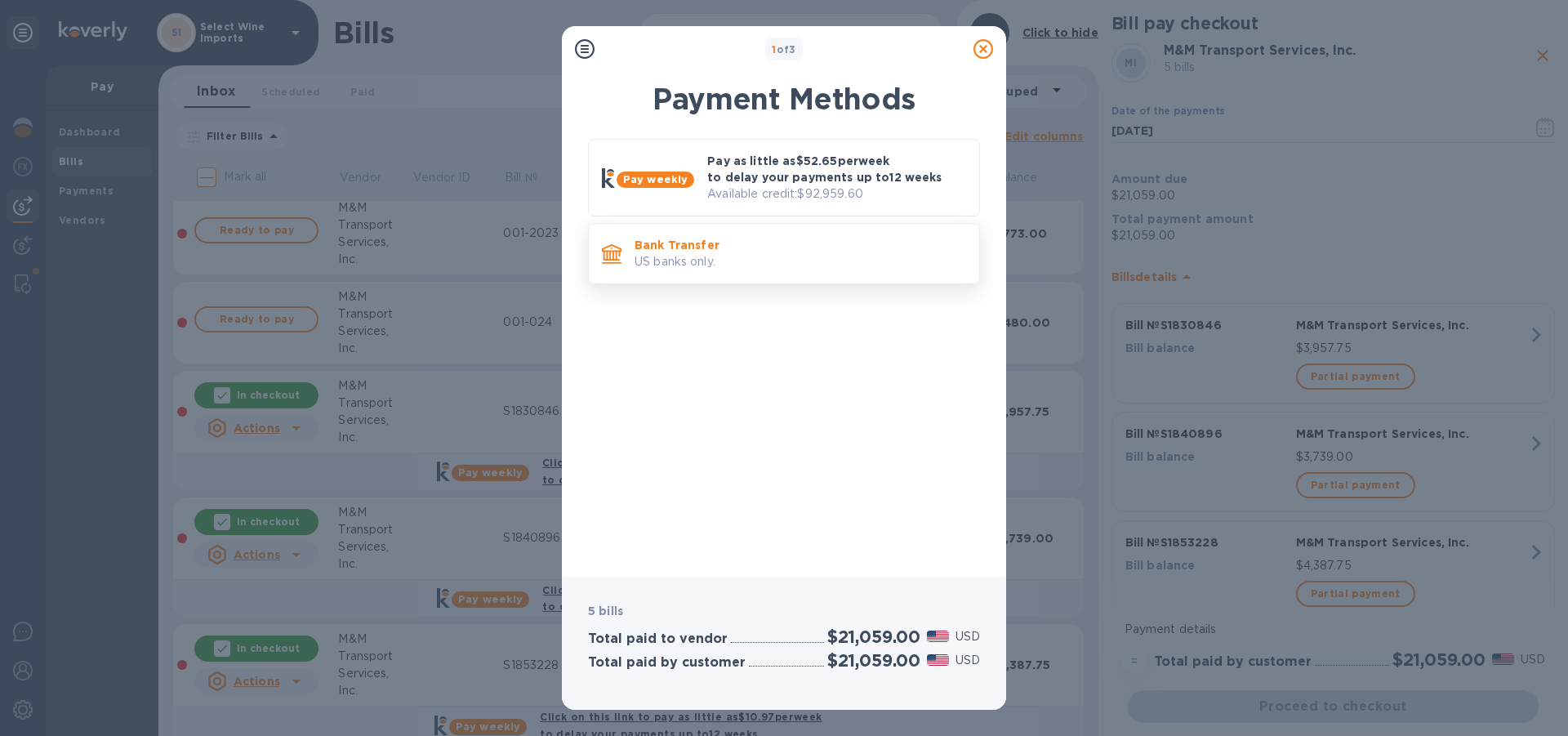
click at [680, 241] on p "Bank Transfer" at bounding box center [800, 245] width 331 height 16
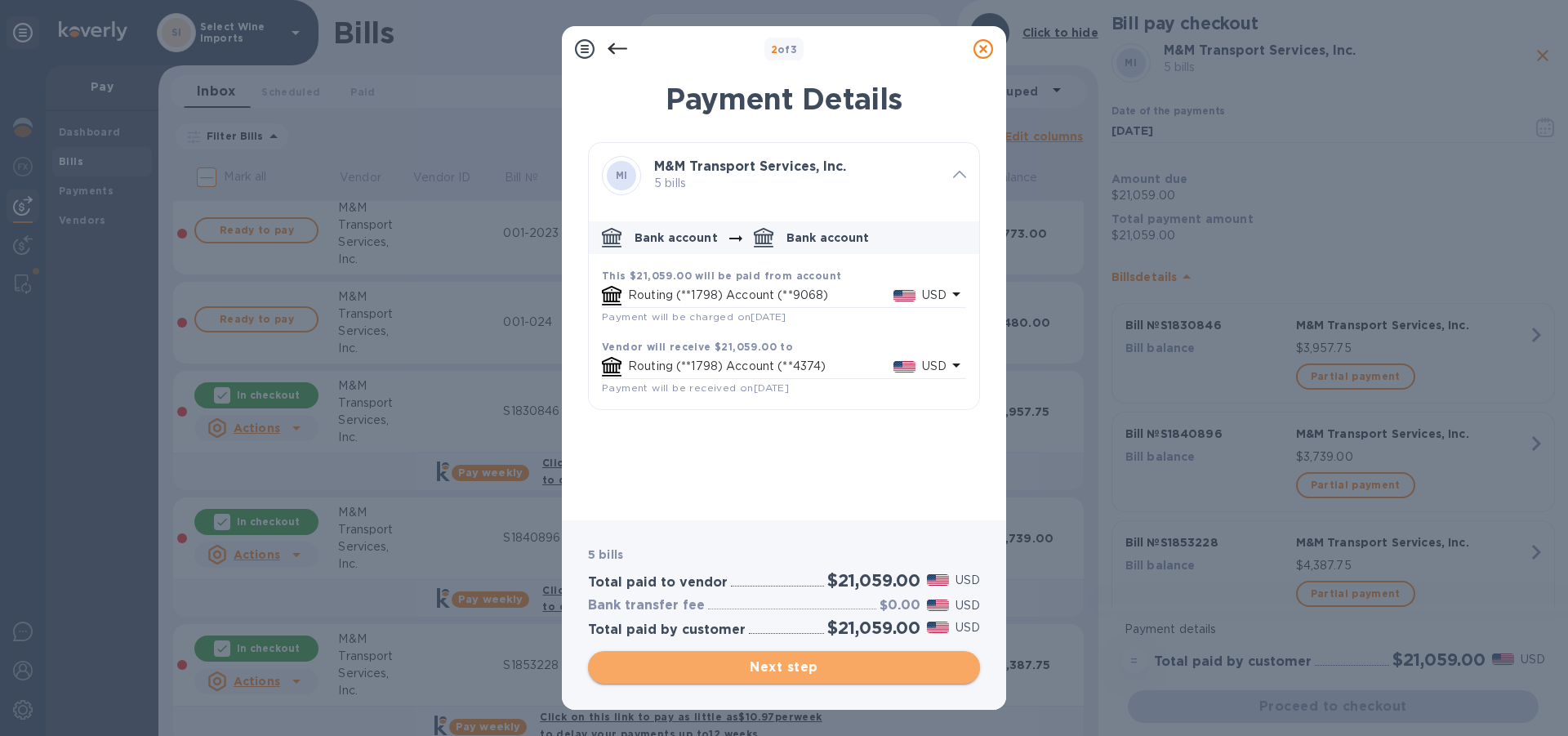
click at [776, 663] on span "Next step" at bounding box center [784, 668] width 366 height 20
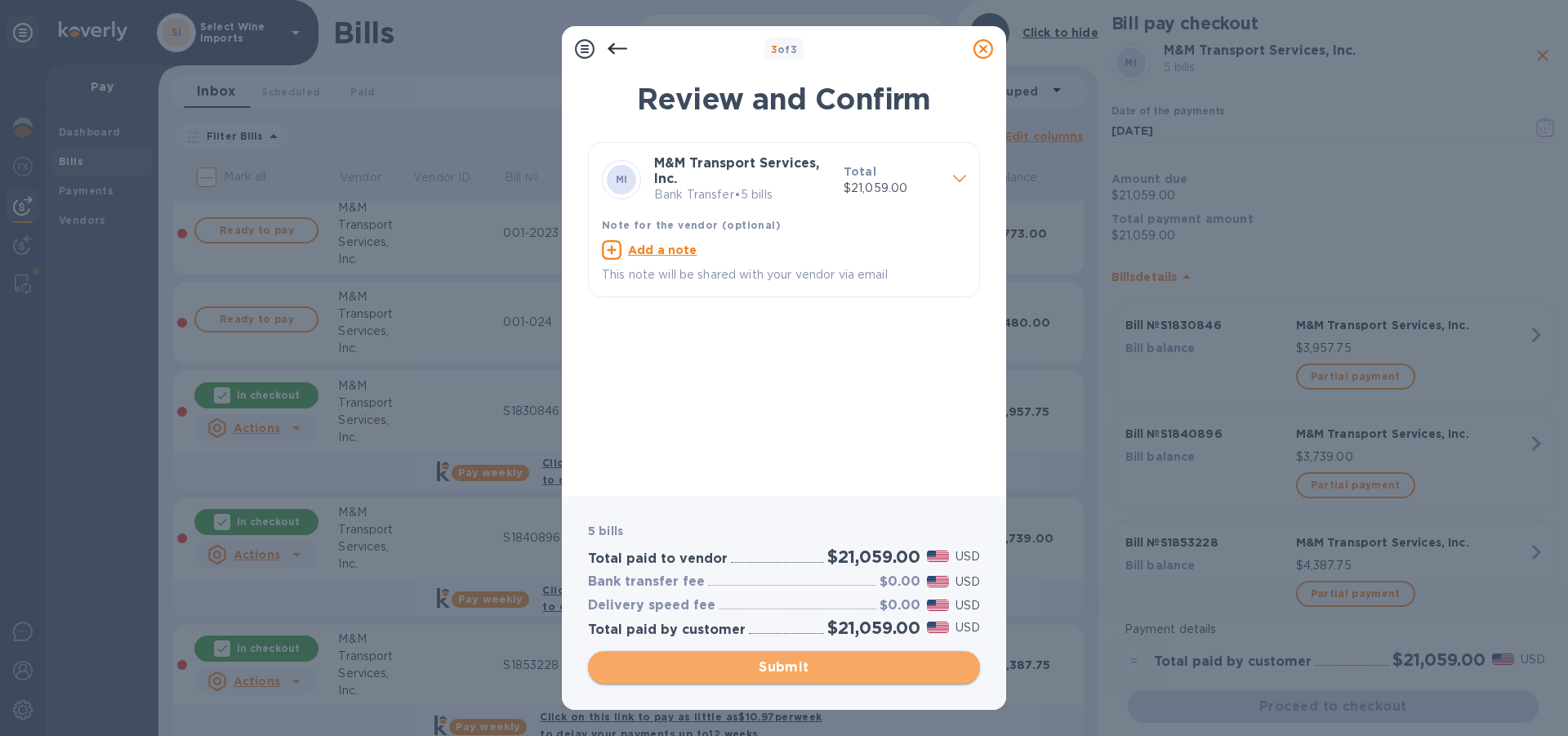
click at [776, 663] on span "Submit" at bounding box center [784, 668] width 366 height 20
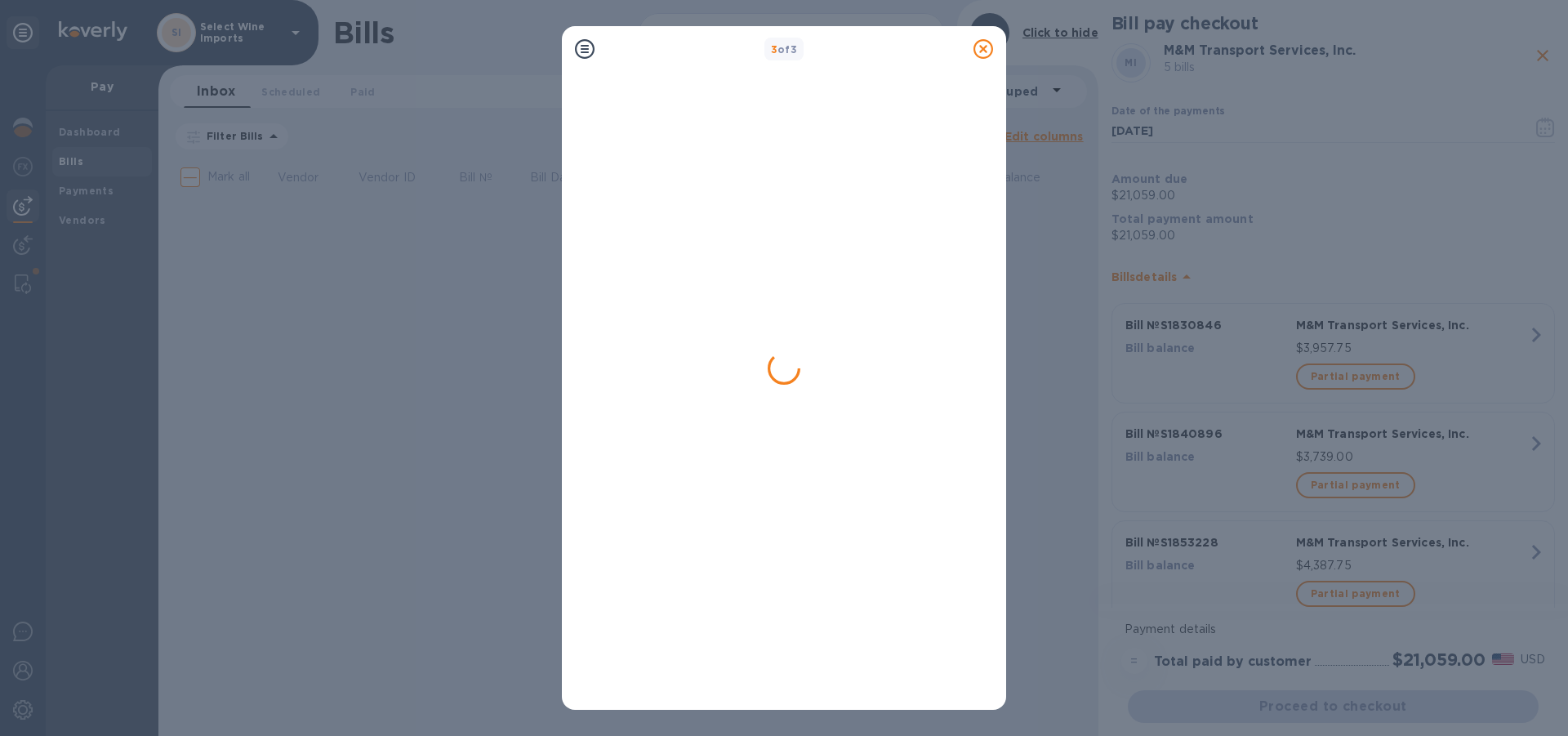
scroll to position [0, 0]
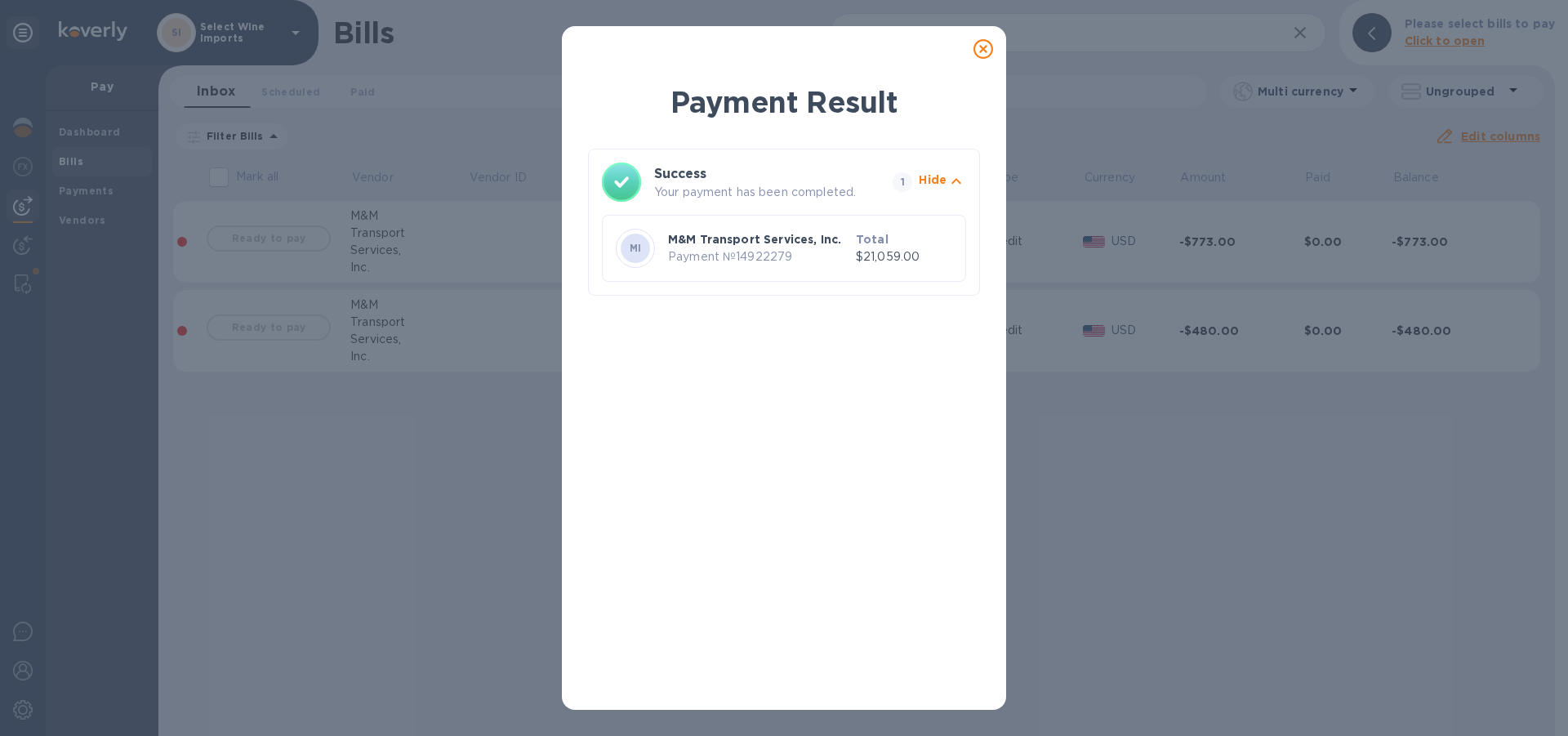
click at [982, 47] on icon at bounding box center [983, 49] width 20 height 20
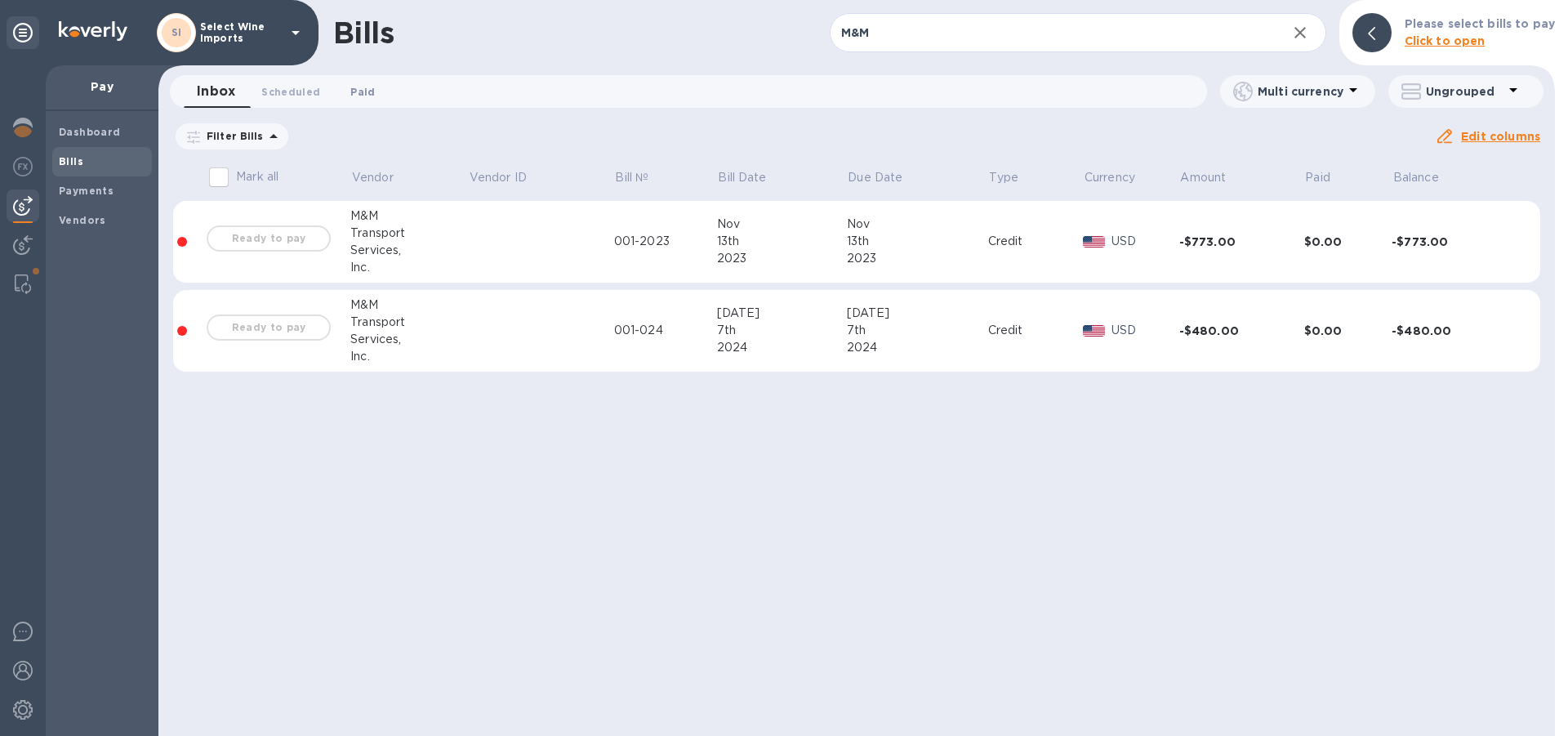
click at [372, 96] on span "Paid 0" at bounding box center [363, 91] width 25 height 17
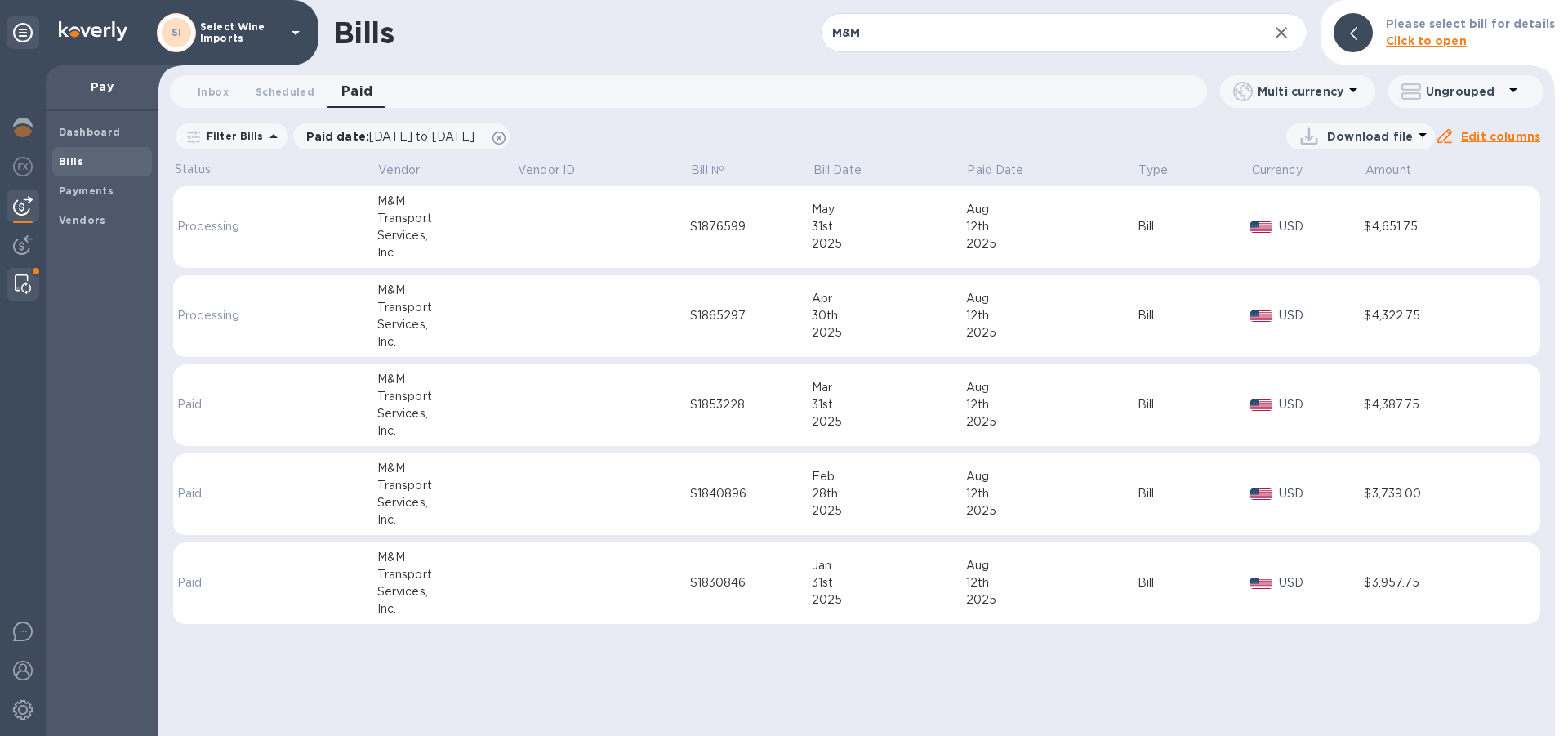
click at [26, 271] on div at bounding box center [23, 284] width 30 height 33
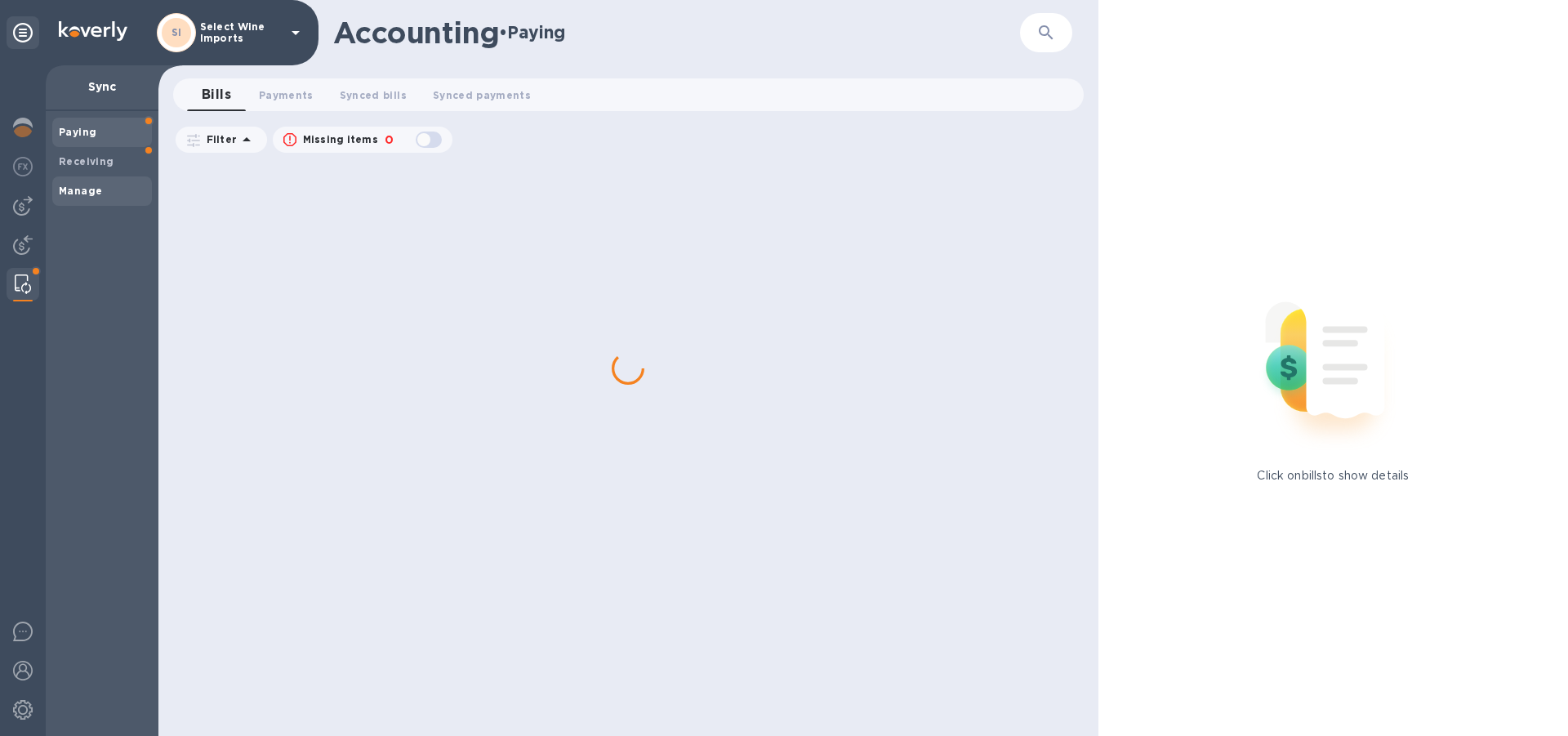
click at [78, 190] on b "Manage" at bounding box center [80, 190] width 44 height 12
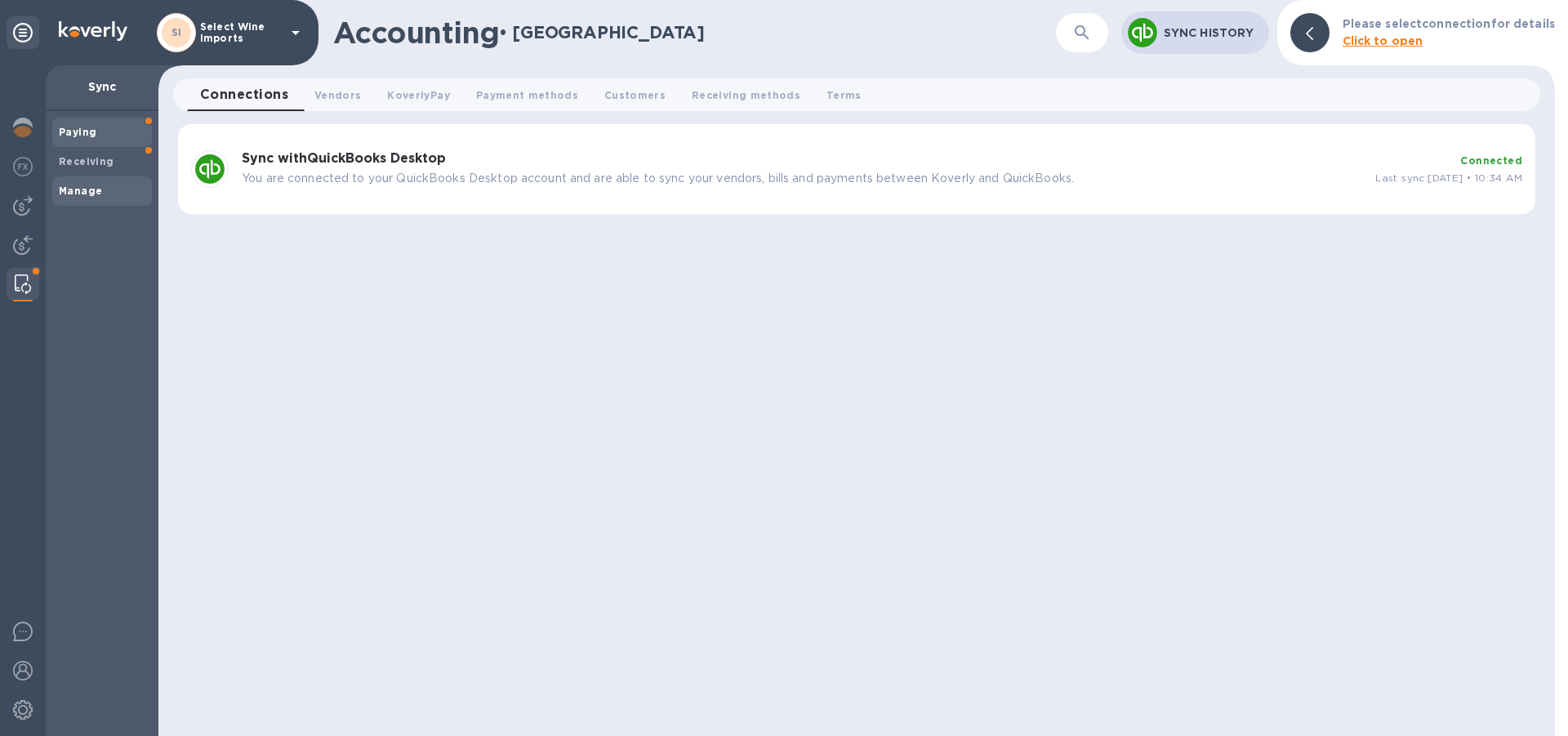
click at [75, 130] on b "Paying" at bounding box center [77, 132] width 38 height 12
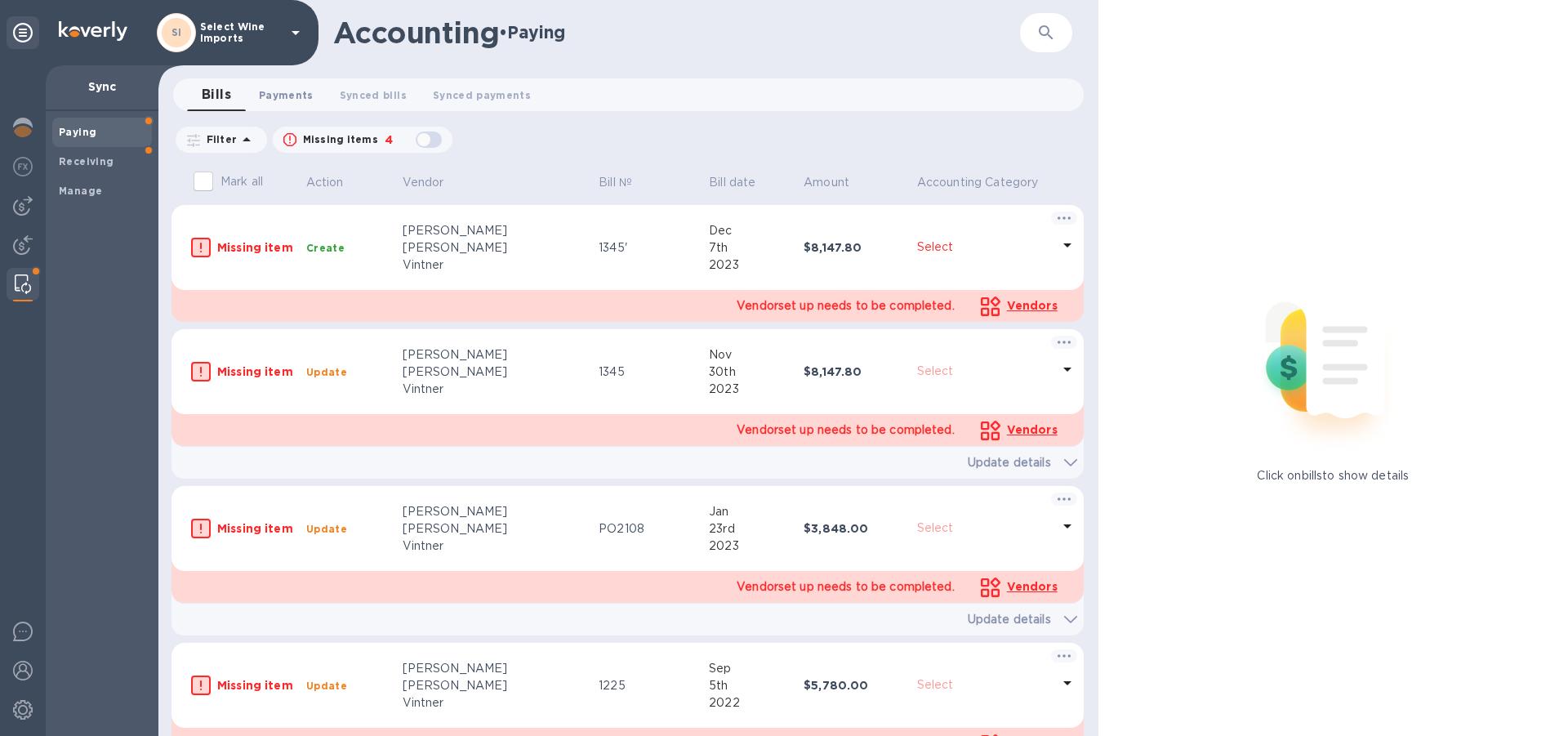
click at [285, 95] on span "Payments 0" at bounding box center [286, 95] width 54 height 17
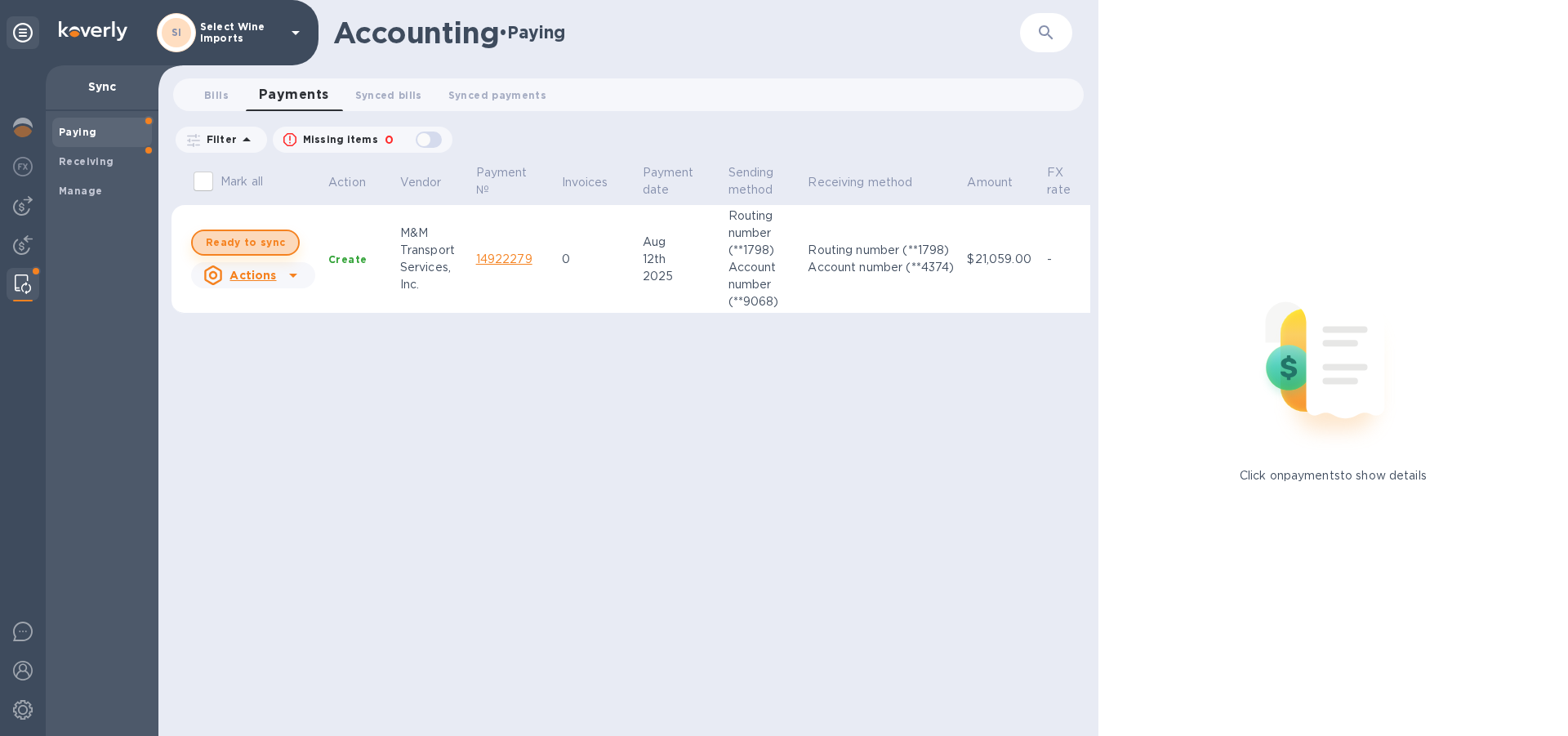
click at [247, 245] on span "Ready to sync" at bounding box center [246, 242] width 79 height 20
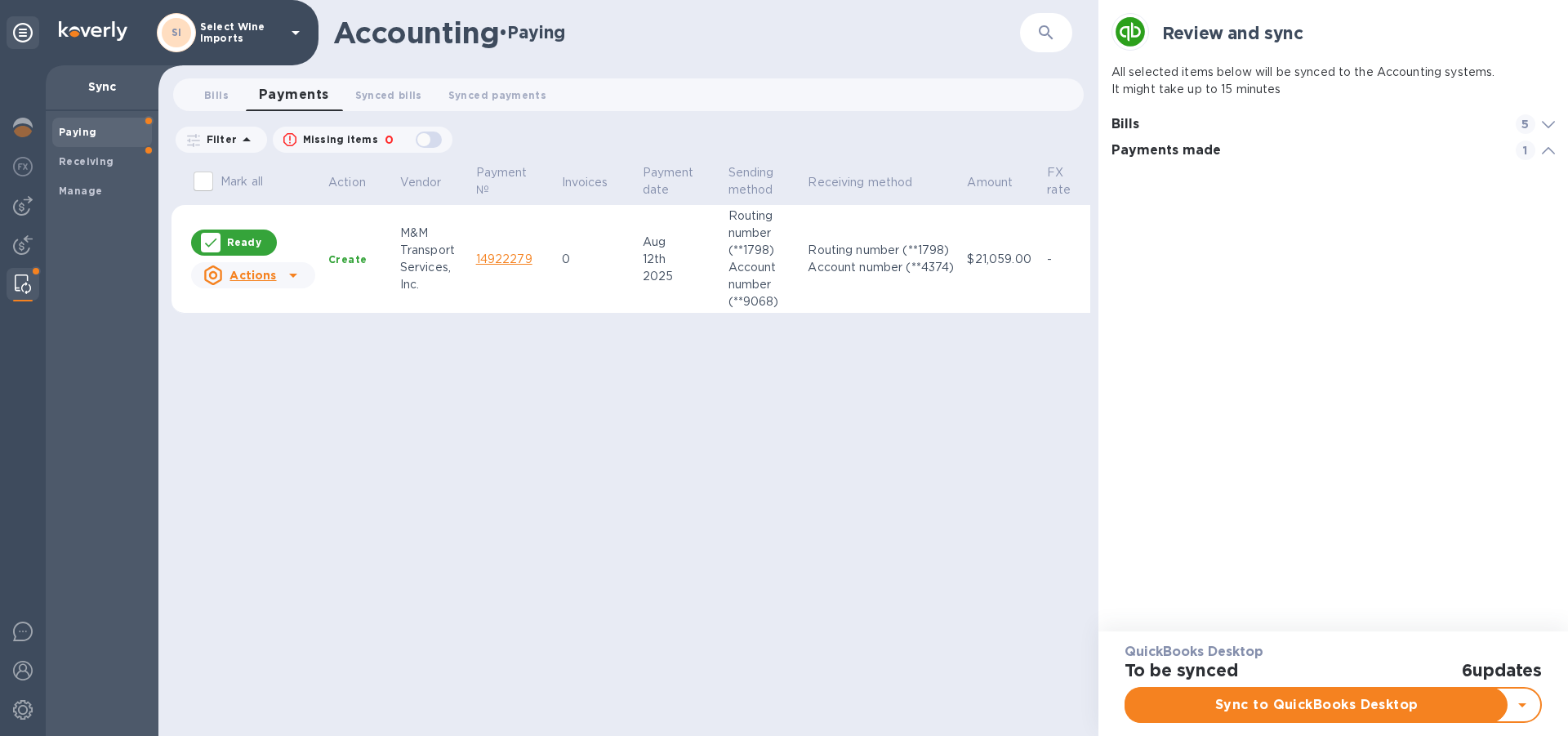
scroll to position [74, 436]
checkbox input "true"
click at [1318, 701] on span "Sync to QuickBooks Desktop" at bounding box center [1317, 705] width 355 height 20
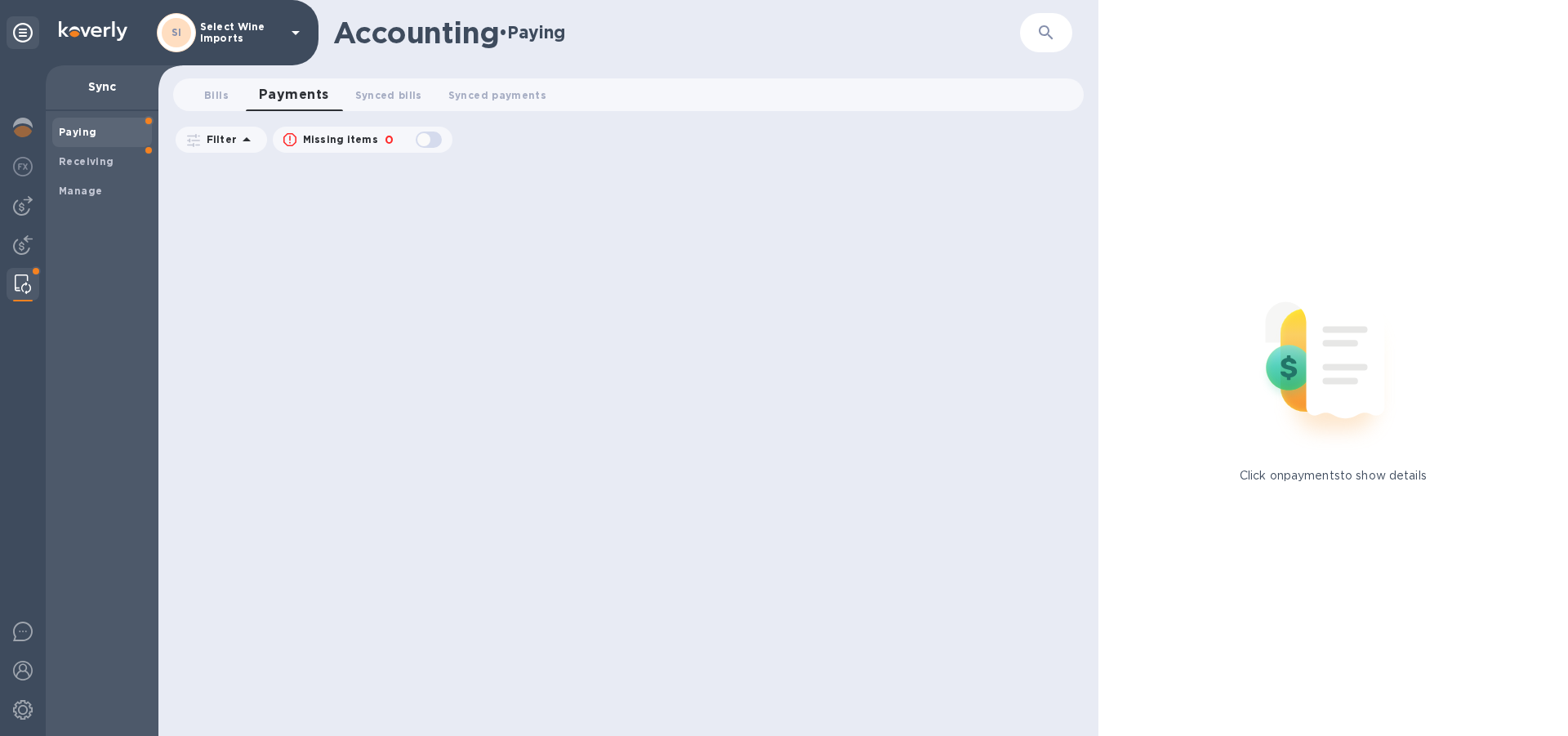
click at [598, 549] on div at bounding box center [630, 448] width 919 height 574
